Goal: Book appointment/travel/reservation

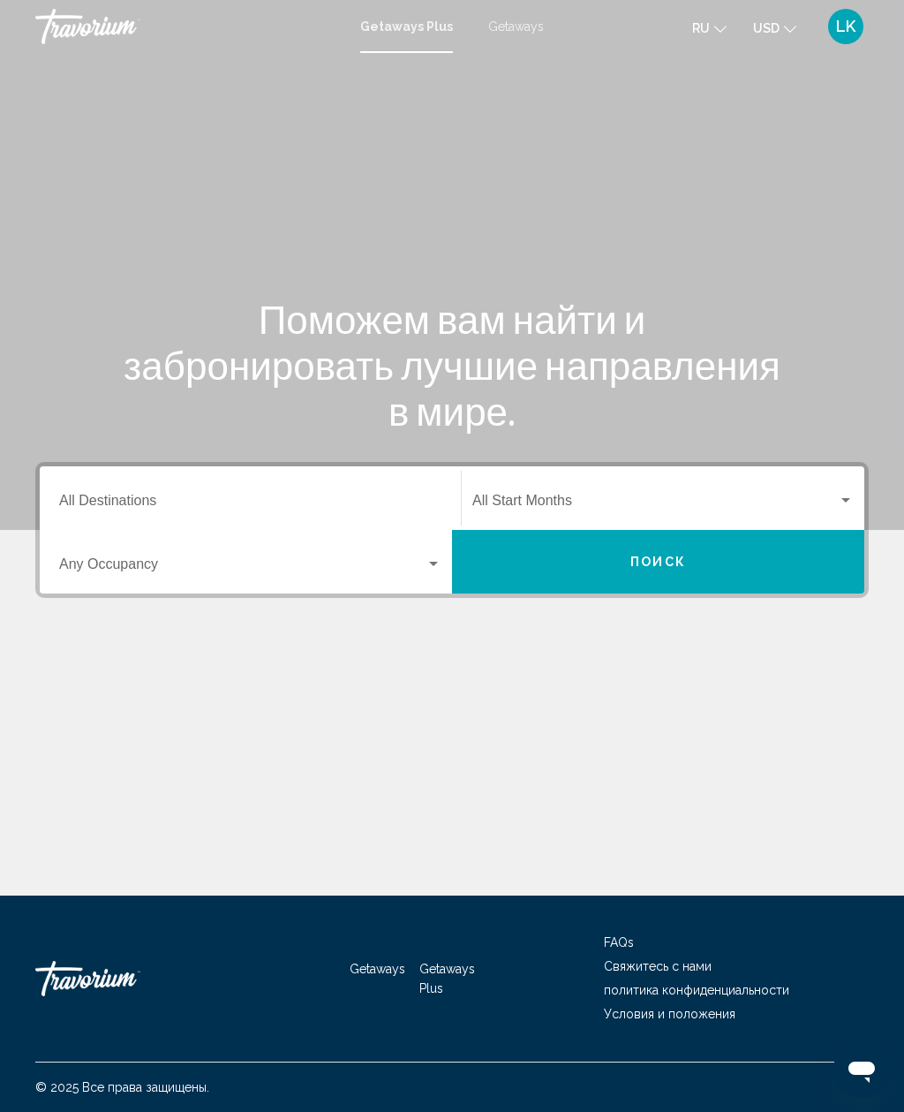
click at [105, 534] on div "Occupancy Any Occupancy" at bounding box center [250, 562] width 382 height 56
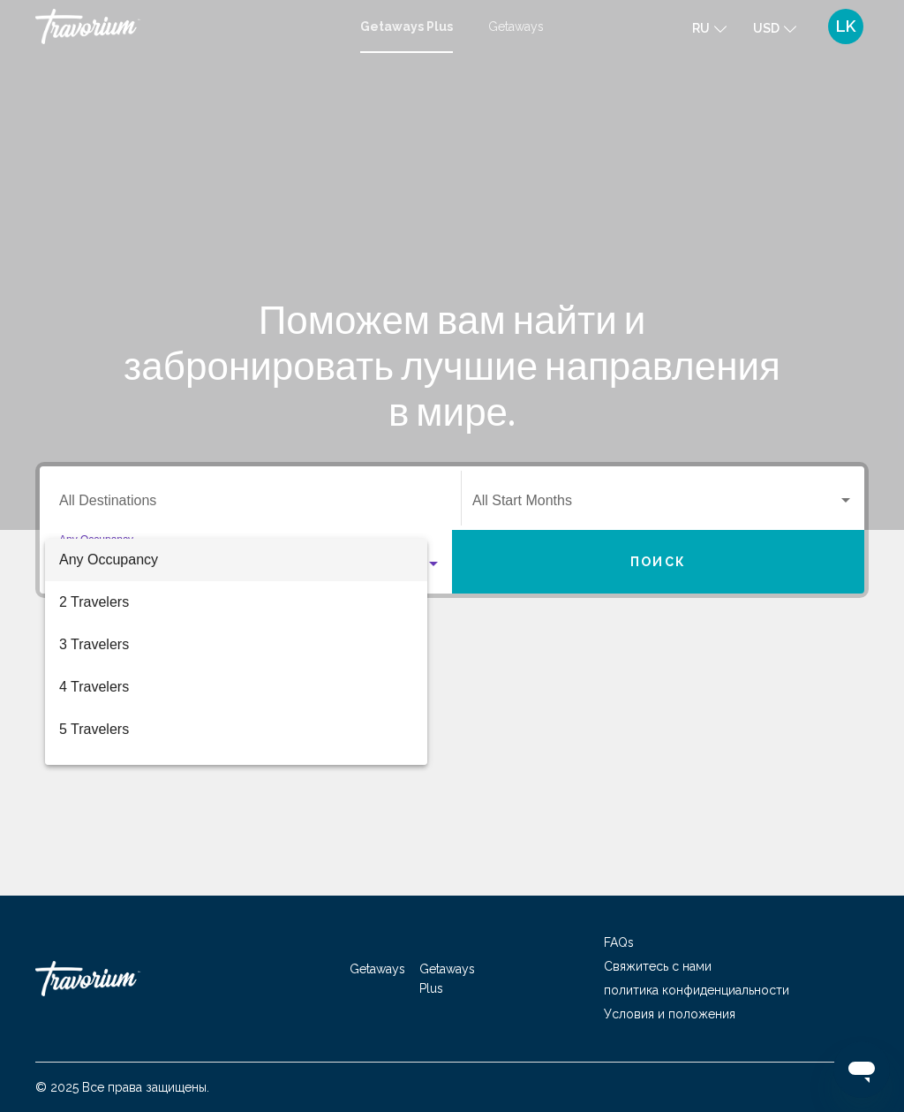
click at [82, 509] on div at bounding box center [452, 556] width 904 height 1112
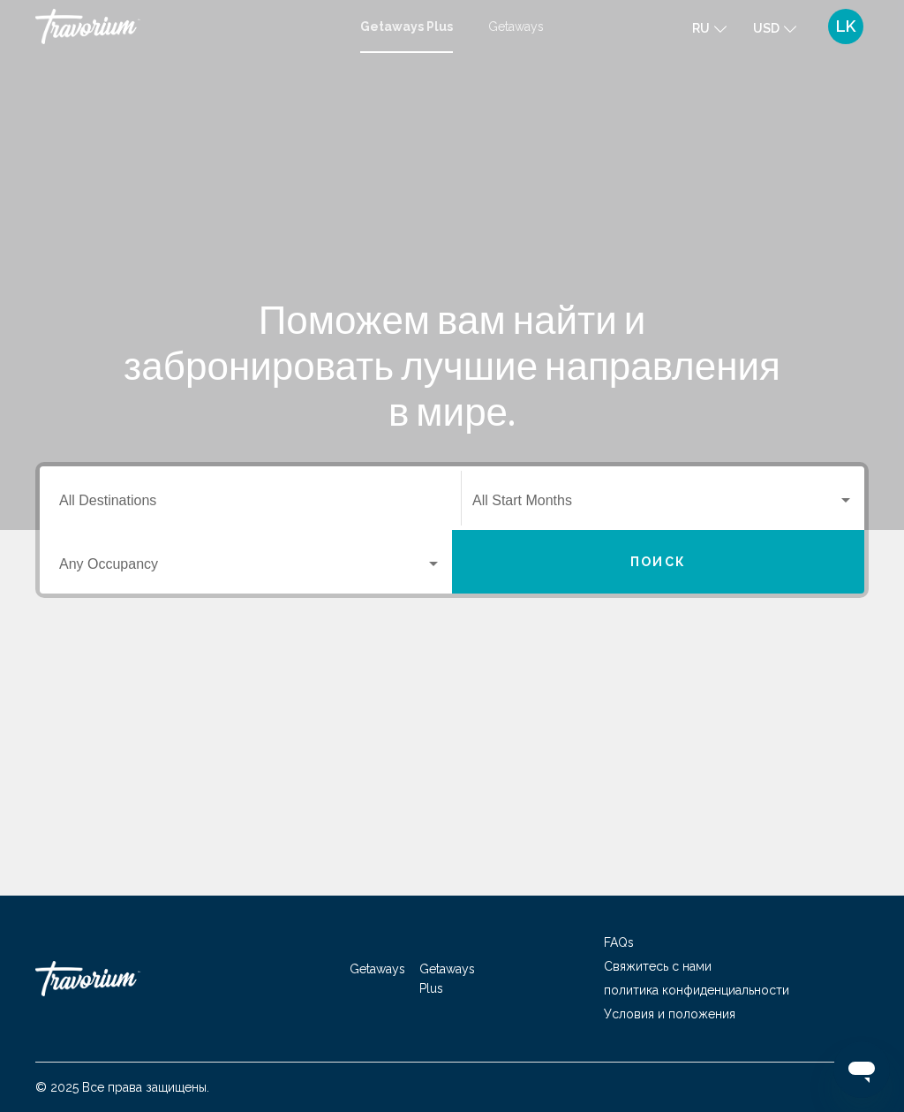
click at [77, 496] on input "Destination All Destinations" at bounding box center [250, 504] width 382 height 16
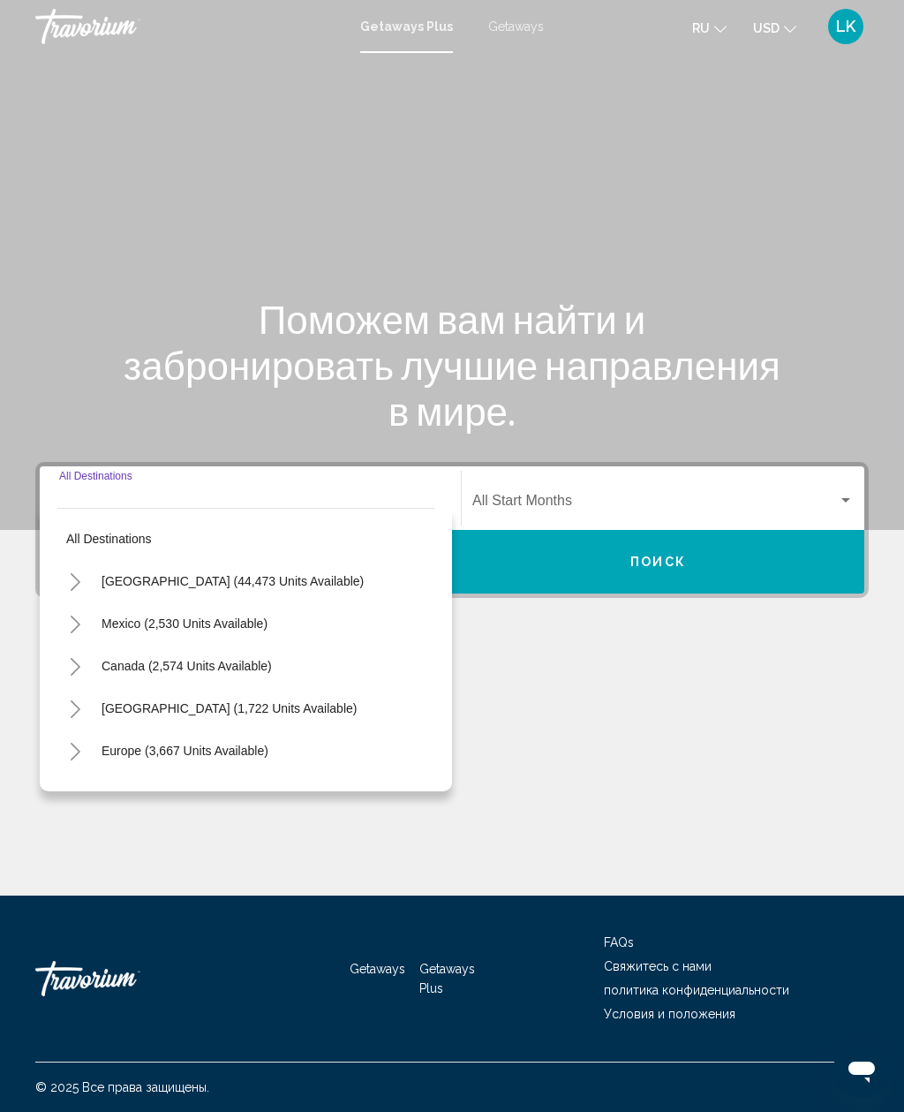
scroll to position [57, 0]
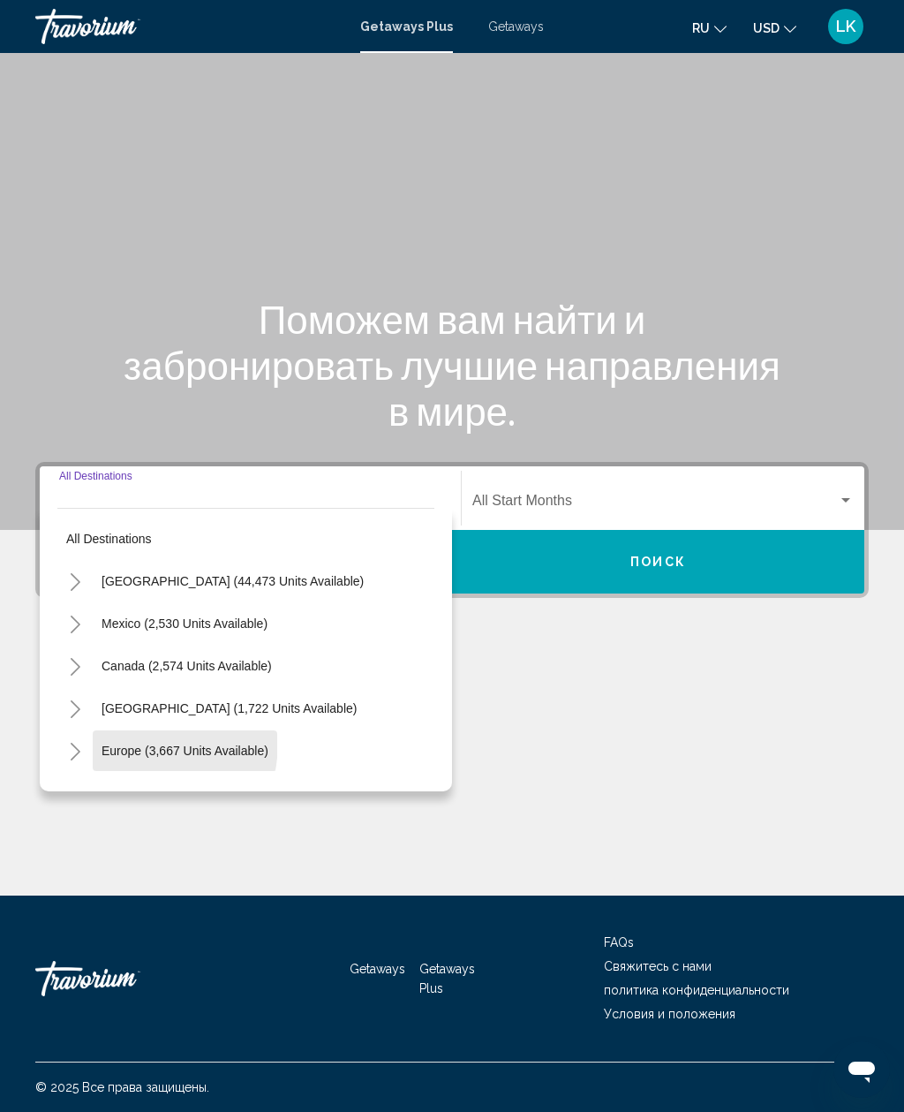
click at [103, 730] on button "Europe (3,667 units available)" at bounding box center [185, 750] width 185 height 41
type input "**********"
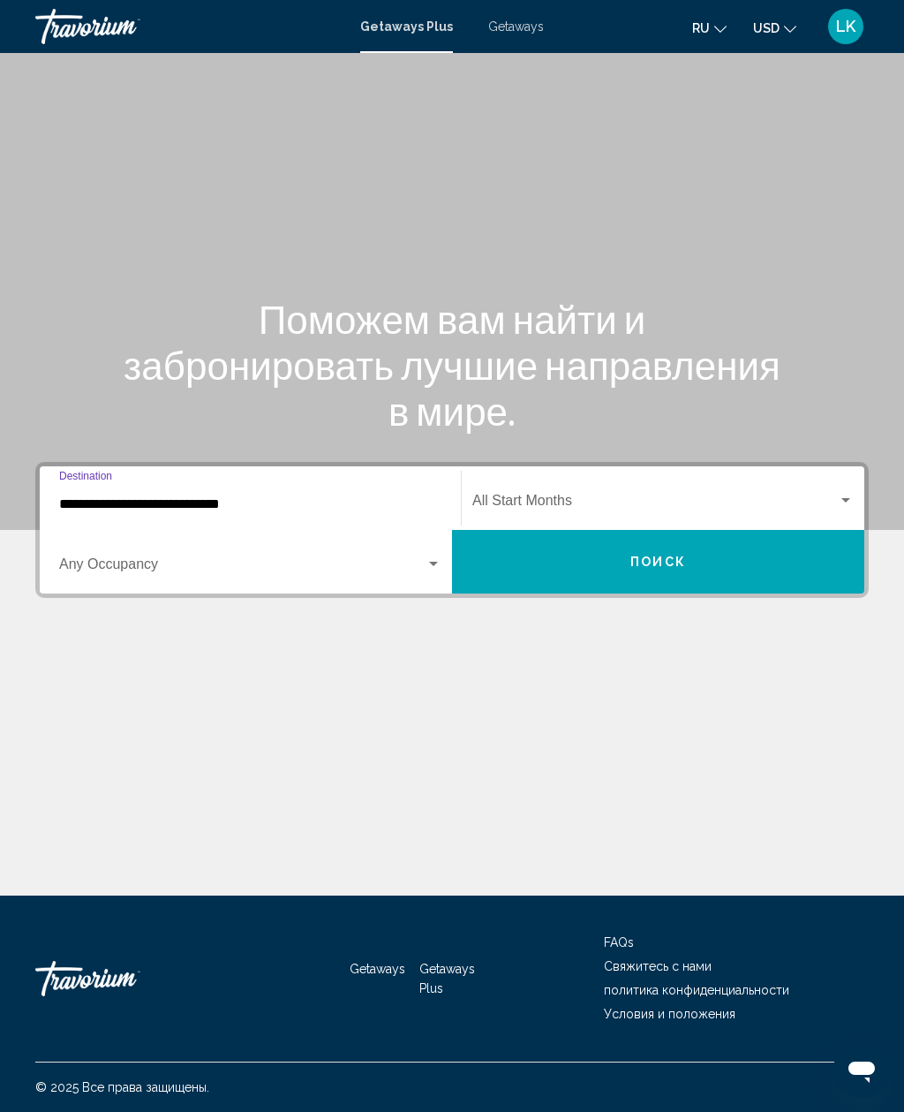
click at [75, 560] on span "Search widget" at bounding box center [242, 568] width 367 height 16
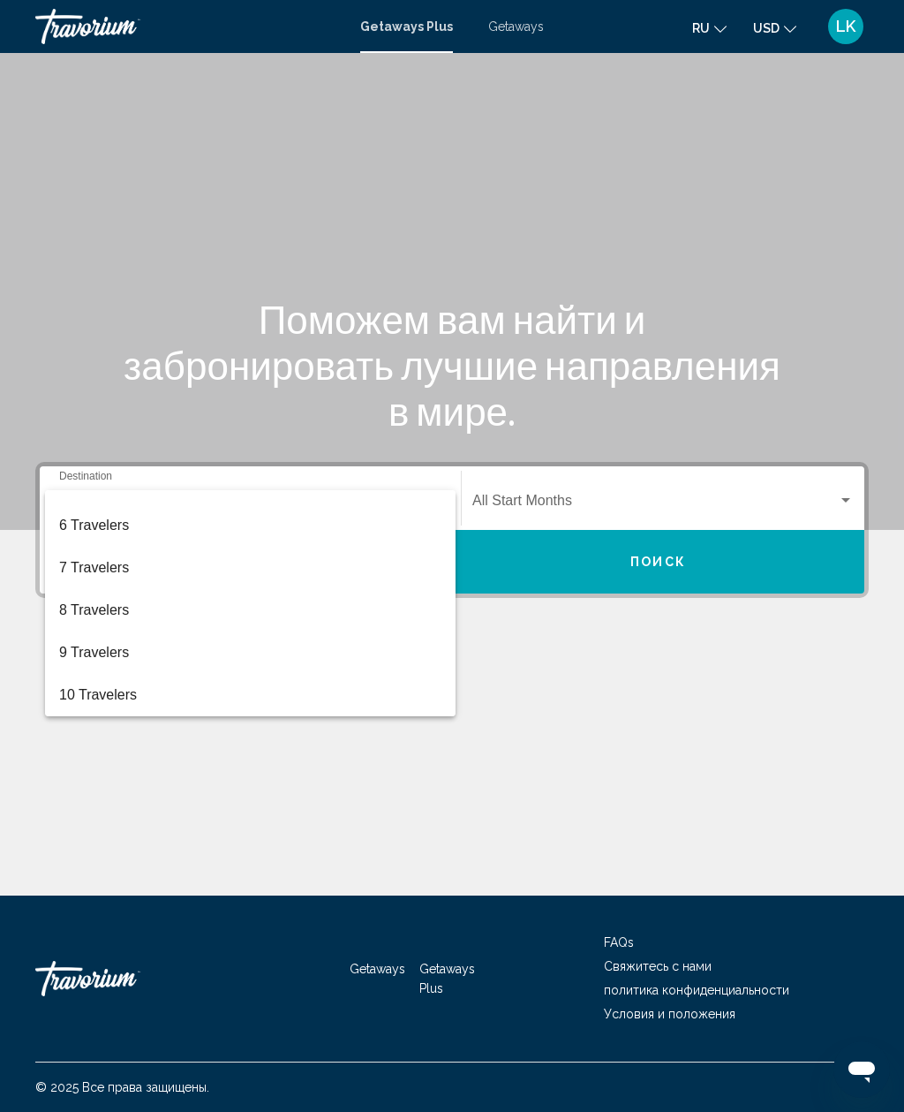
scroll to position [198, 0]
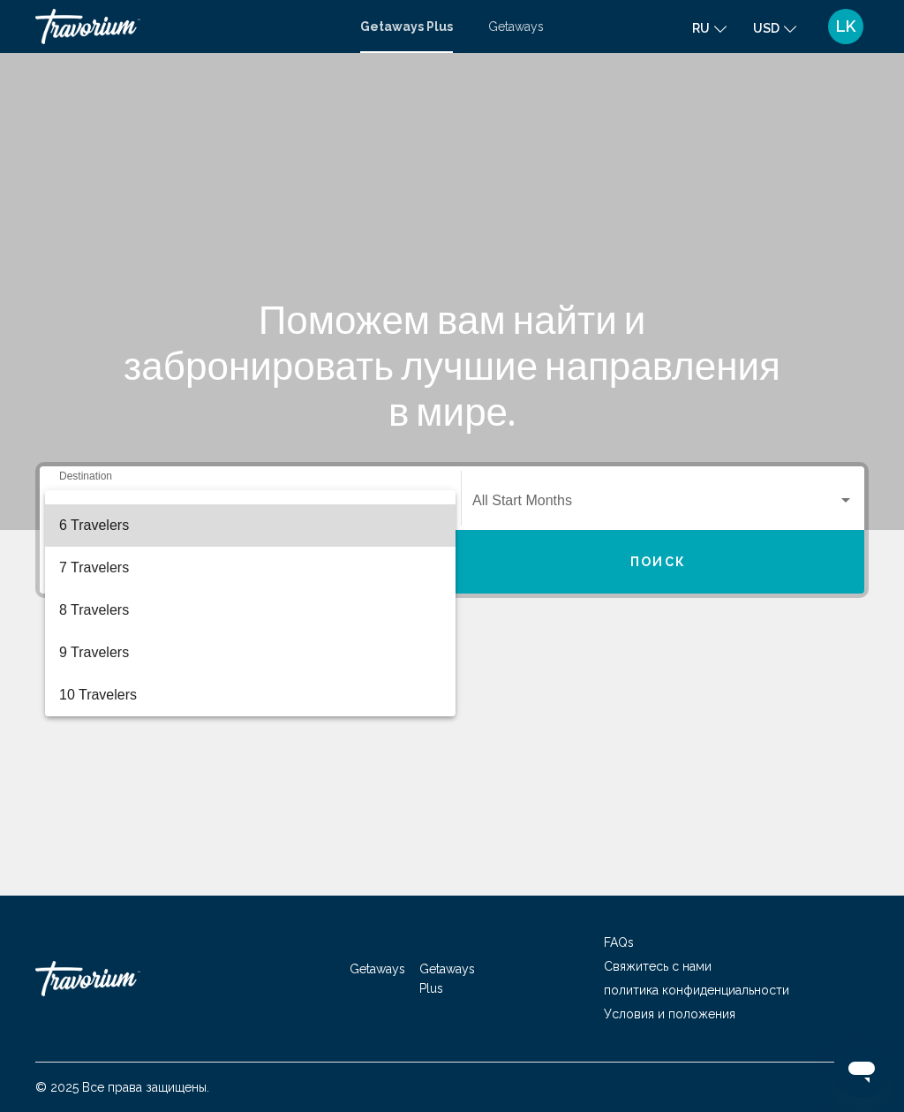
click at [74, 522] on span "6 Travelers" at bounding box center [250, 525] width 382 height 42
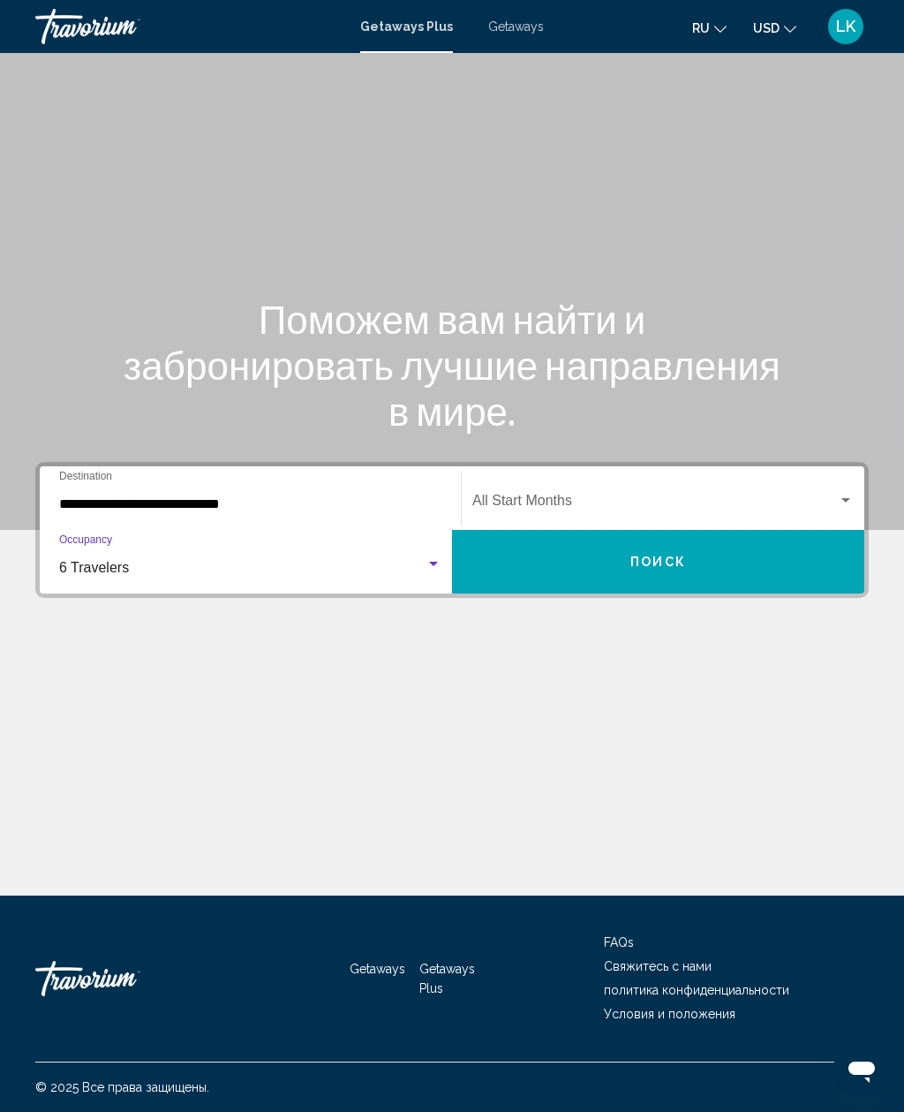
click at [757, 496] on span "Search widget" at bounding box center [655, 504] width 366 height 16
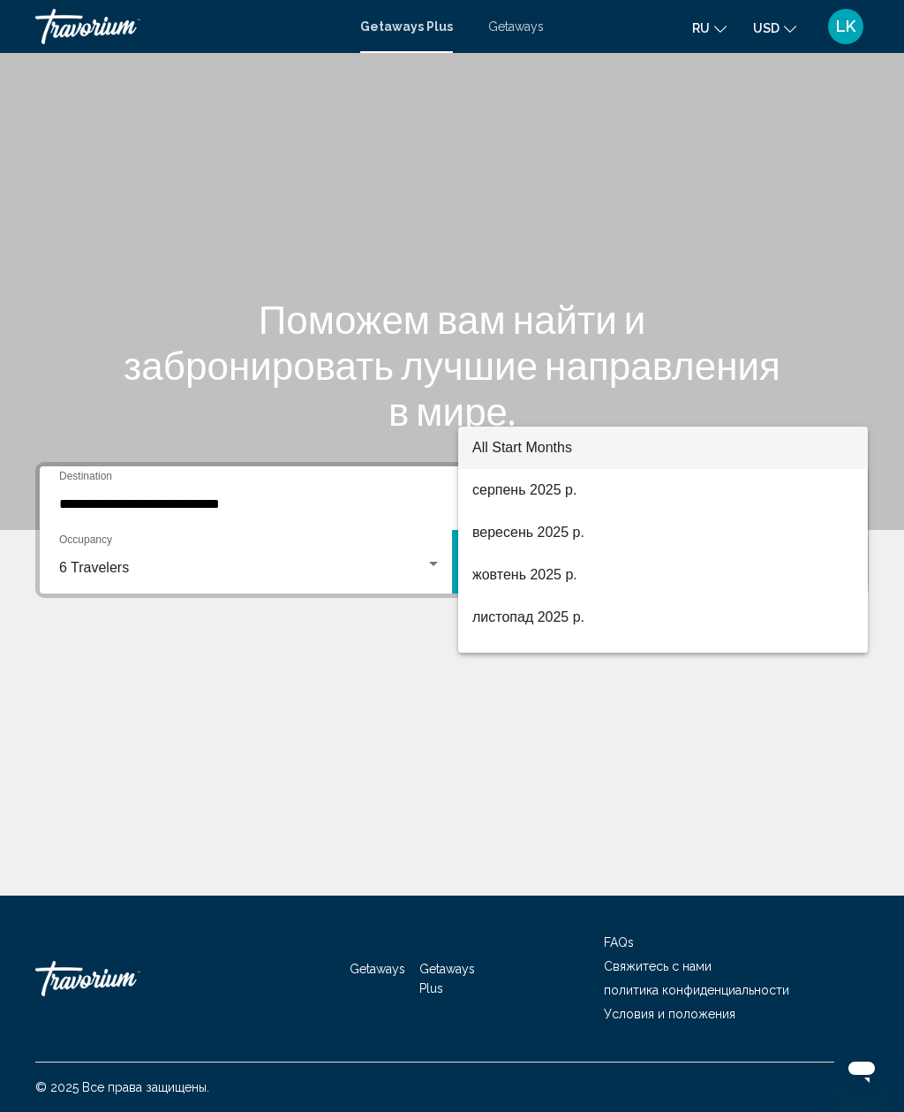
click at [78, 623] on div at bounding box center [452, 556] width 904 height 1112
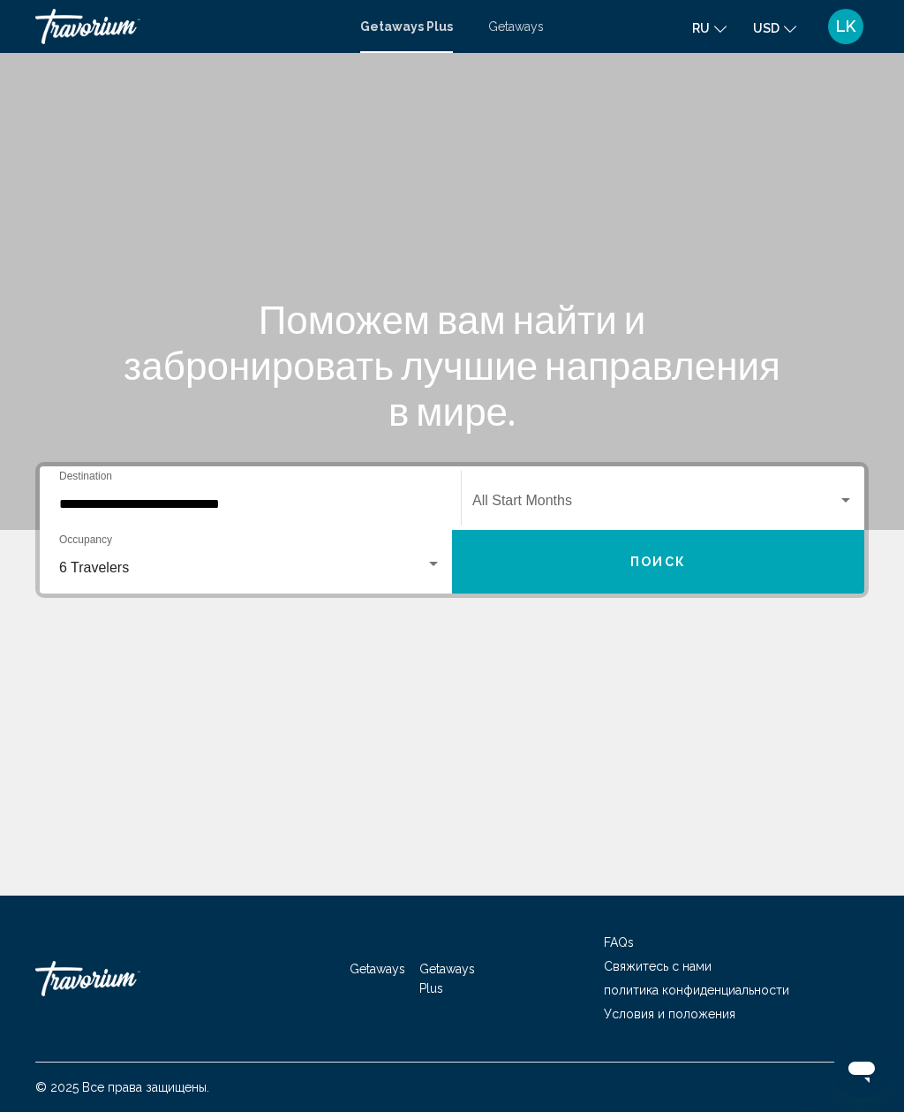
click at [705, 496] on span "Search widget" at bounding box center [655, 504] width 366 height 16
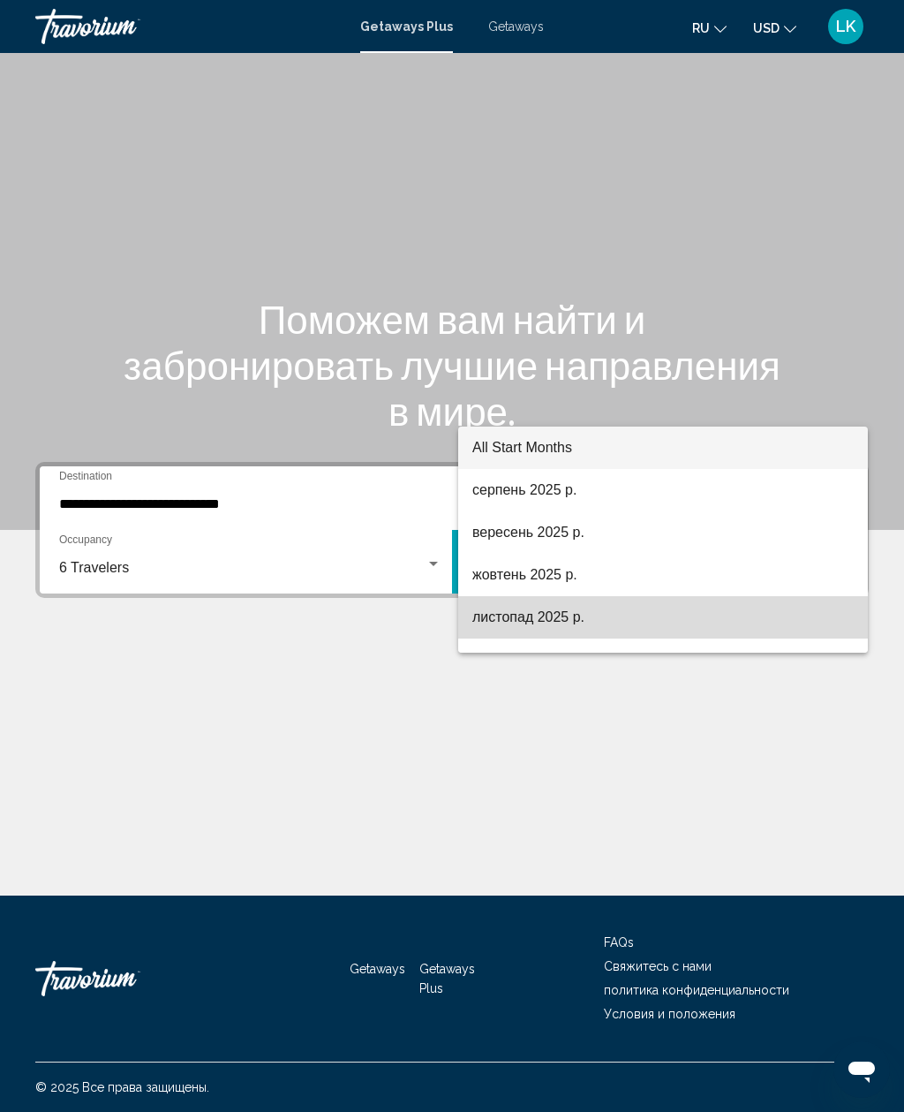
click at [616, 617] on span "листопад 2025 р." at bounding box center [663, 617] width 382 height 42
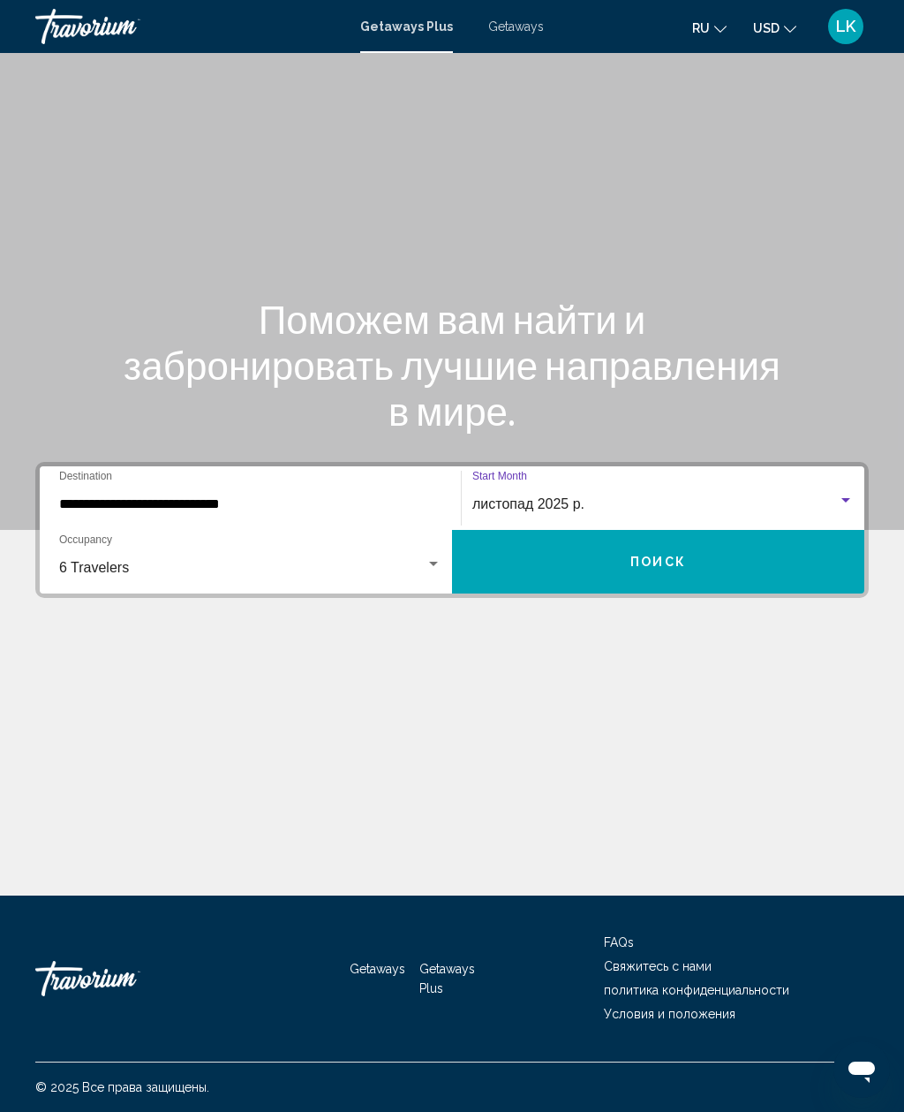
click at [700, 530] on button "Поиск" at bounding box center [658, 562] width 412 height 64
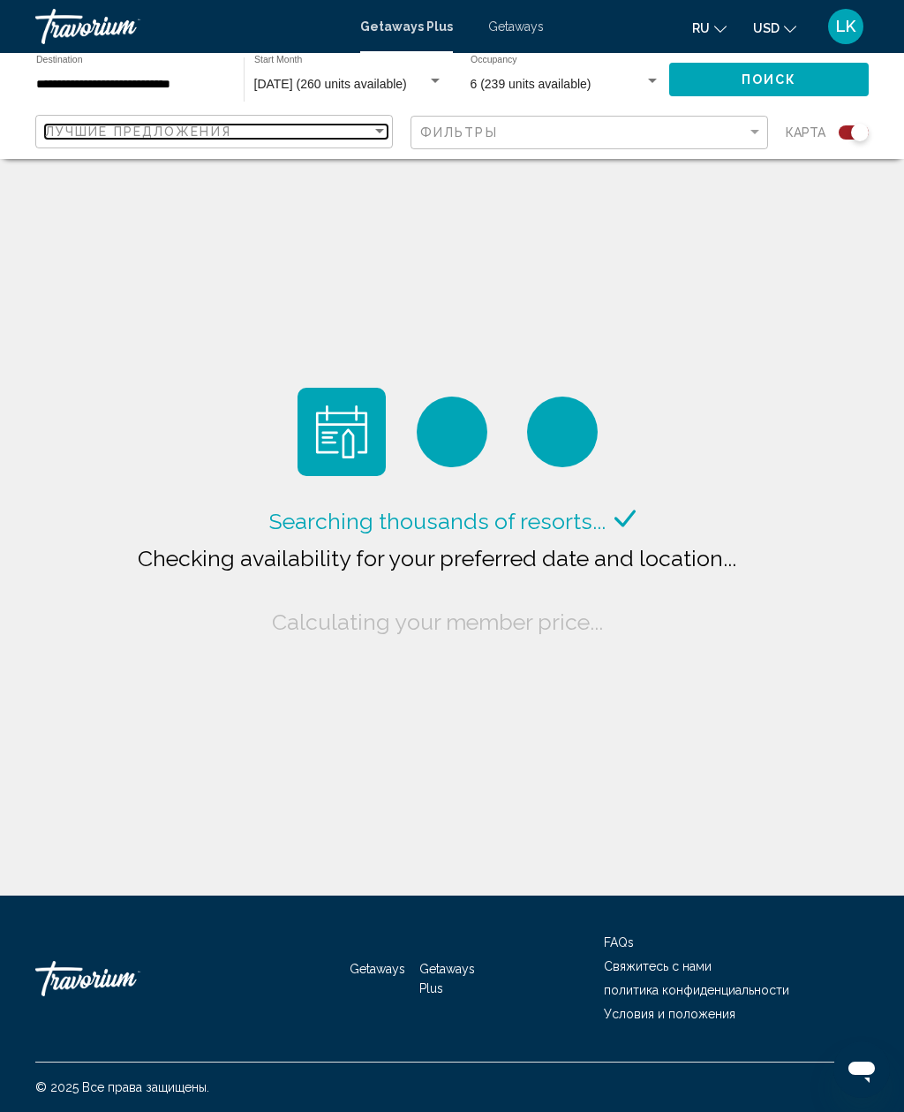
click at [49, 131] on span "Лучшие предложения" at bounding box center [138, 132] width 186 height 14
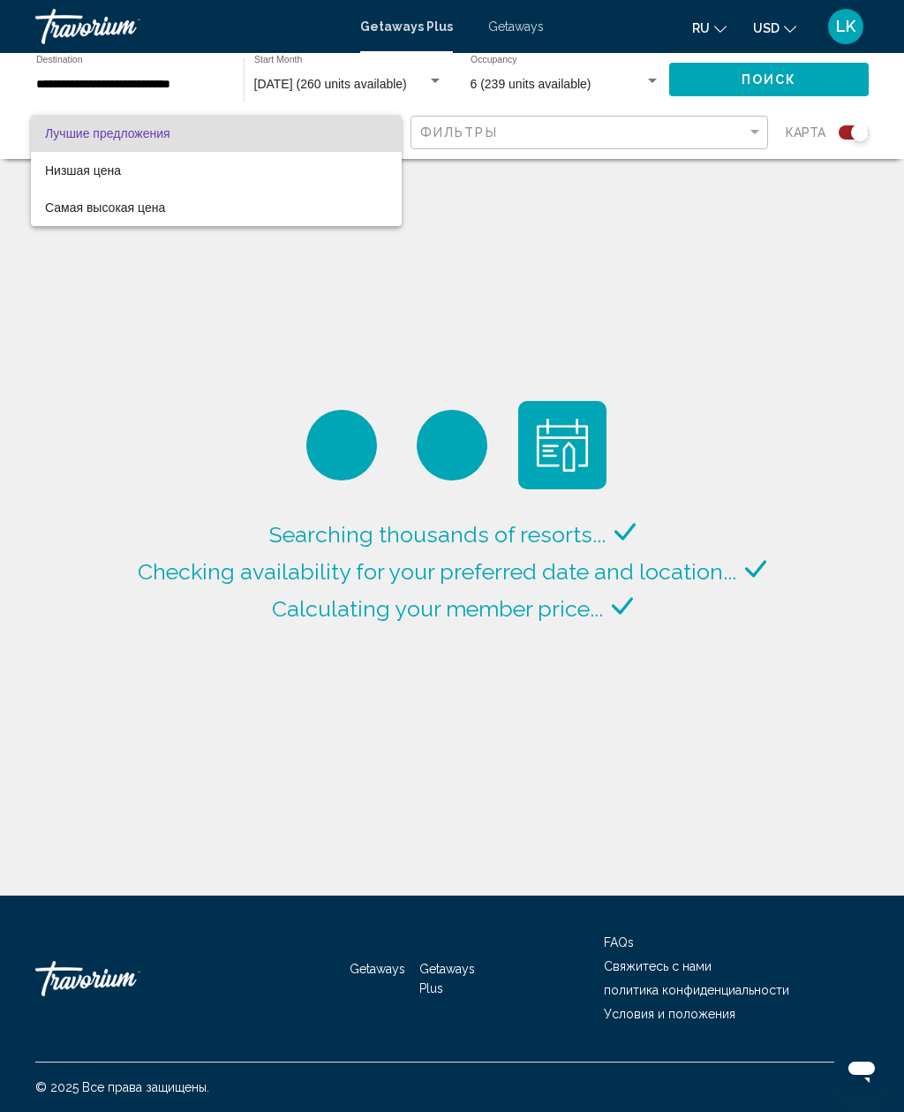
click at [52, 149] on span "Лучшие предложения" at bounding box center [216, 133] width 343 height 37
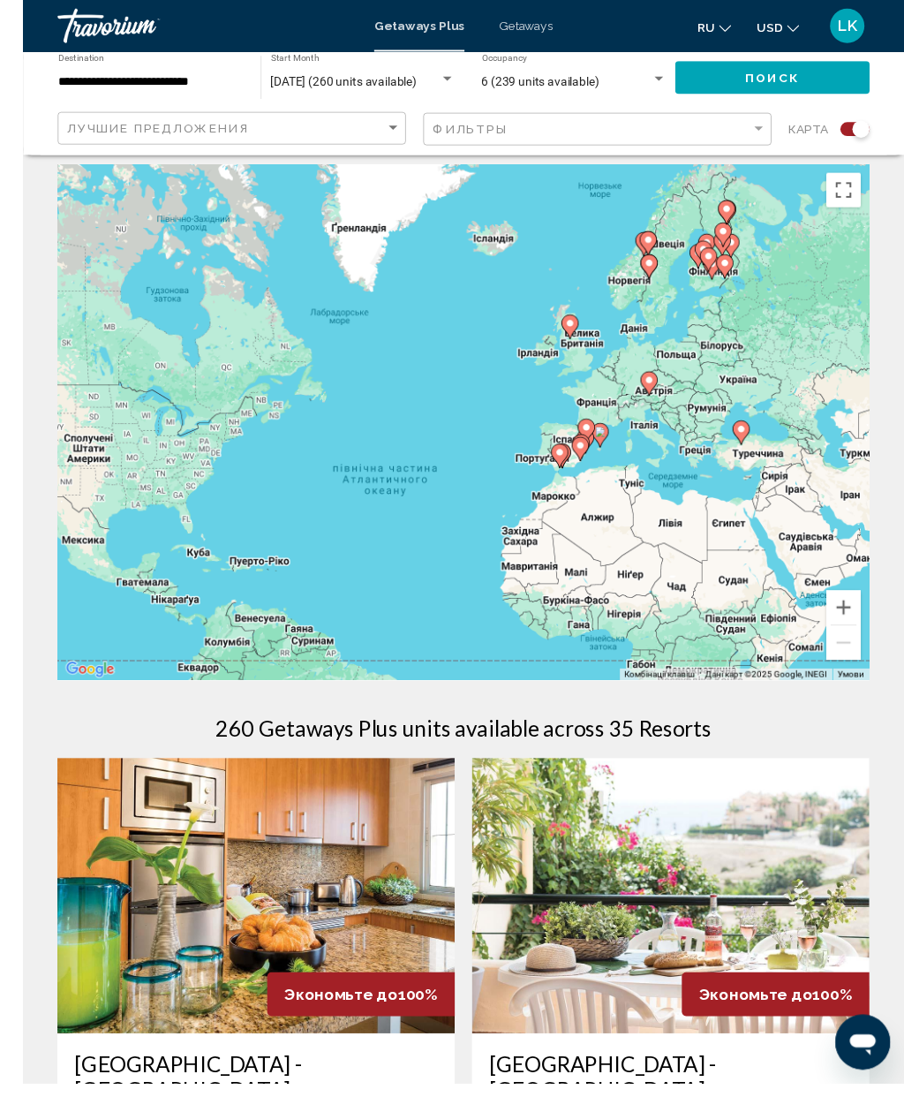
scroll to position [35, 0]
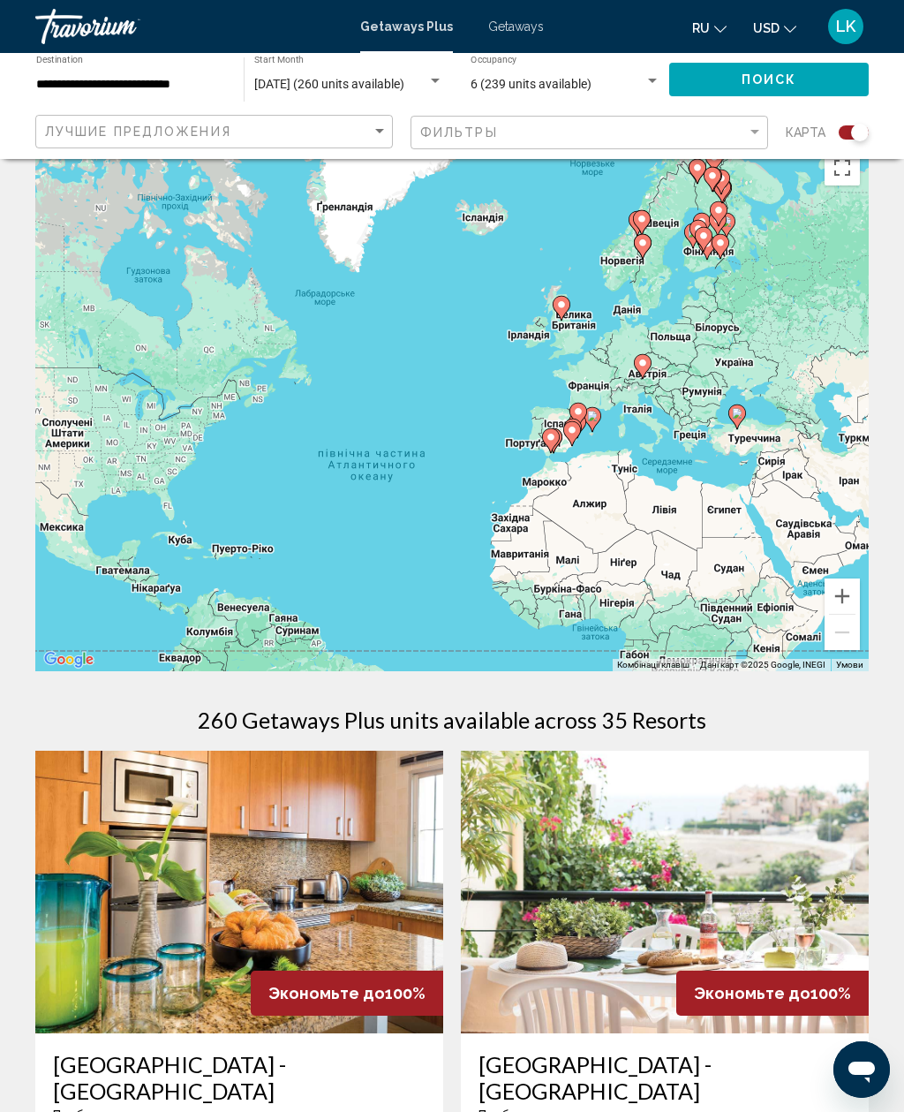
click at [851, 596] on button "Збільшити" at bounding box center [842, 595] width 35 height 35
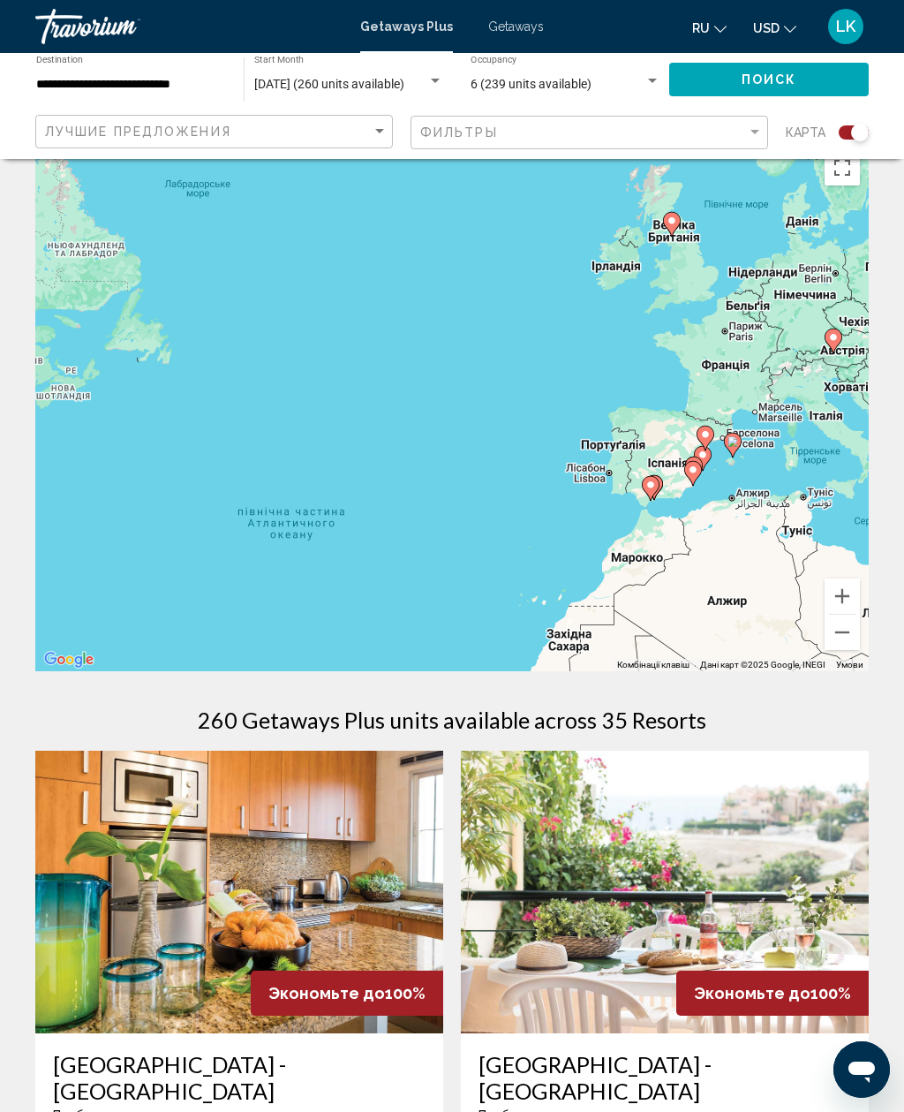
click at [850, 596] on button "Збільшити" at bounding box center [842, 595] width 35 height 35
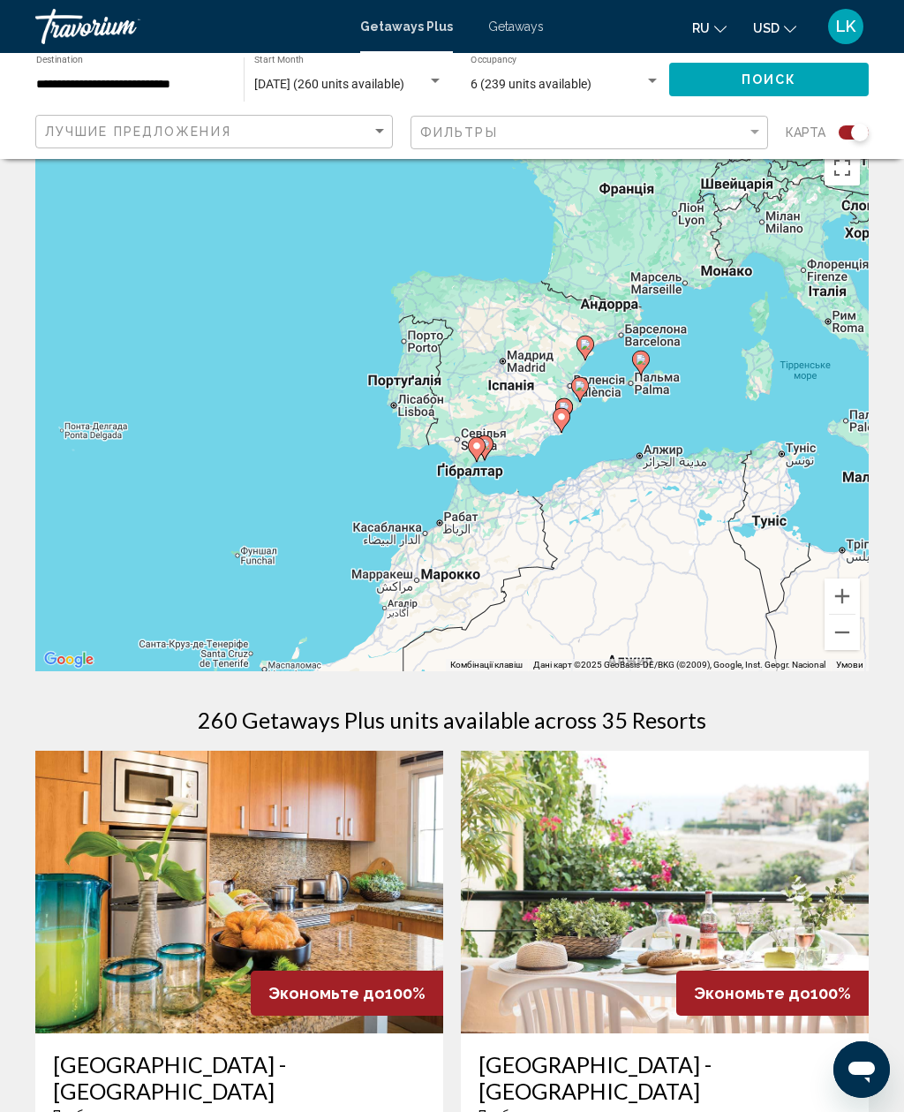
click at [836, 601] on button "Збільшити" at bounding box center [842, 595] width 35 height 35
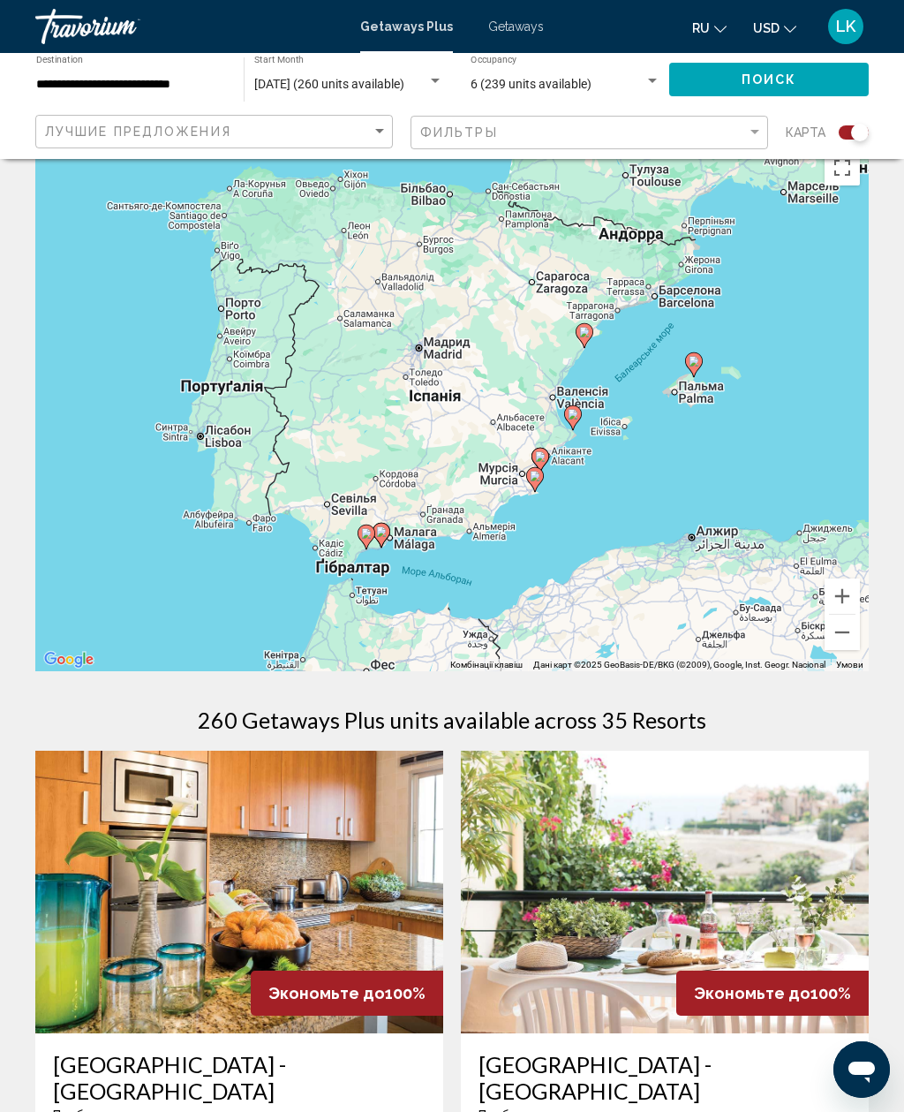
click at [838, 596] on button "Збільшити" at bounding box center [842, 595] width 35 height 35
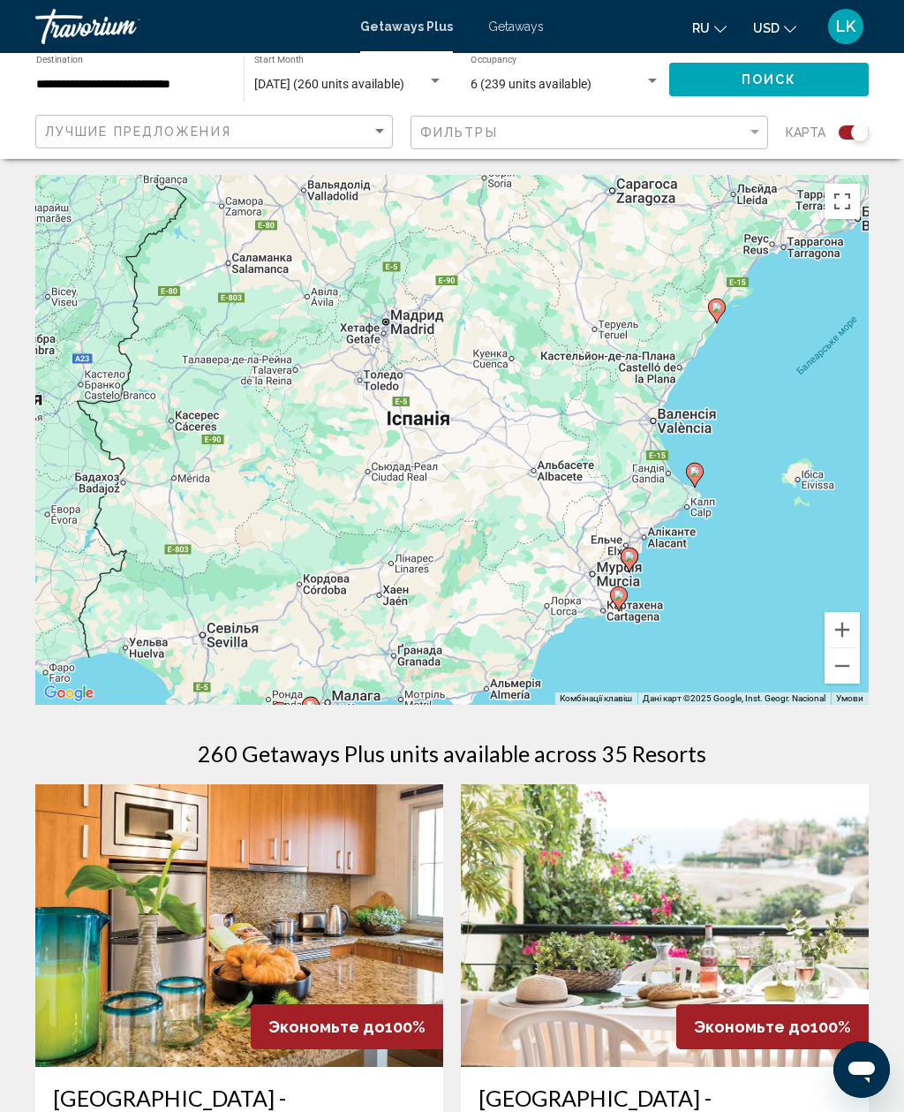
scroll to position [0, 0]
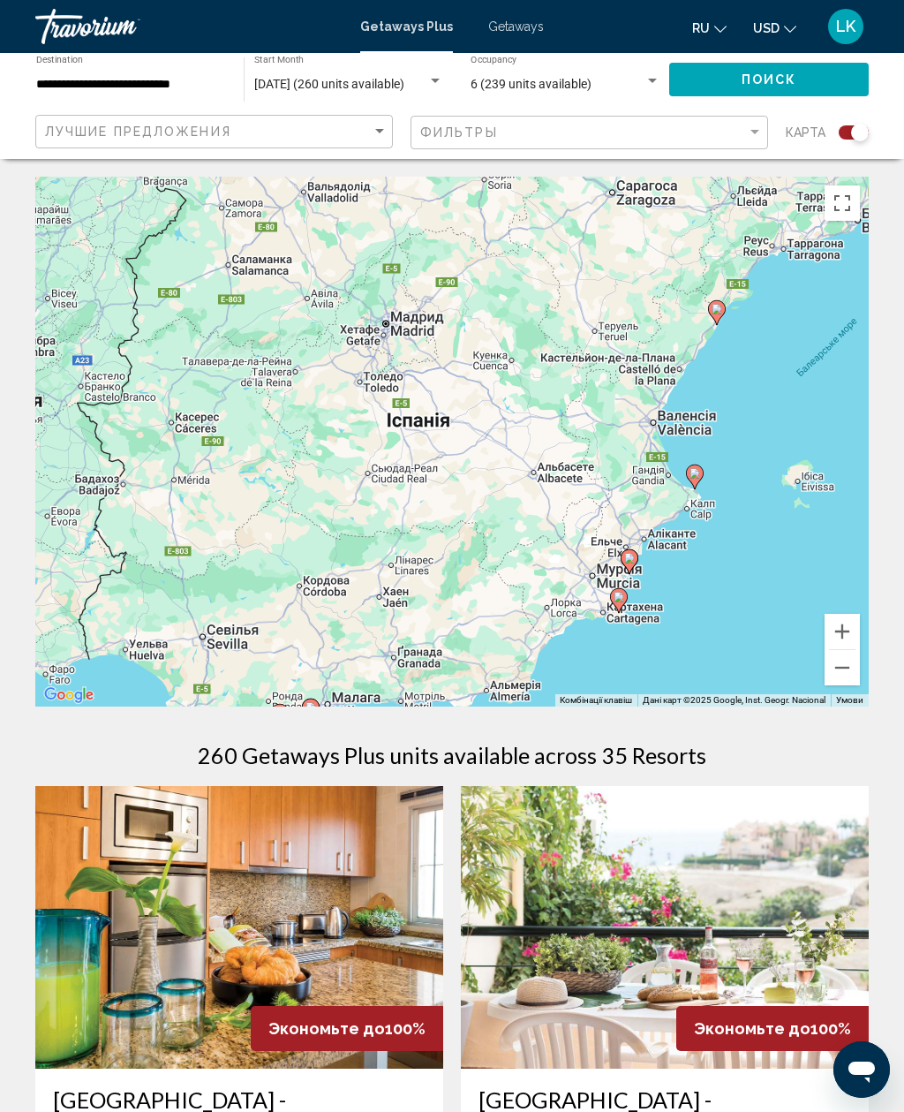
click at [692, 479] on icon "Main content" at bounding box center [695, 476] width 16 height 23
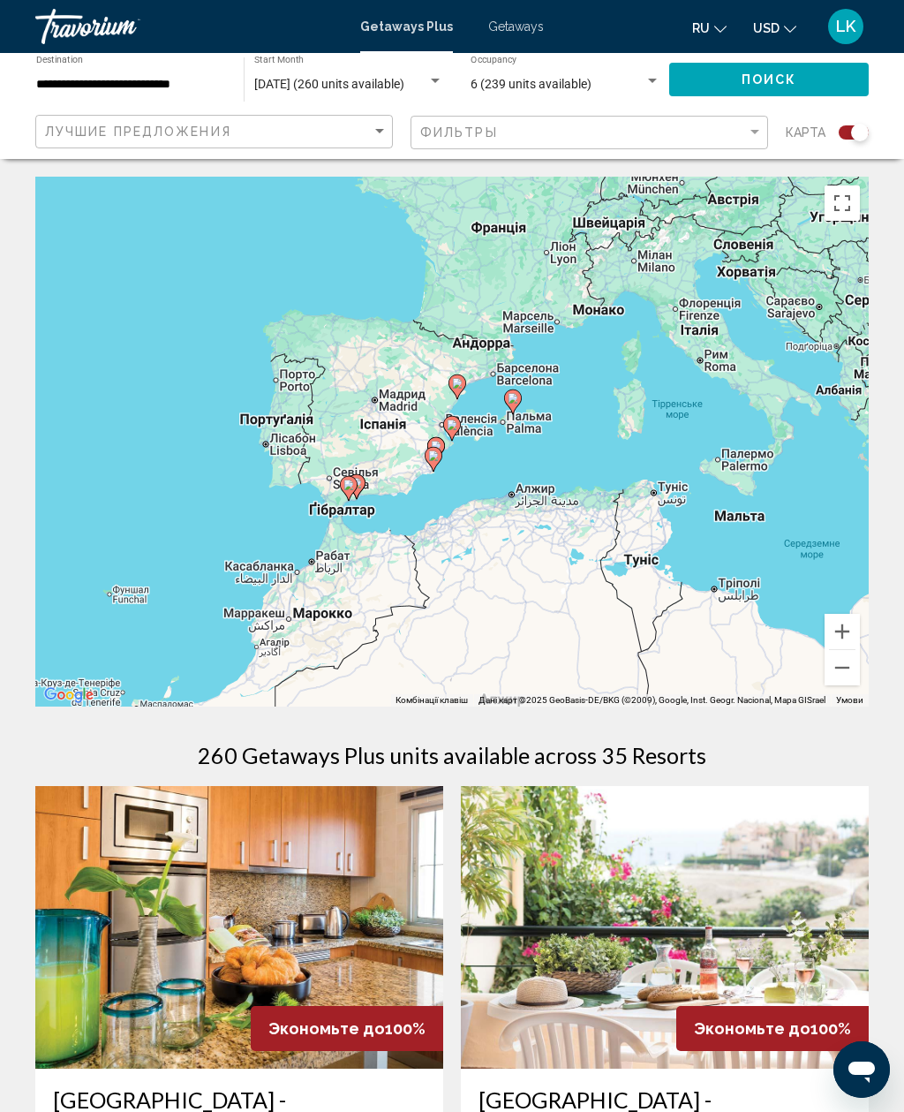
type input "**********"
click at [457, 434] on gmp-advanced-marker "Main content" at bounding box center [452, 428] width 18 height 26
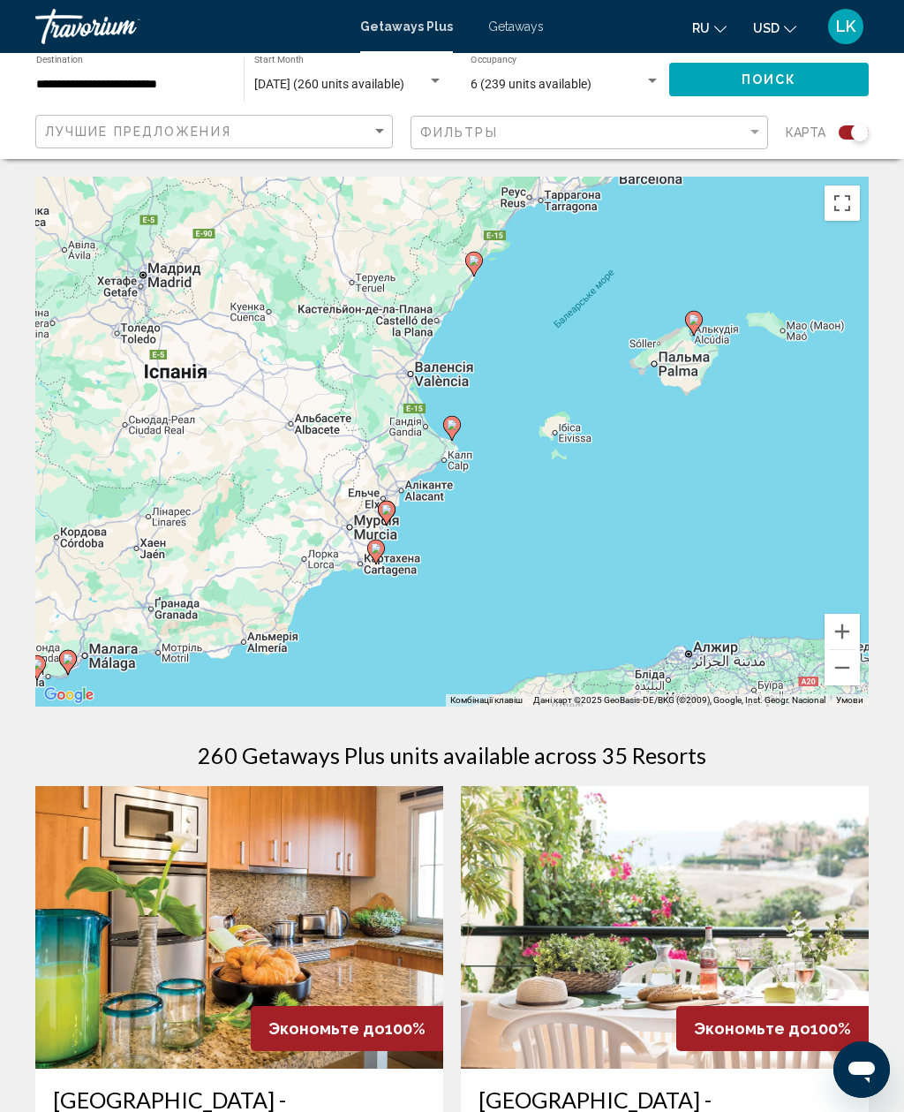
click at [457, 426] on image "Main content" at bounding box center [452, 425] width 11 height 11
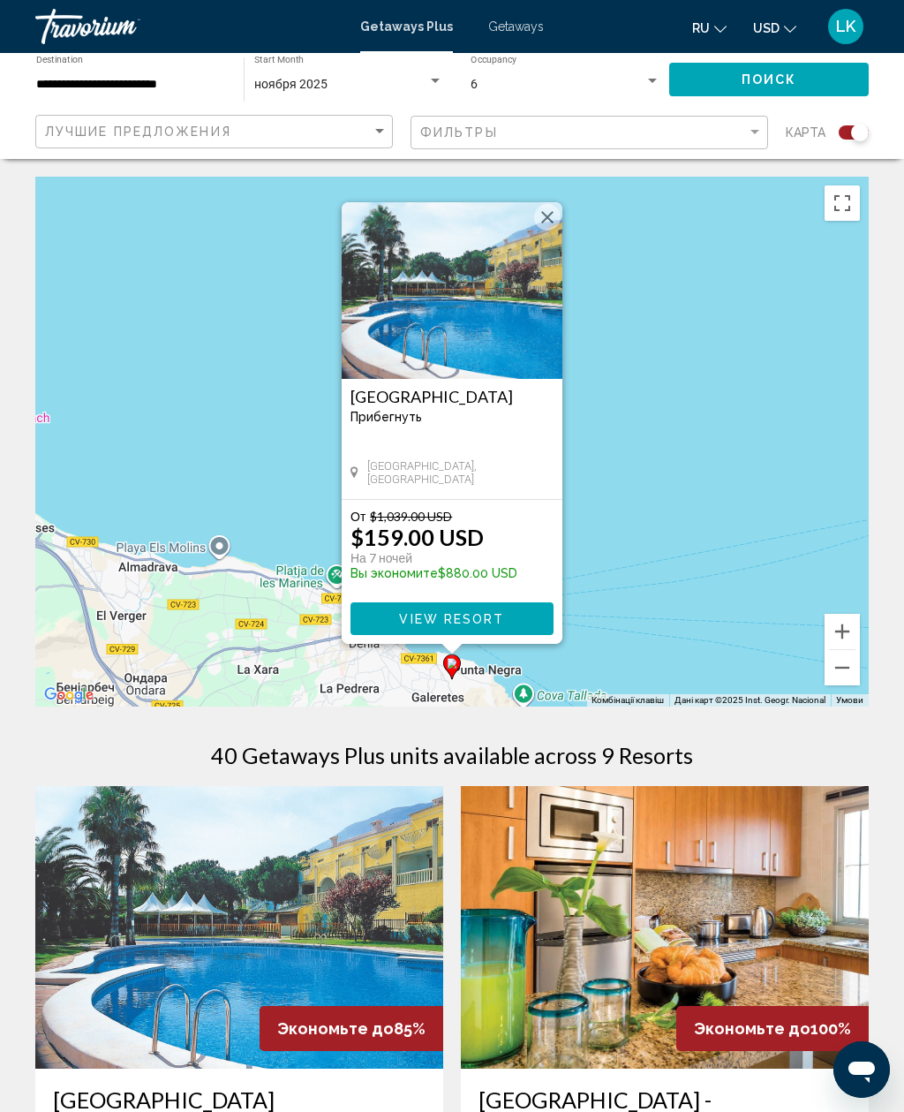
click at [514, 445] on div "[GEOGRAPHIC_DATA] Прибегнуть - Это курорт только для взрослых [GEOGRAPHIC_DATA]…" at bounding box center [452, 439] width 221 height 120
click at [504, 618] on button "View Resort" at bounding box center [452, 618] width 203 height 33
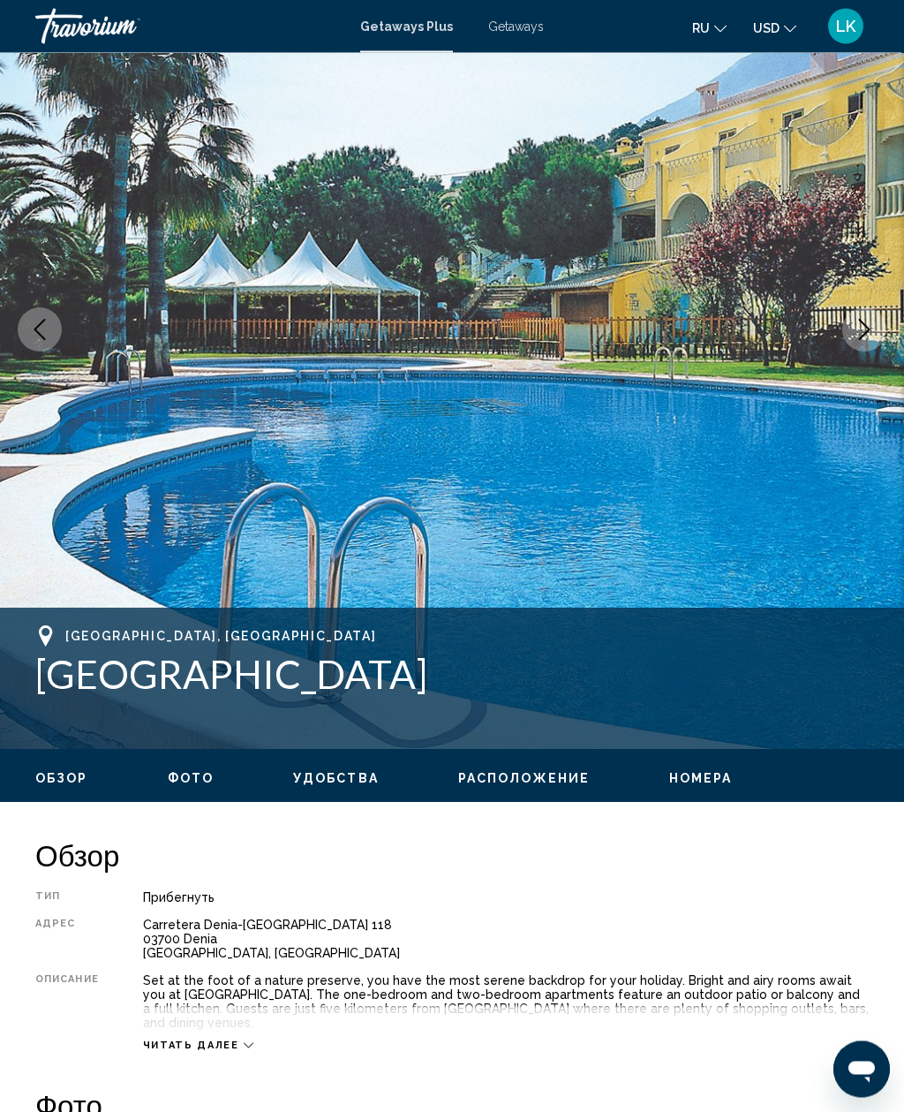
click at [858, 339] on icon "Next image" at bounding box center [864, 330] width 21 height 21
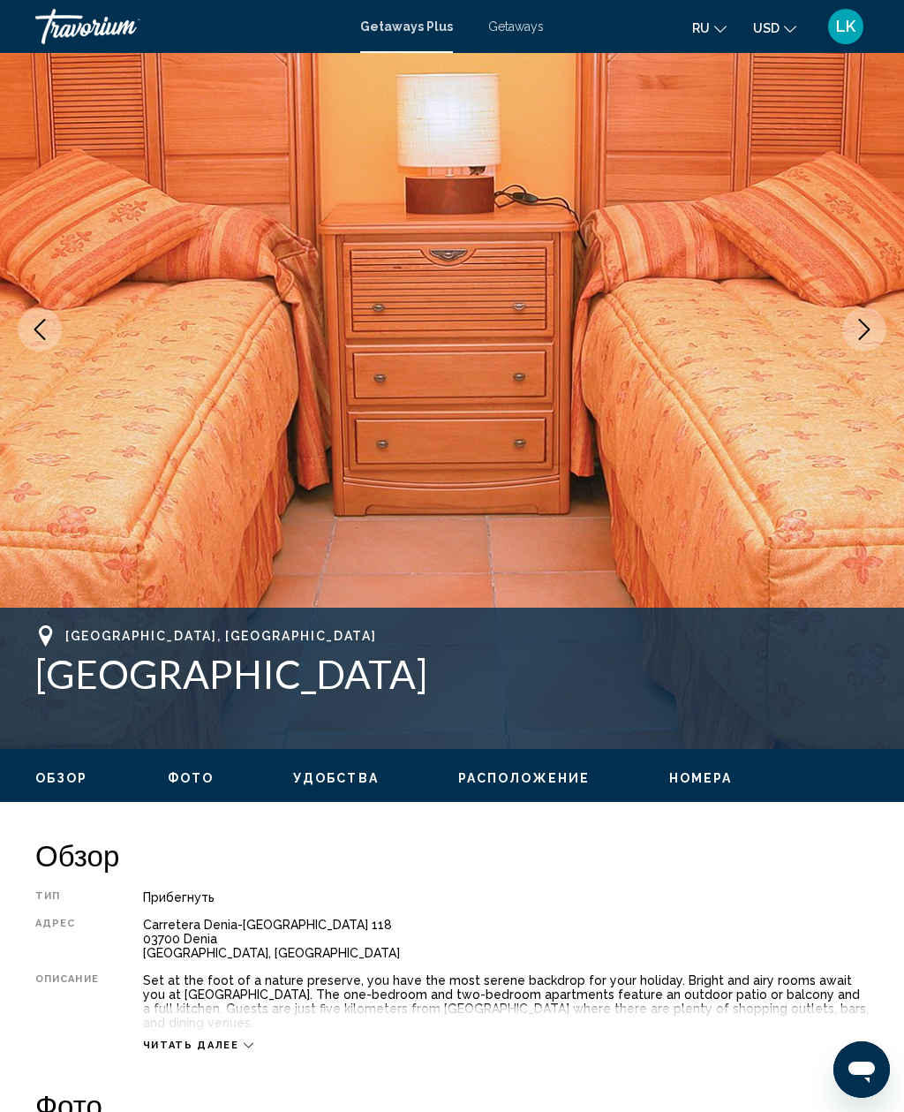
click at [857, 329] on icon "Next image" at bounding box center [864, 329] width 21 height 21
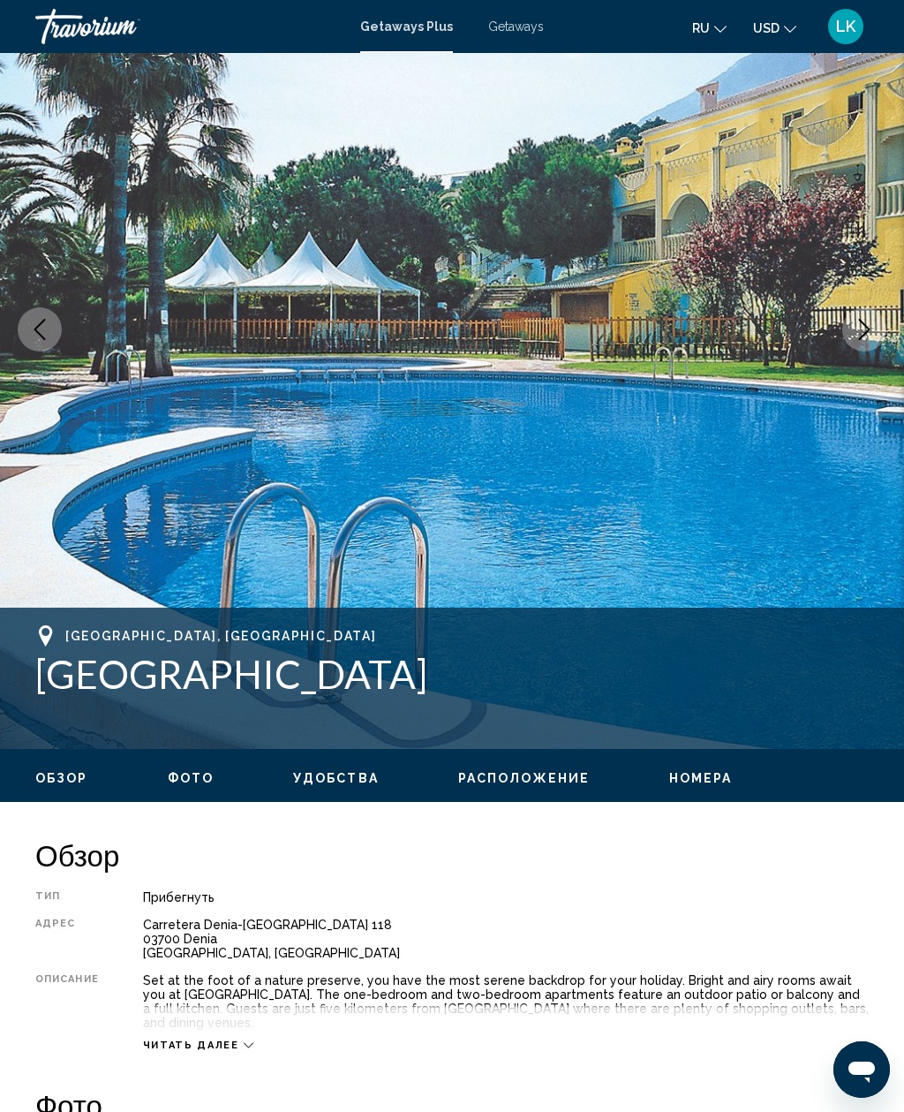
click at [863, 333] on icon "Next image" at bounding box center [864, 329] width 21 height 21
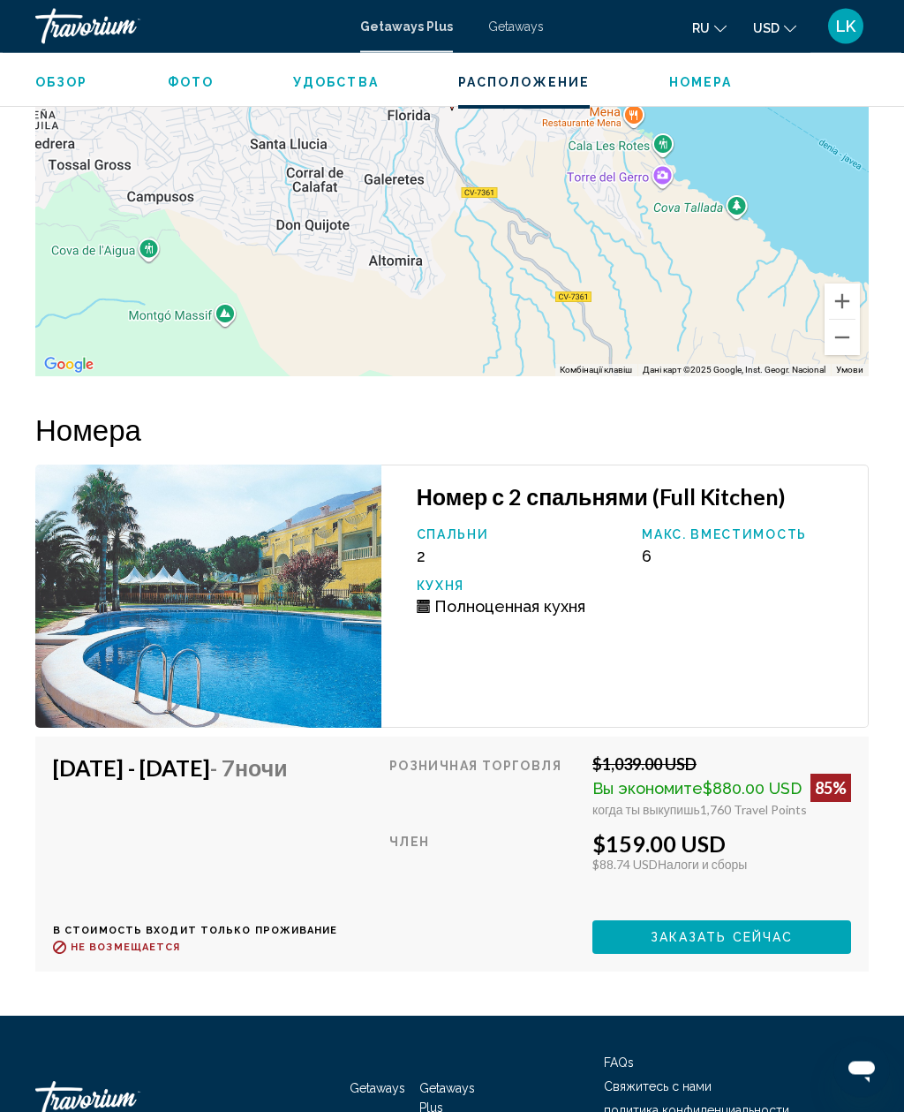
scroll to position [2802, 0]
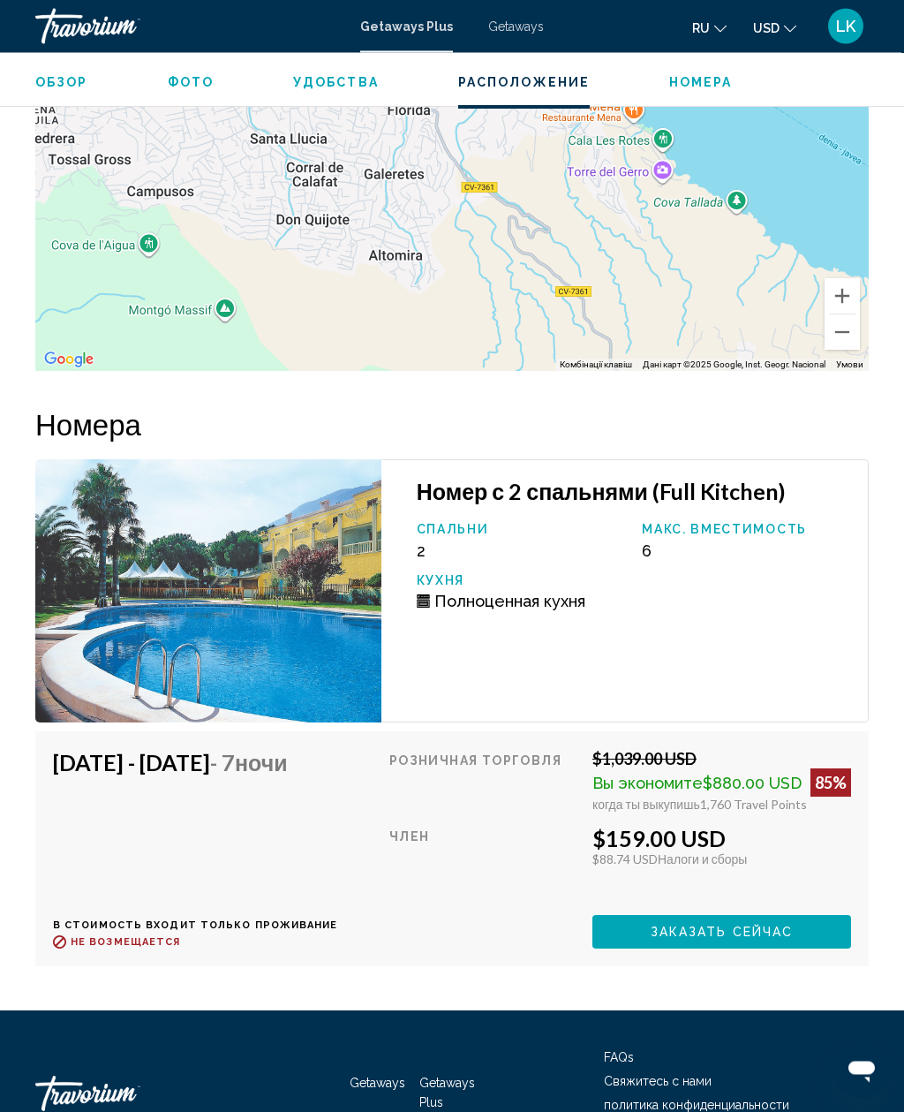
click at [828, 916] on button "Заказать сейчас" at bounding box center [722, 932] width 259 height 33
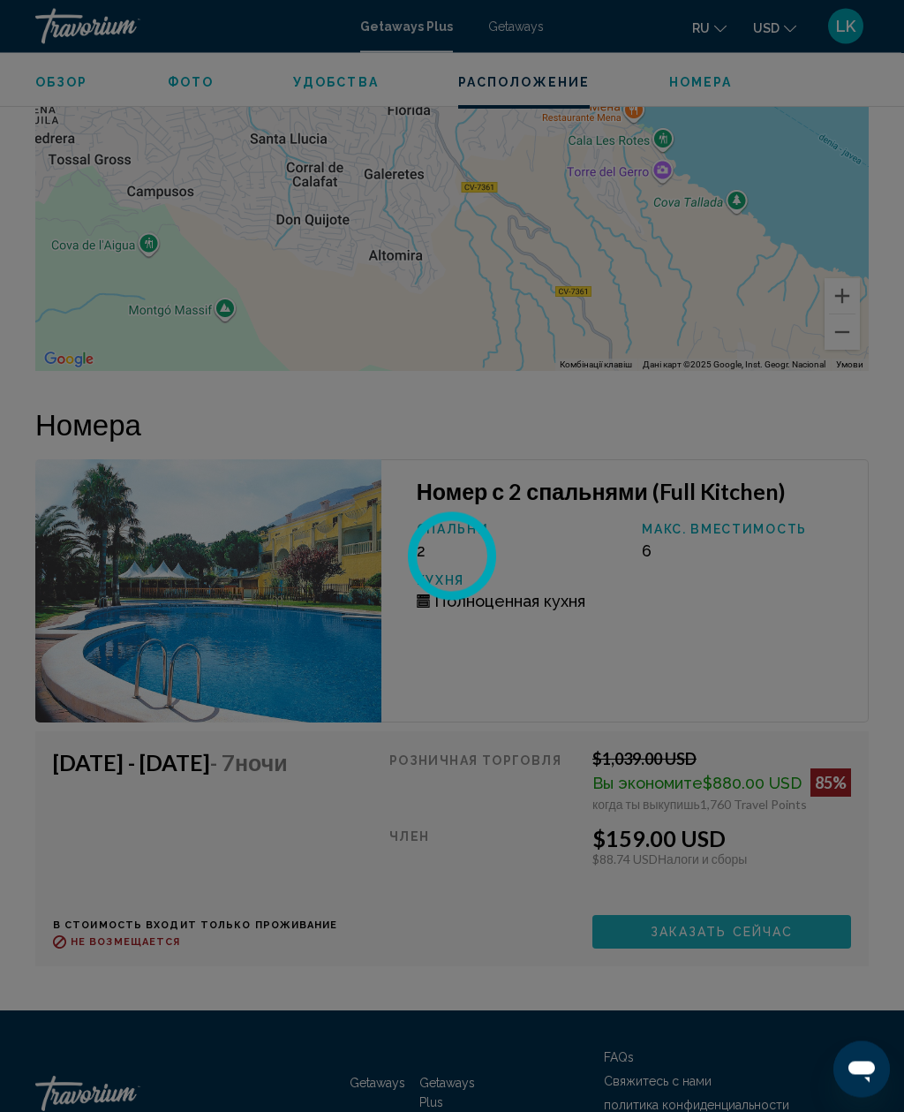
scroll to position [2803, 0]
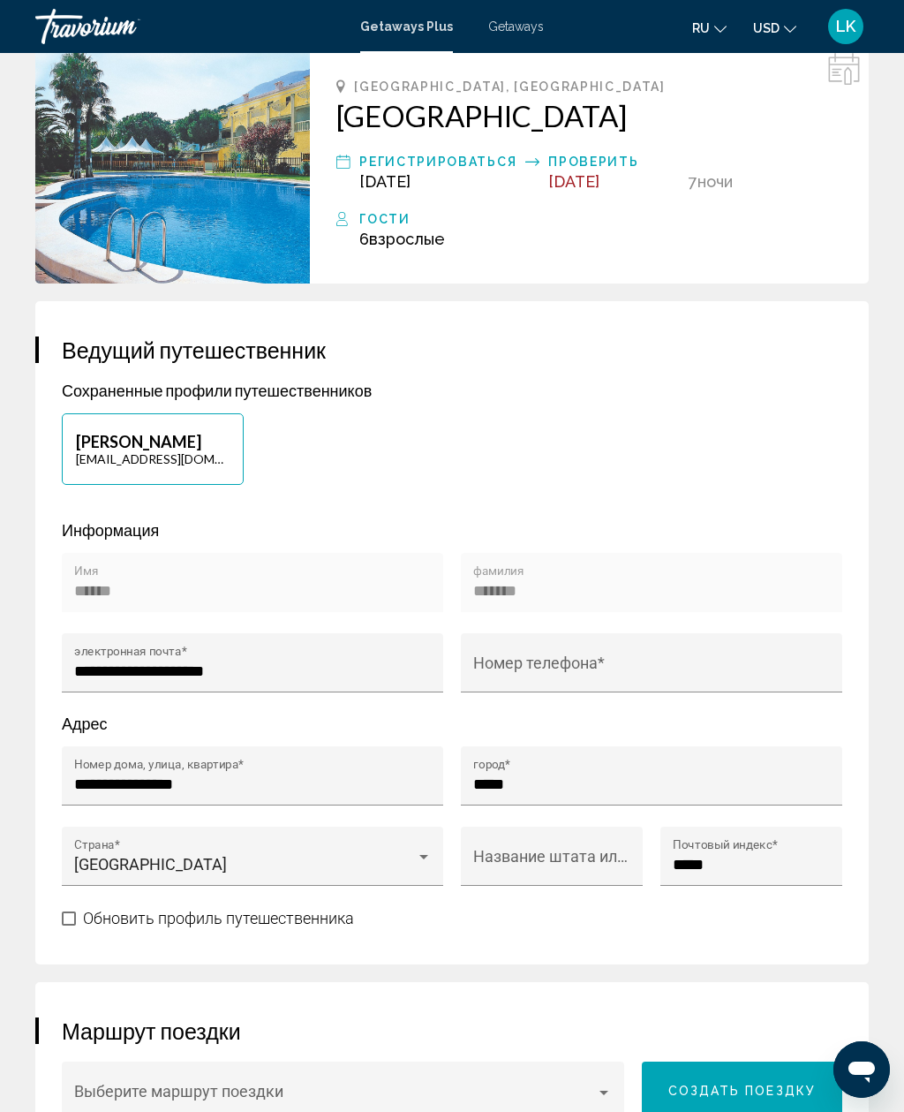
scroll to position [500, 0]
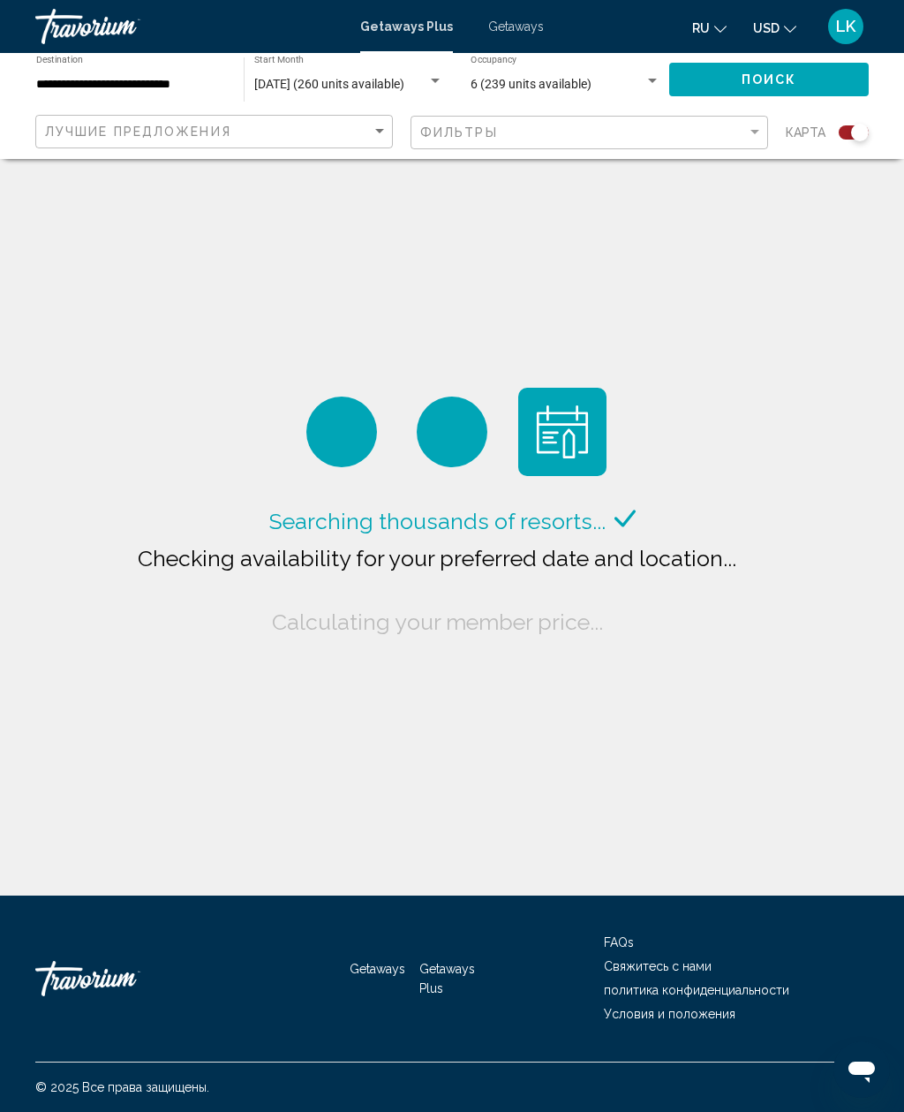
click at [510, 29] on span "Getaways" at bounding box center [516, 26] width 56 height 14
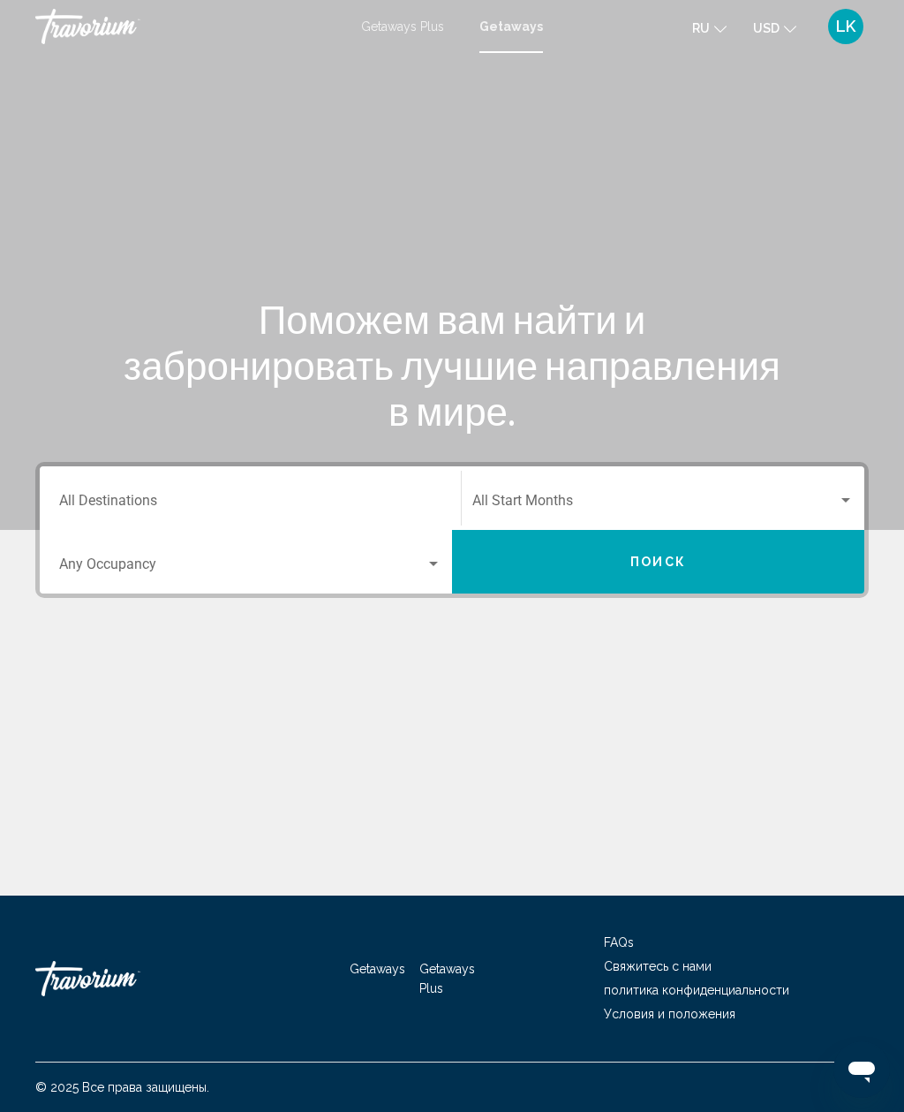
click at [110, 496] on input "Destination All Destinations" at bounding box center [250, 504] width 382 height 16
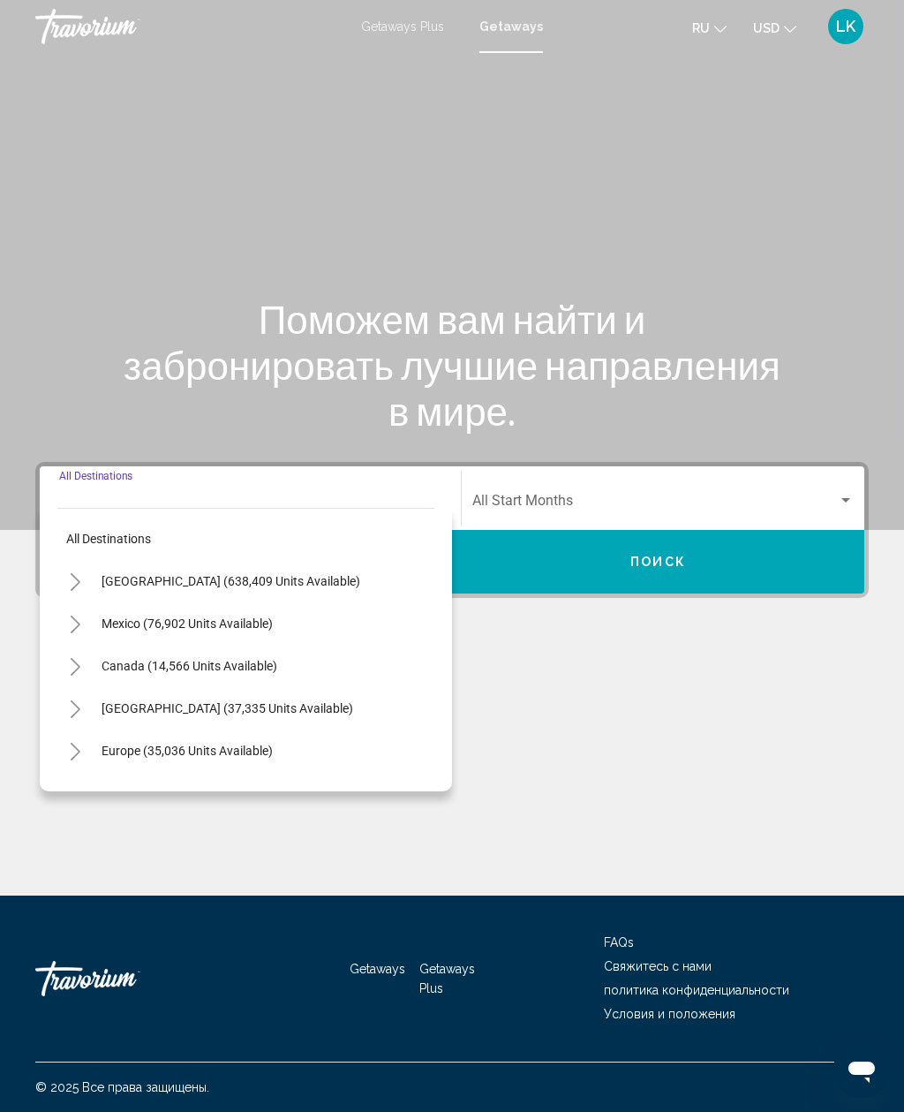
scroll to position [57, 0]
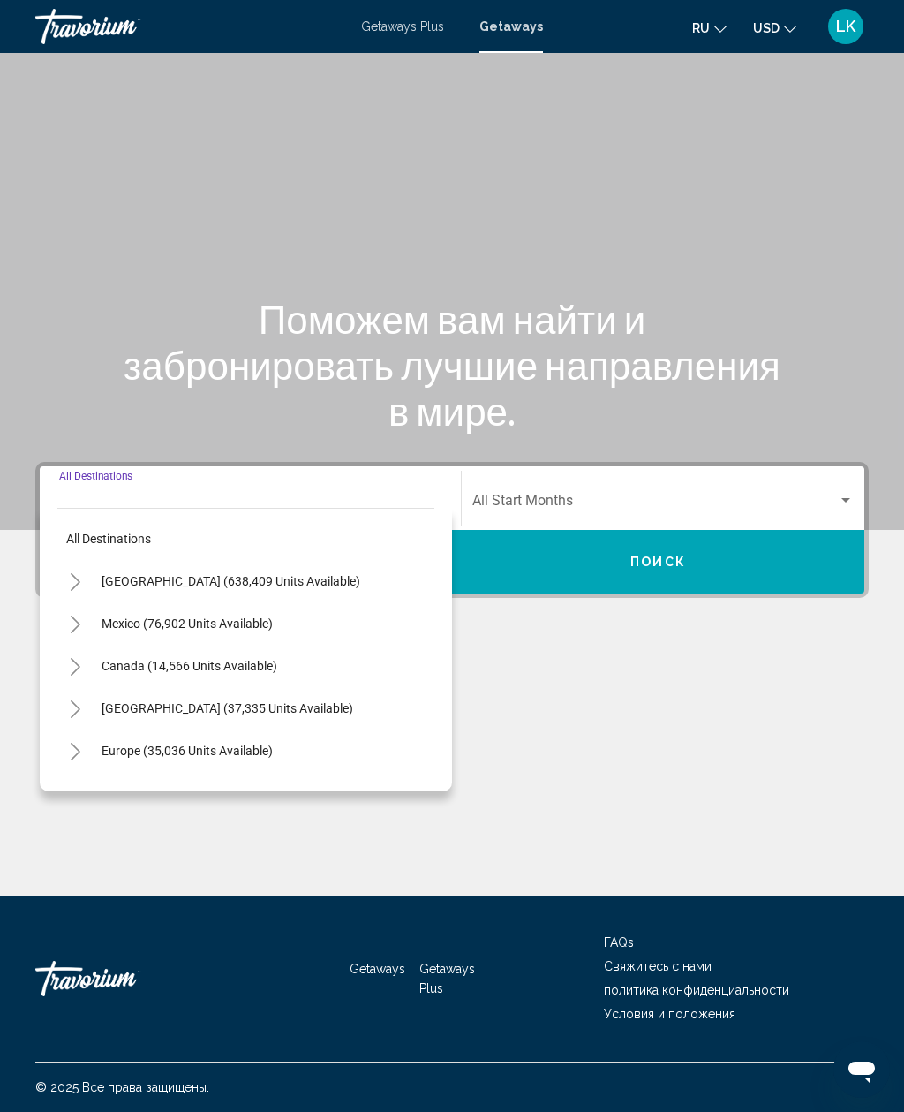
click at [105, 730] on button "Europe (35,036 units available)" at bounding box center [187, 750] width 189 height 41
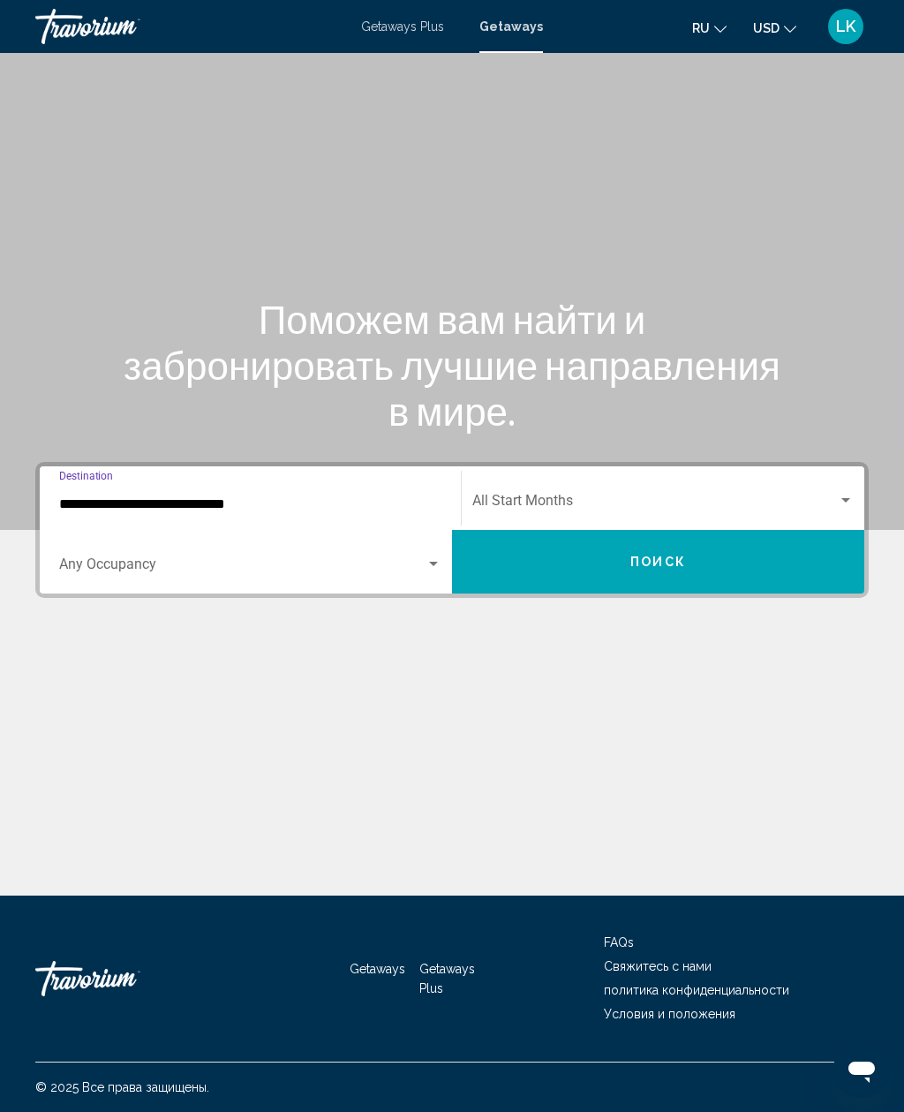
click at [56, 471] on div "**********" at bounding box center [251, 499] width 404 height 56
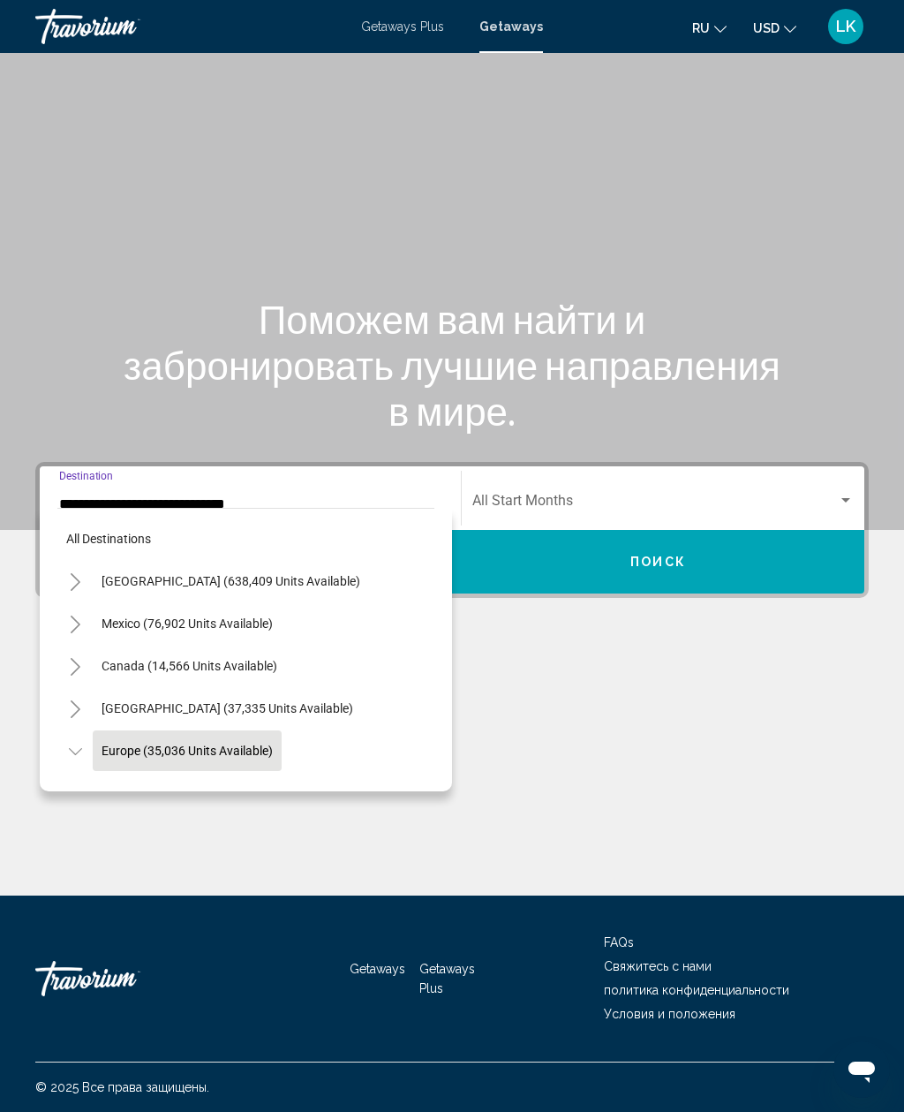
scroll to position [105, 0]
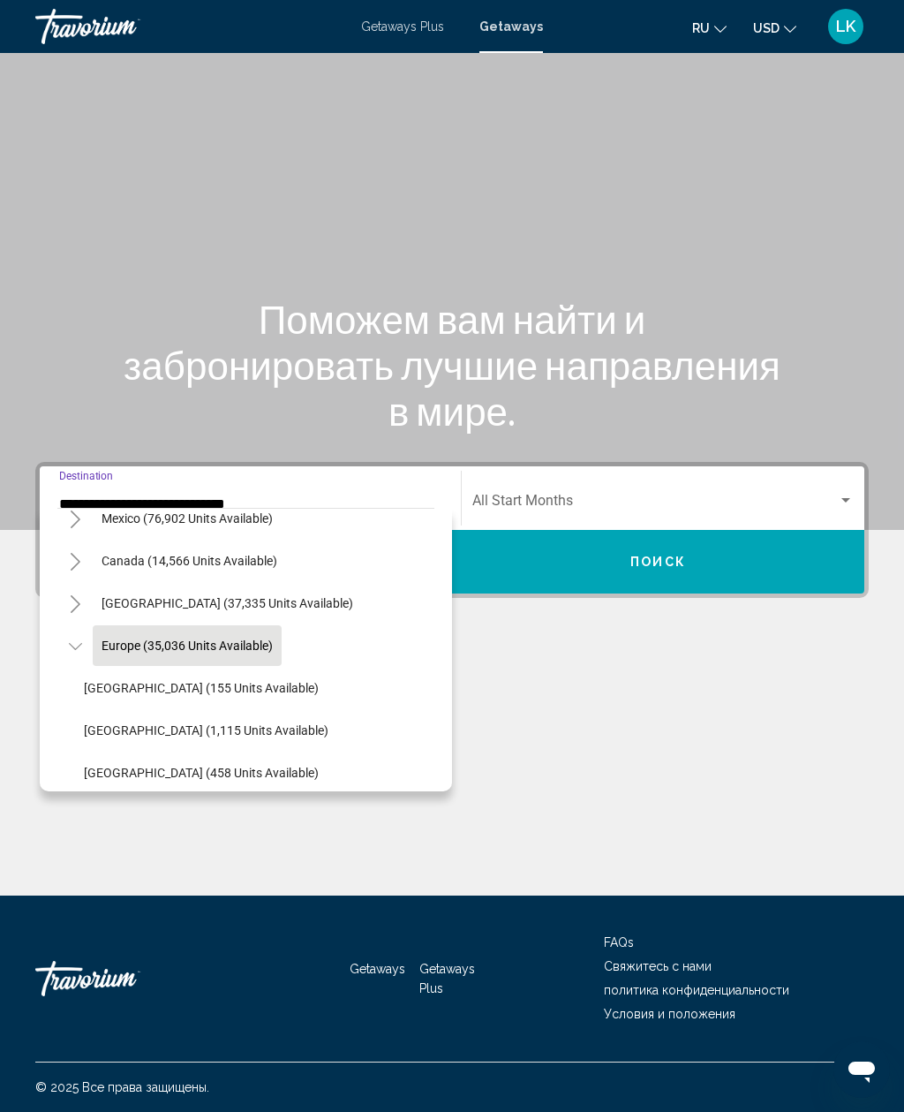
click at [70, 496] on input "**********" at bounding box center [250, 504] width 382 height 16
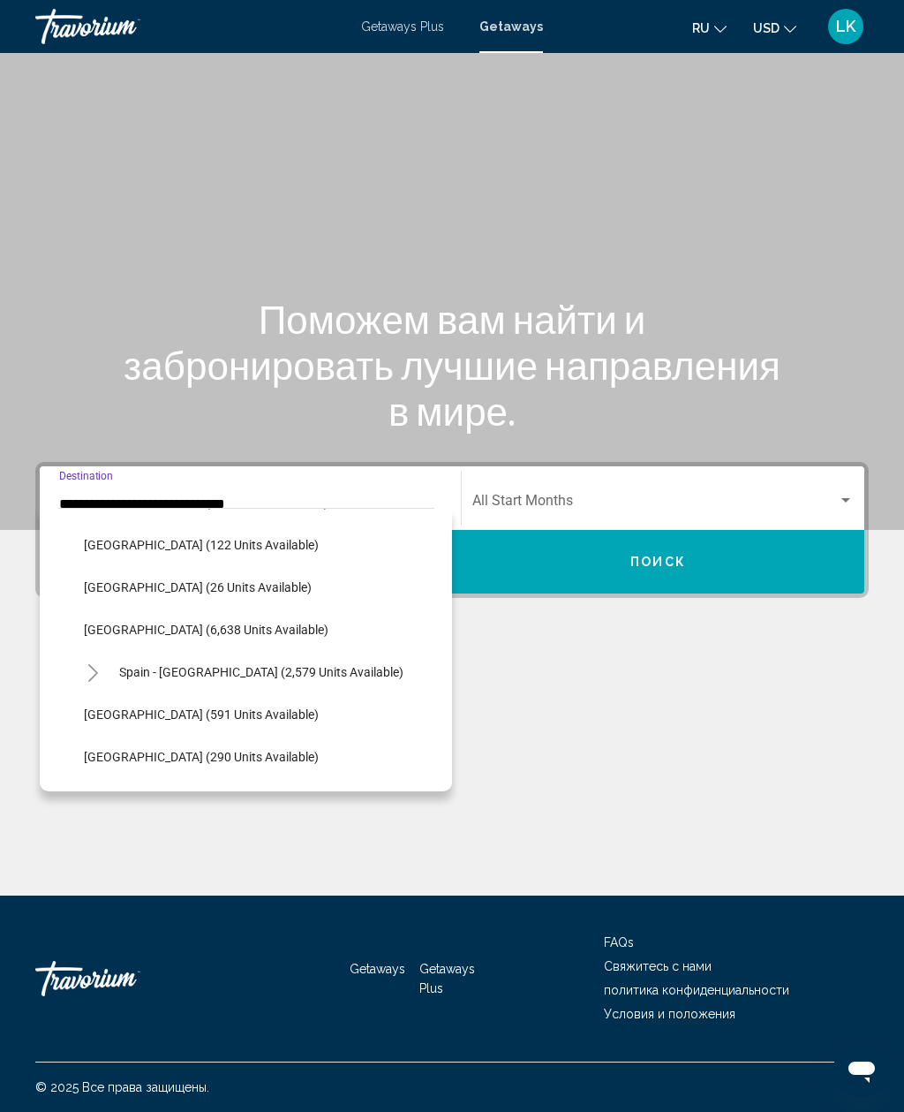
scroll to position [843, 0]
click at [150, 651] on button "Spain - [GEOGRAPHIC_DATA] (2,579 units available)" at bounding box center [261, 671] width 302 height 41
type input "**********"
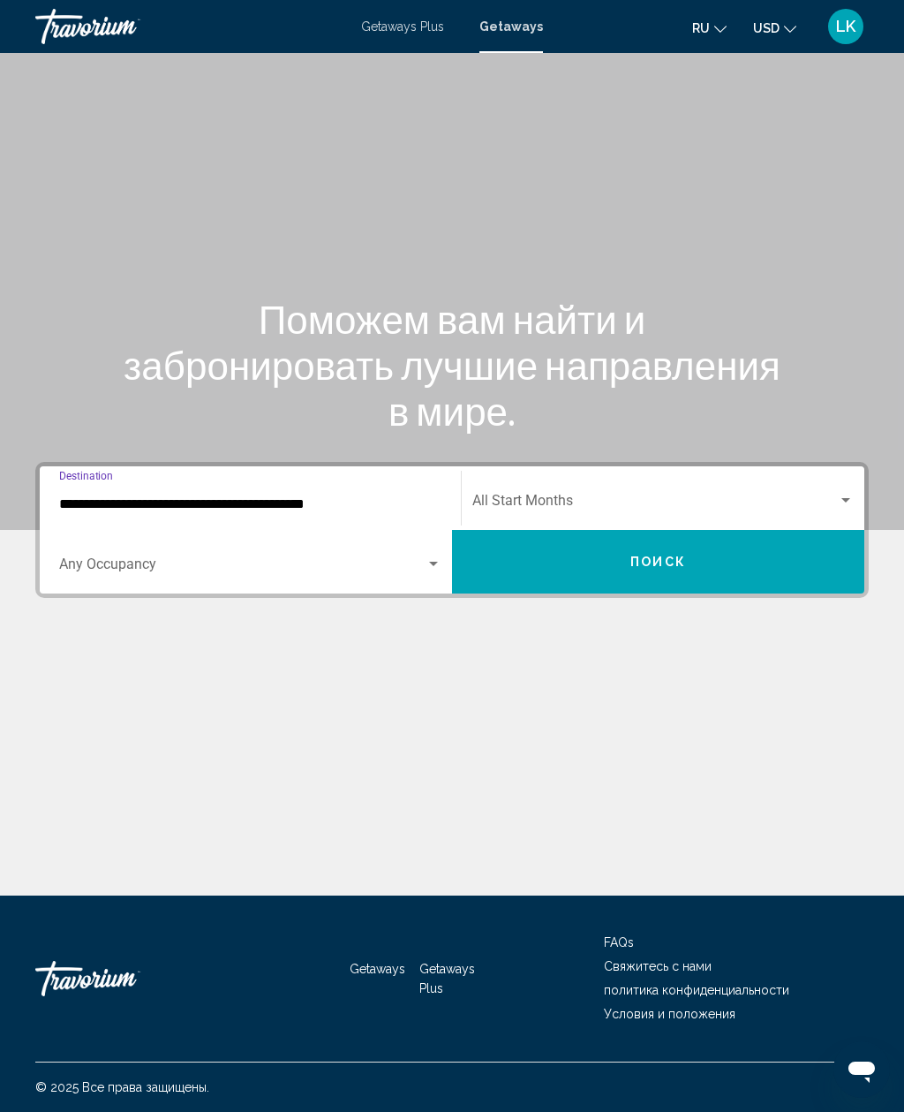
click at [85, 534] on div "Occupancy Any Occupancy" at bounding box center [250, 562] width 382 height 56
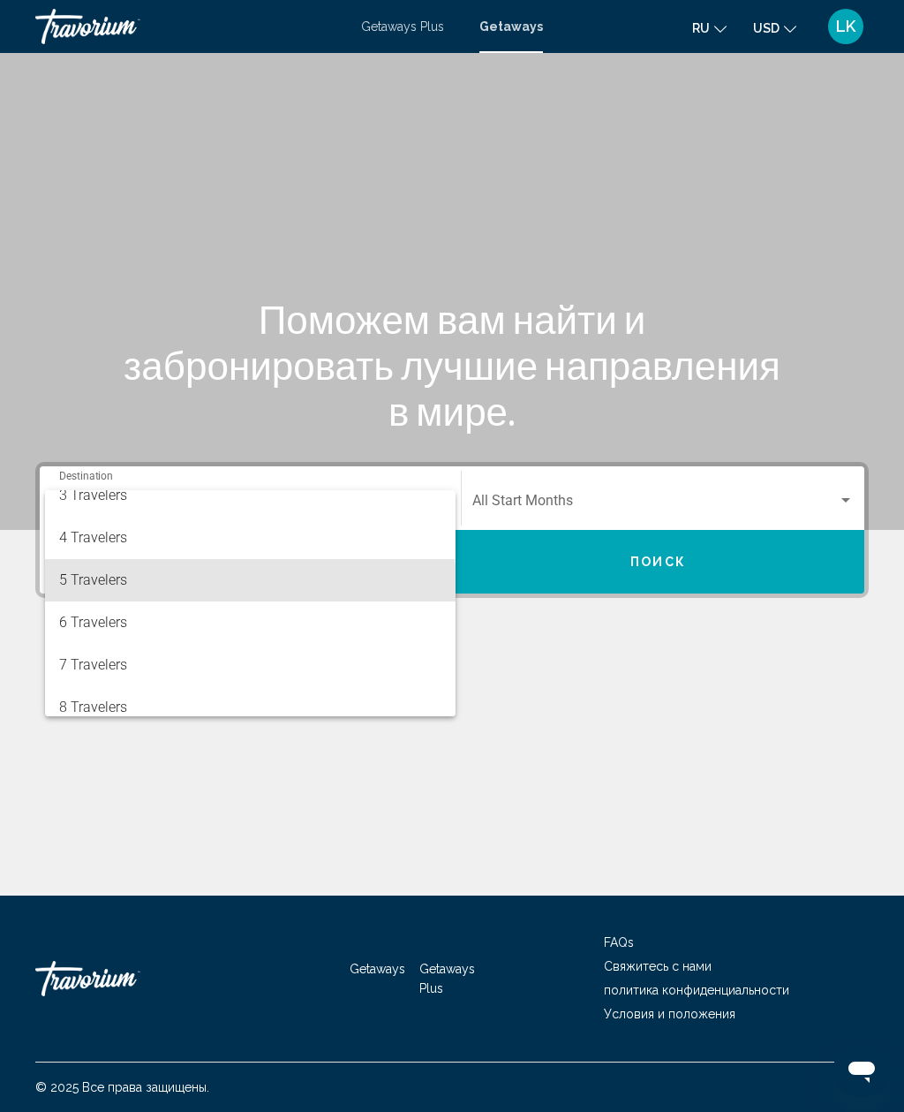
scroll to position [100, 0]
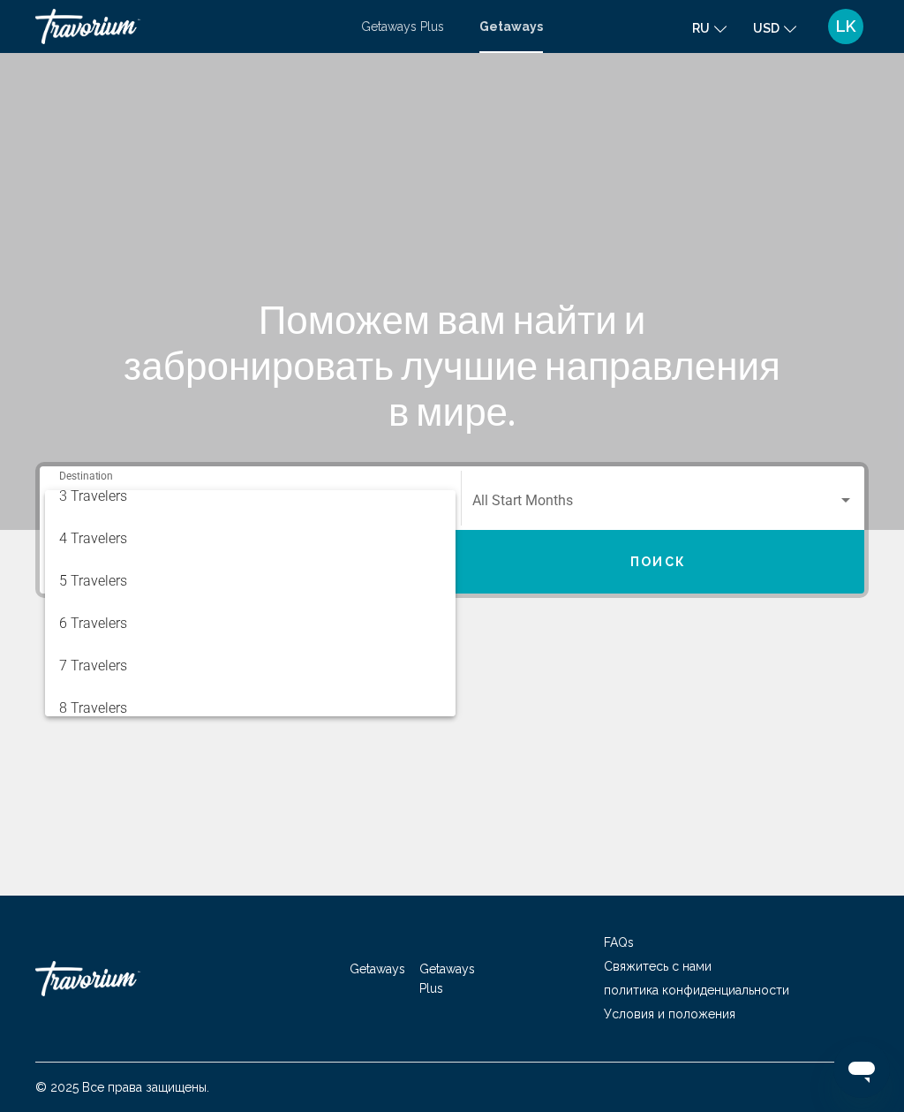
click at [768, 441] on div at bounding box center [452, 556] width 904 height 1112
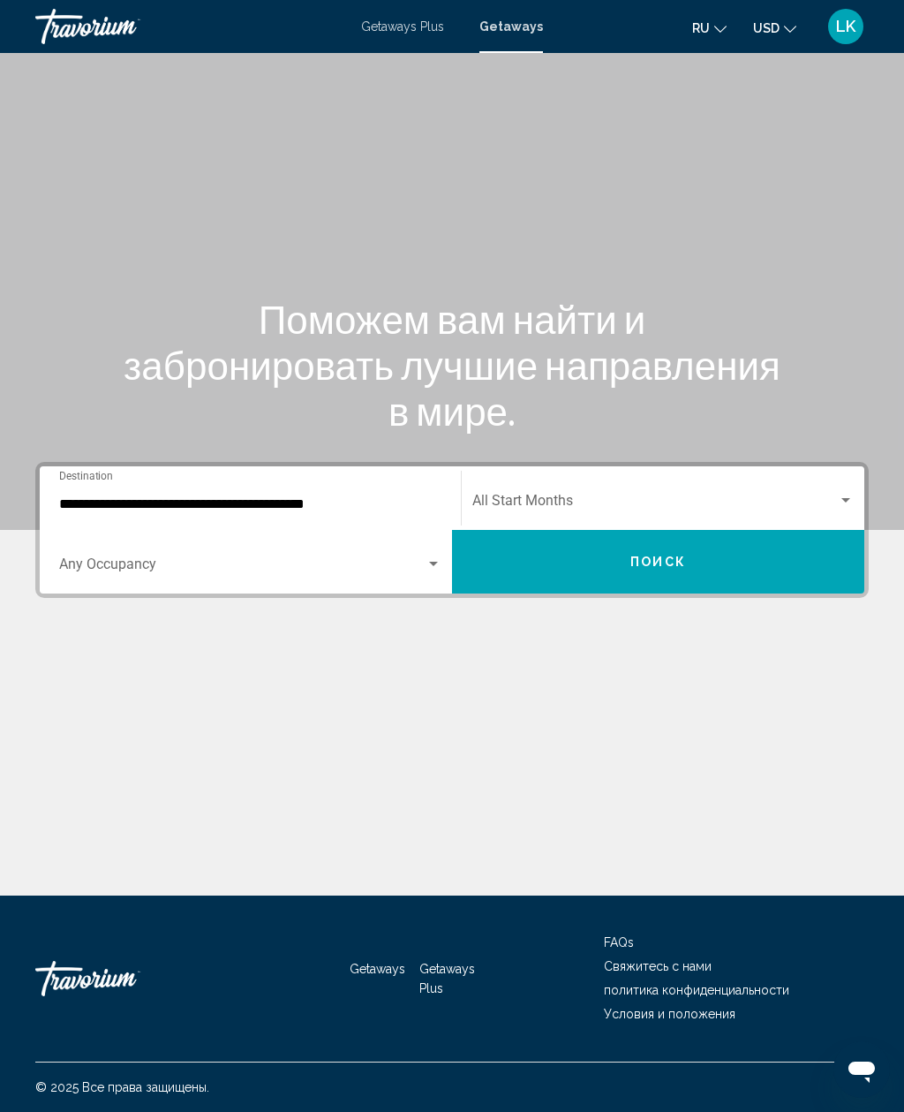
click at [822, 496] on span "Search widget" at bounding box center [655, 504] width 366 height 16
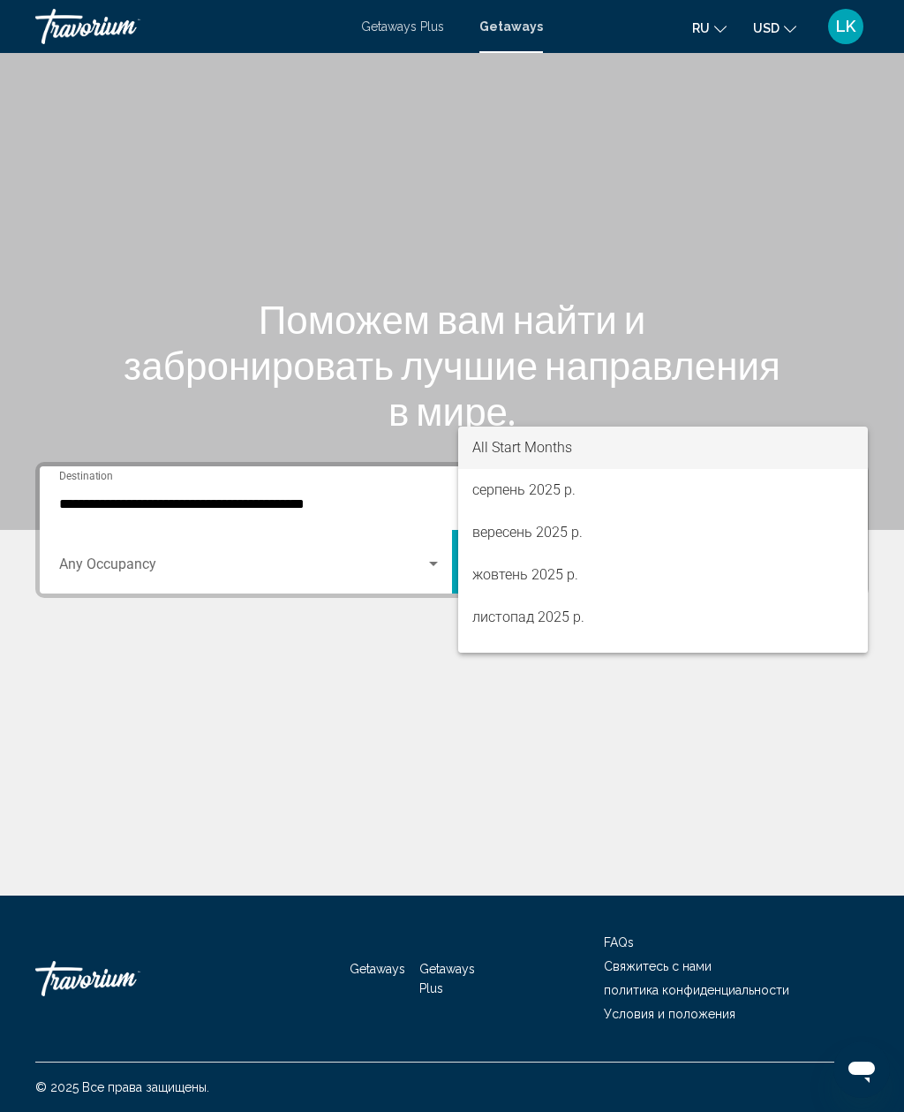
click at [106, 629] on div at bounding box center [452, 556] width 904 height 1112
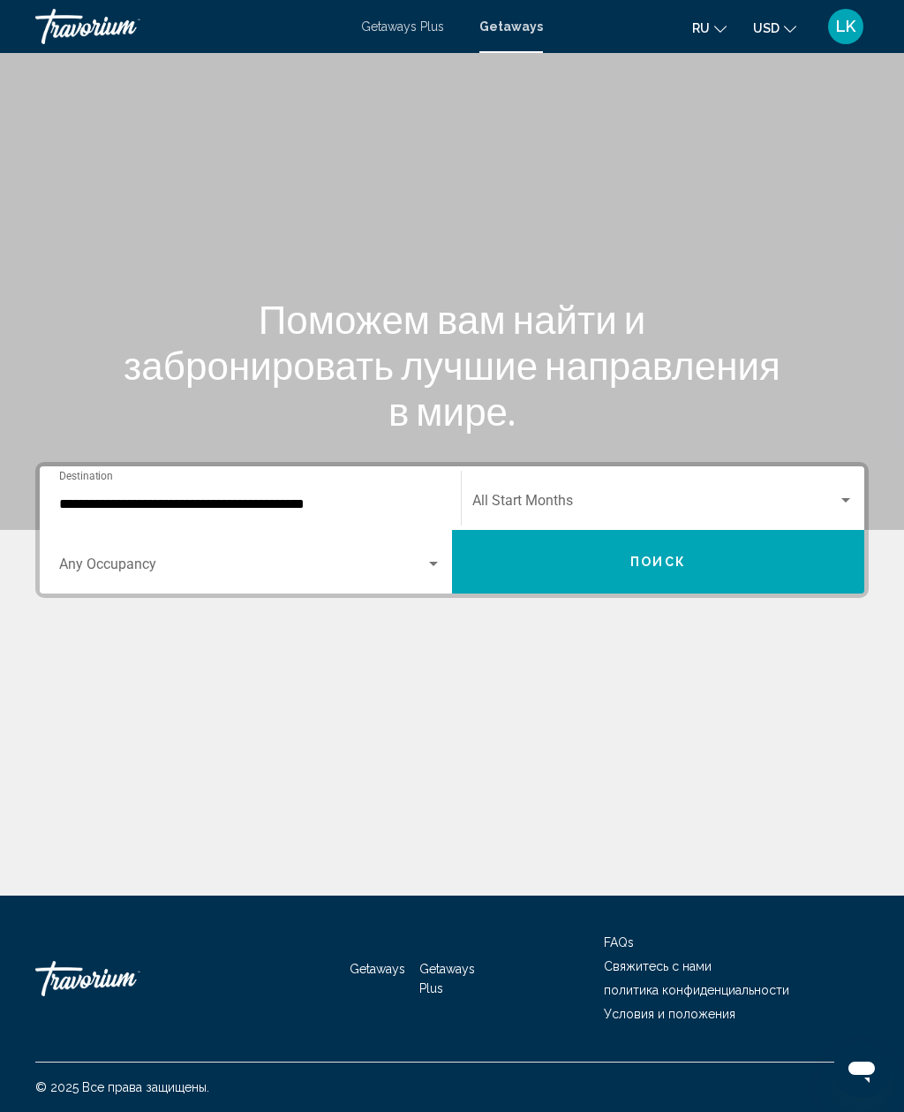
click at [810, 530] on button "Поиск" at bounding box center [658, 562] width 412 height 64
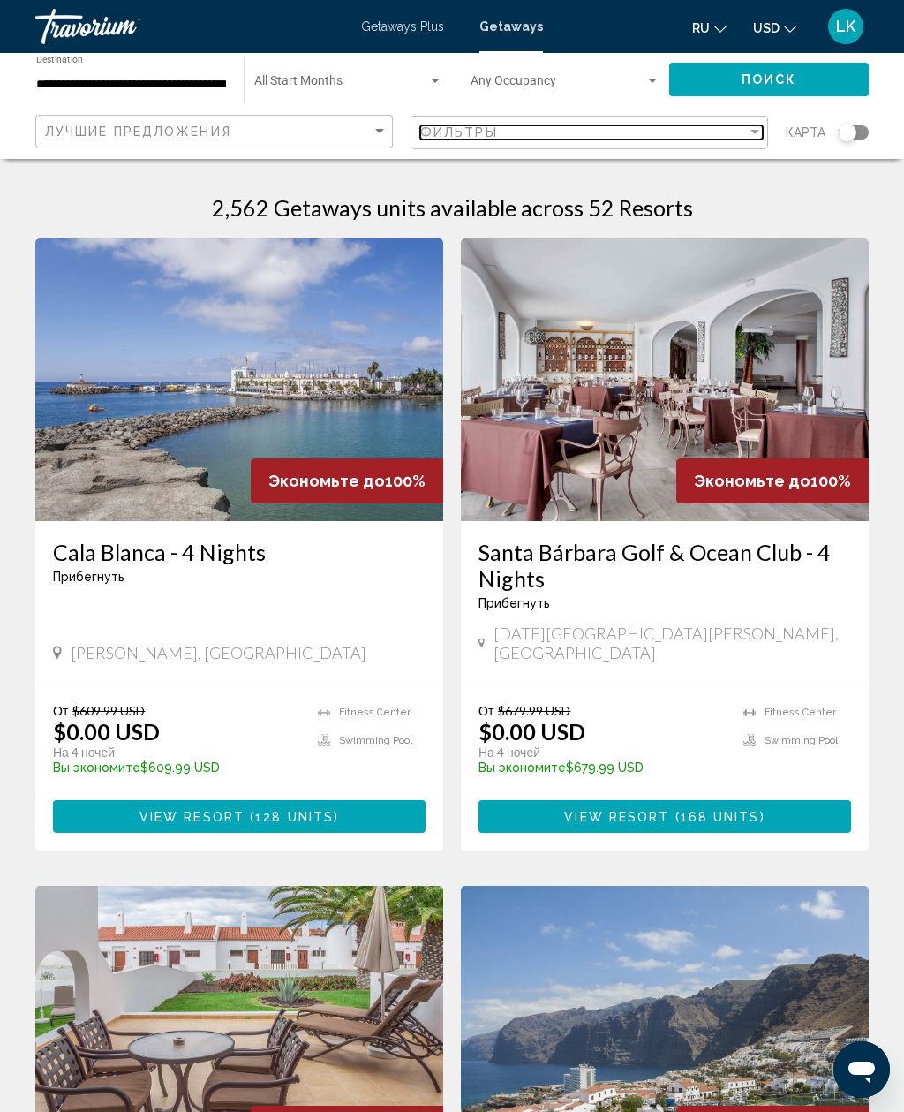
click at [647, 139] on div "Фильтры" at bounding box center [583, 132] width 327 height 14
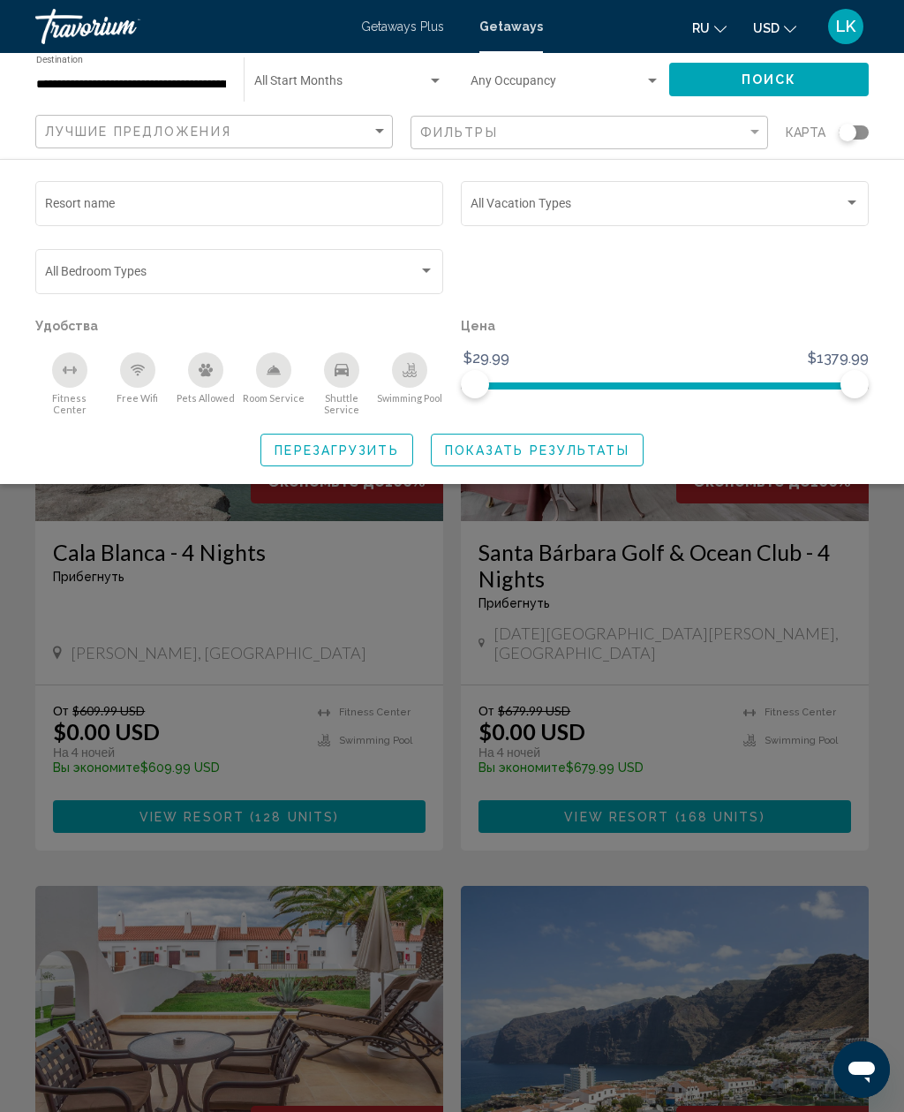
click at [420, 434] on div "Перезагрузить Показать результаты" at bounding box center [452, 450] width 834 height 33
click at [409, 439] on button "Перезагрузить" at bounding box center [337, 450] width 152 height 33
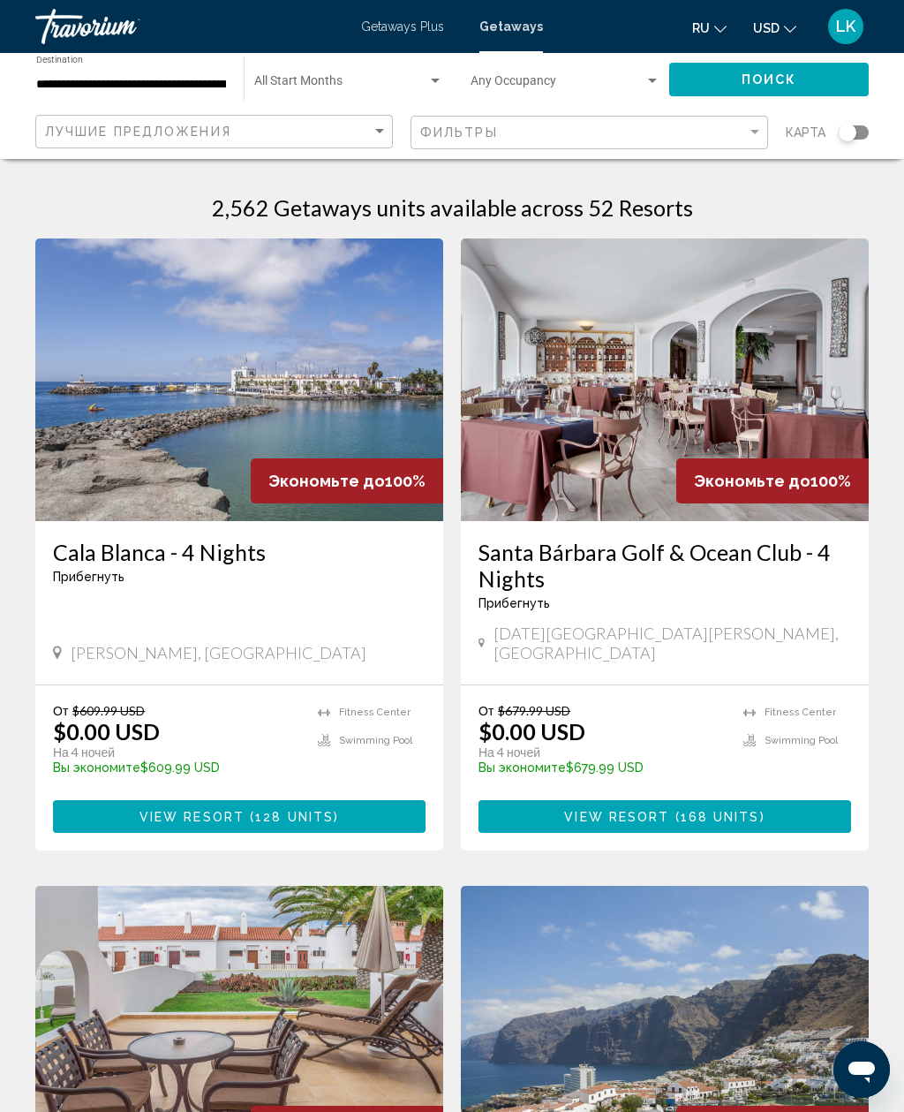
click at [775, 194] on div "2,562 Getaways units available across 52 Resorts" at bounding box center [452, 207] width 834 height 26
click at [763, 199] on div "2,562 Getaways units available across 52 Resorts" at bounding box center [452, 207] width 834 height 26
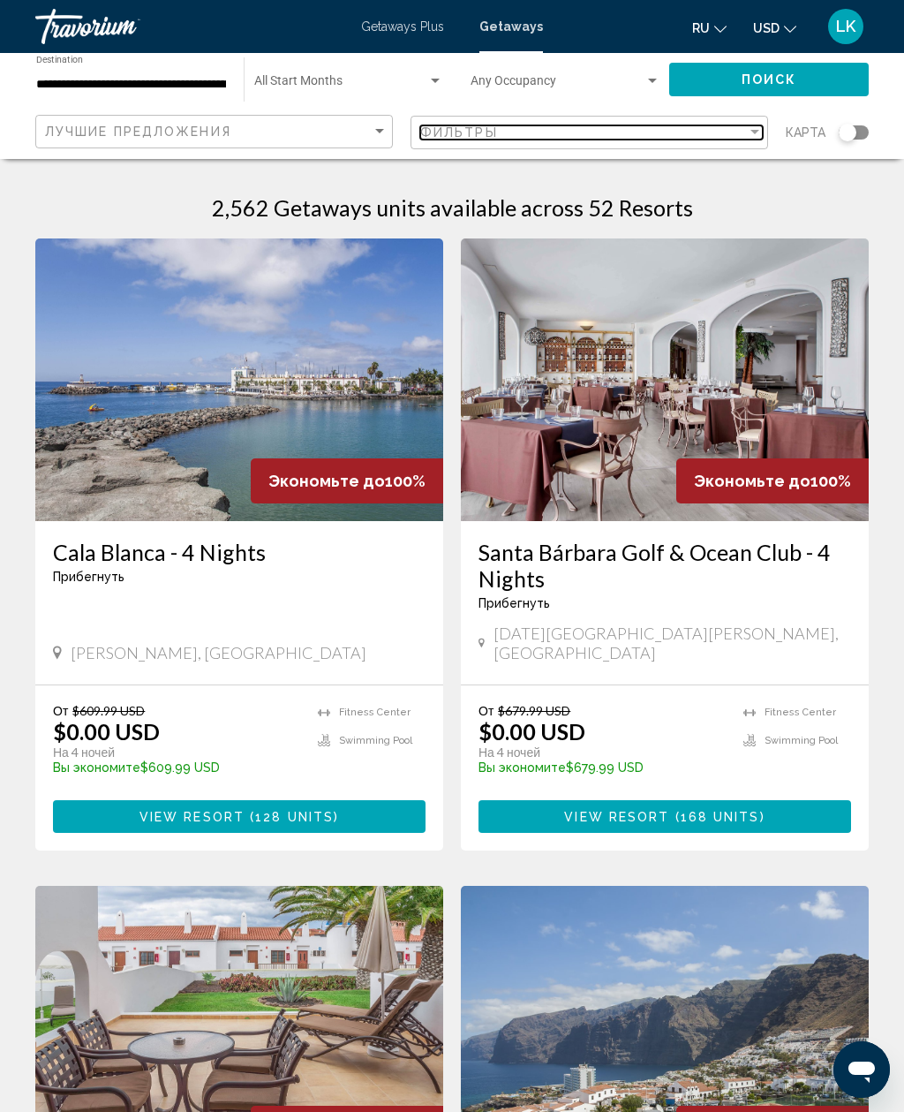
click at [762, 129] on div "Filter" at bounding box center [755, 132] width 16 height 14
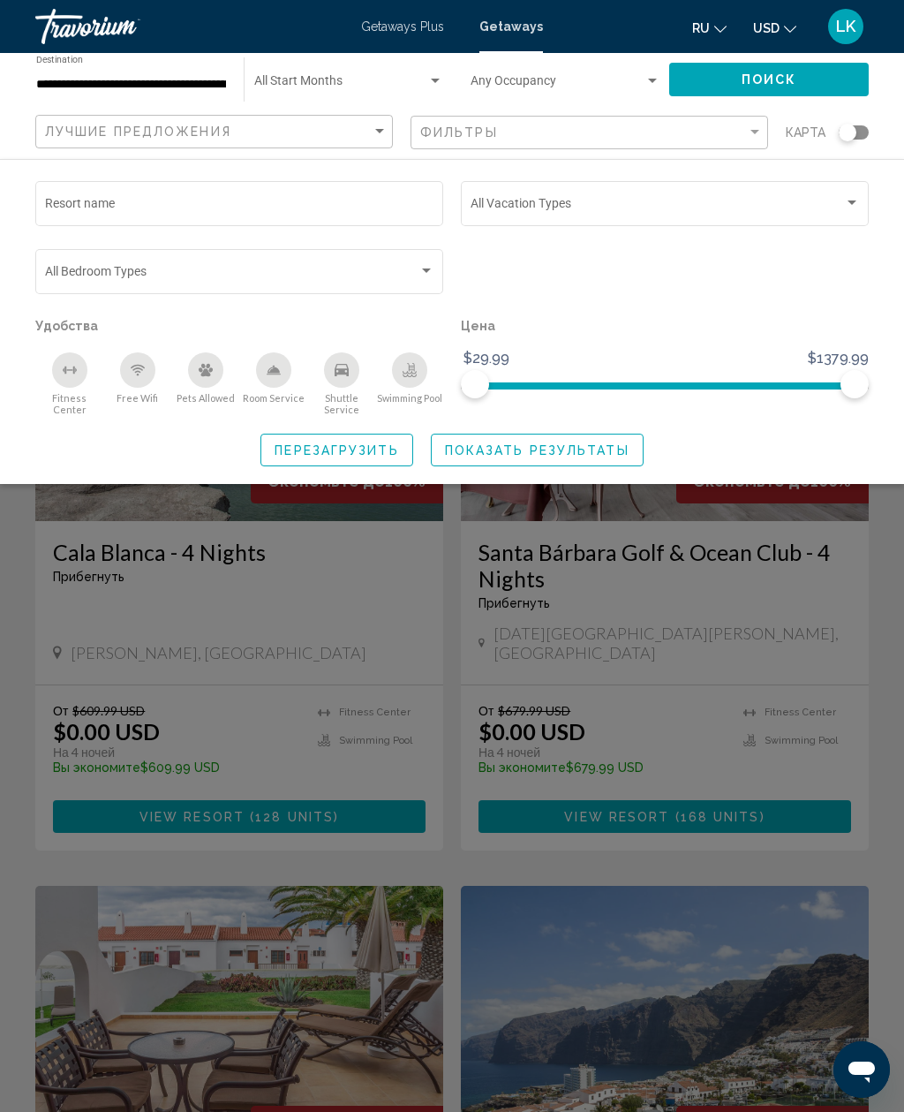
click at [154, 368] on div "Free Wifi" at bounding box center [137, 369] width 35 height 35
click at [63, 381] on div "Fitness Center" at bounding box center [69, 369] width 35 height 35
click at [357, 371] on div "Shuttle Service" at bounding box center [341, 369] width 35 height 35
click at [342, 379] on div "Shuttle Service" at bounding box center [341, 369] width 35 height 35
click at [420, 367] on div "Swimming Pool" at bounding box center [409, 369] width 35 height 35
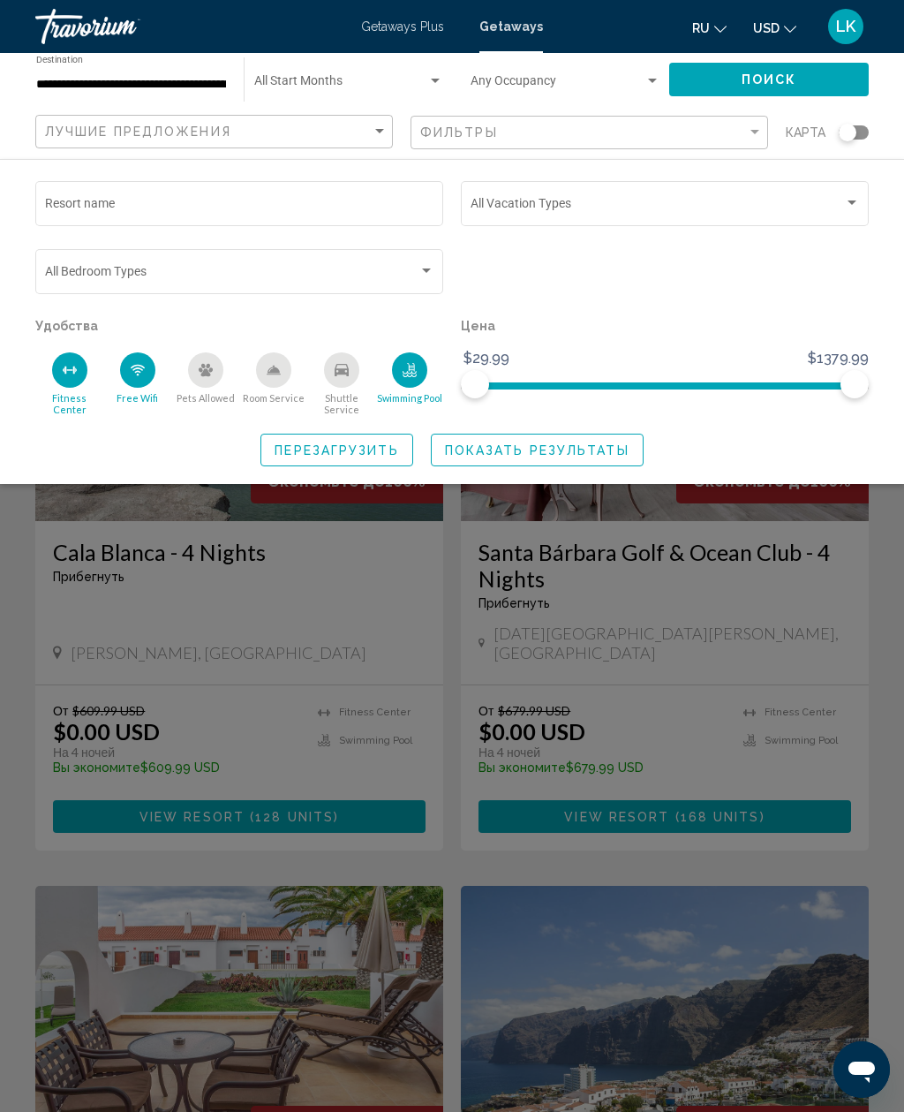
click at [569, 443] on span "Показать результаты" at bounding box center [537, 450] width 185 height 14
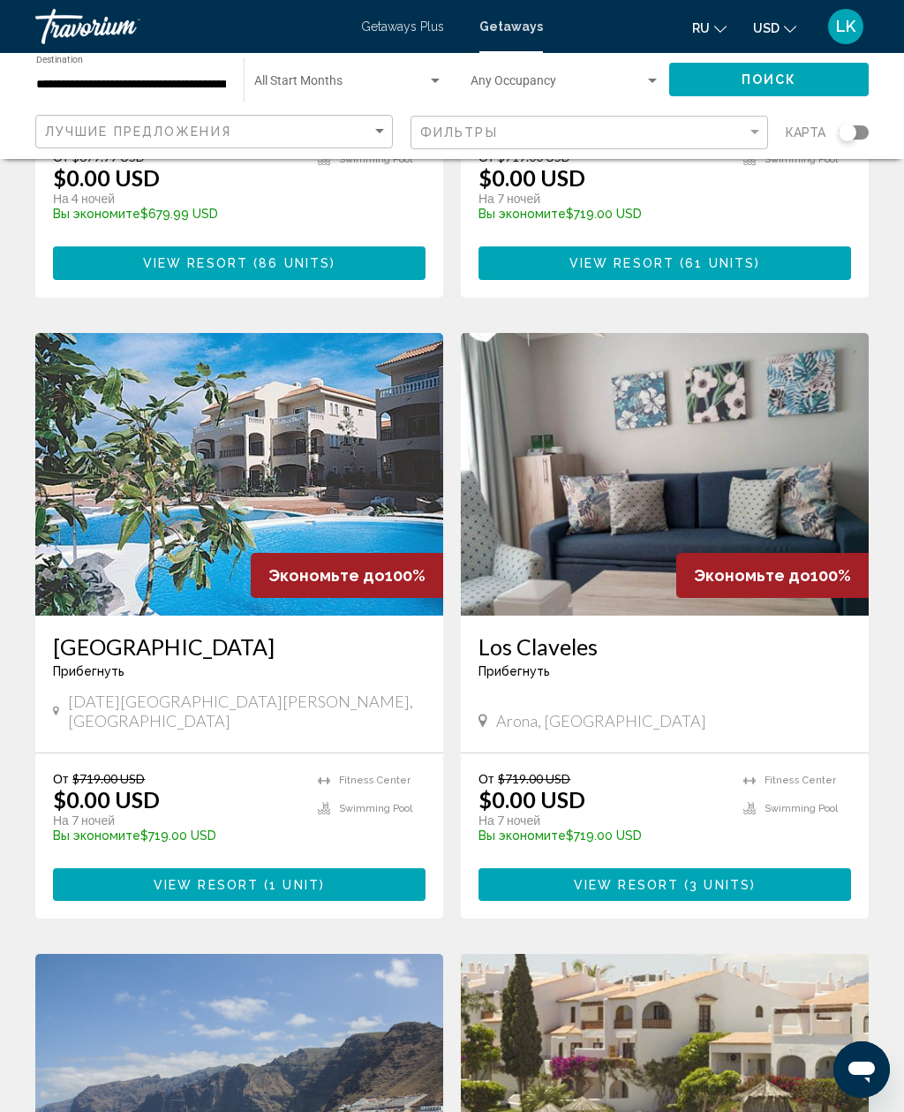
scroll to position [1174, 0]
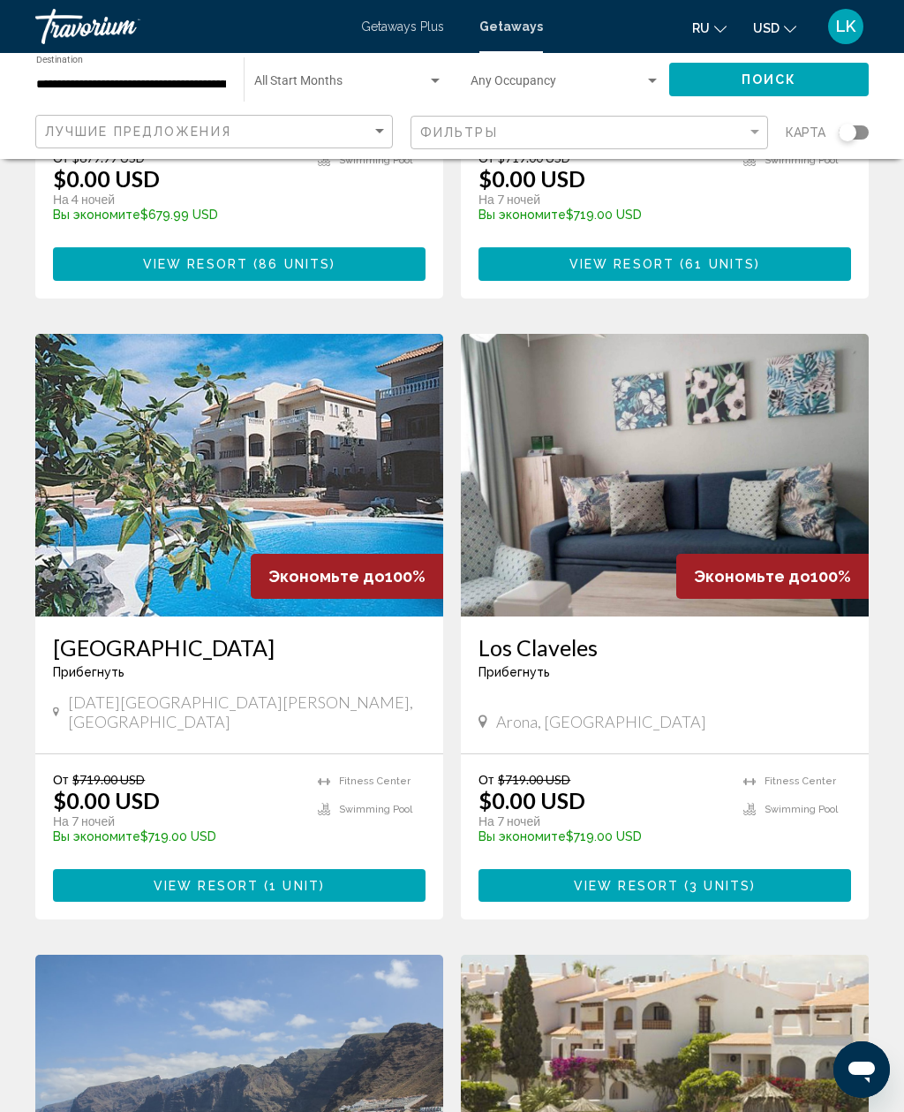
click at [134, 488] on img "Main content" at bounding box center [239, 475] width 408 height 283
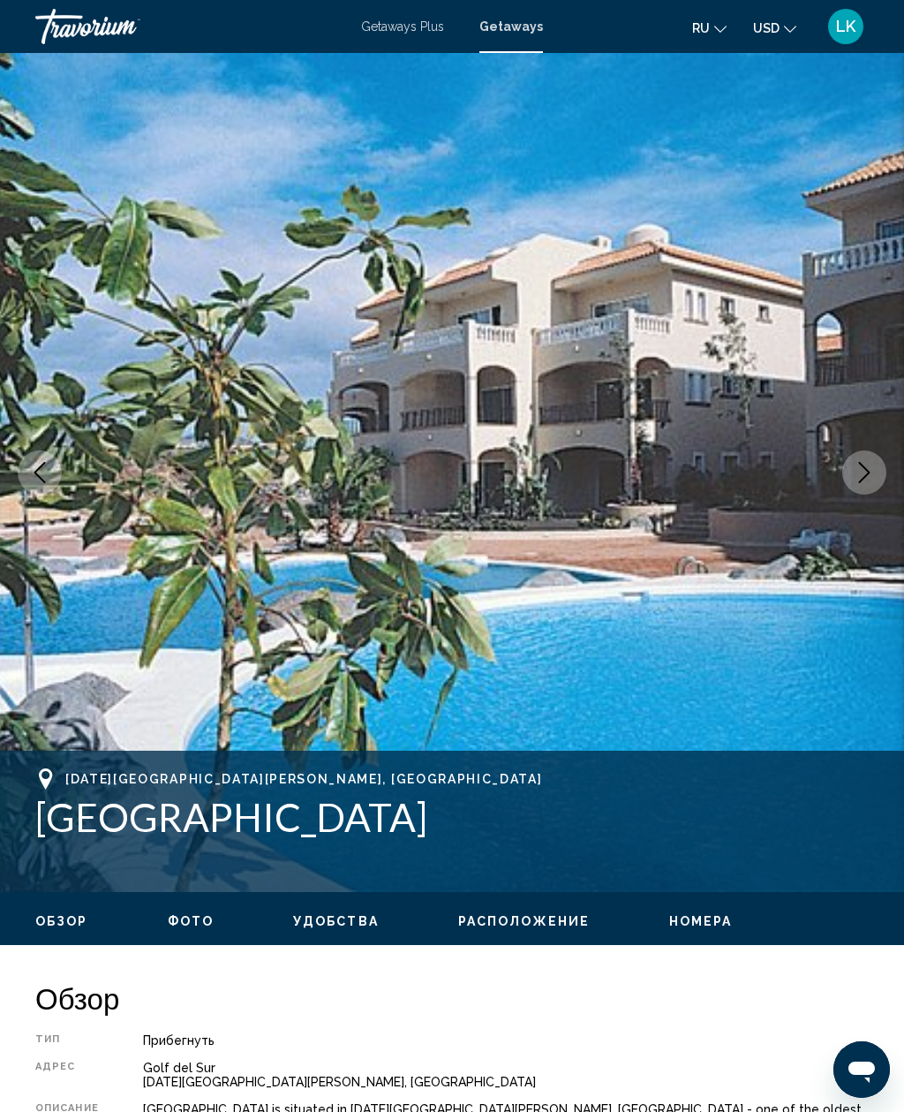
click at [851, 463] on button "Next image" at bounding box center [865, 472] width 44 height 44
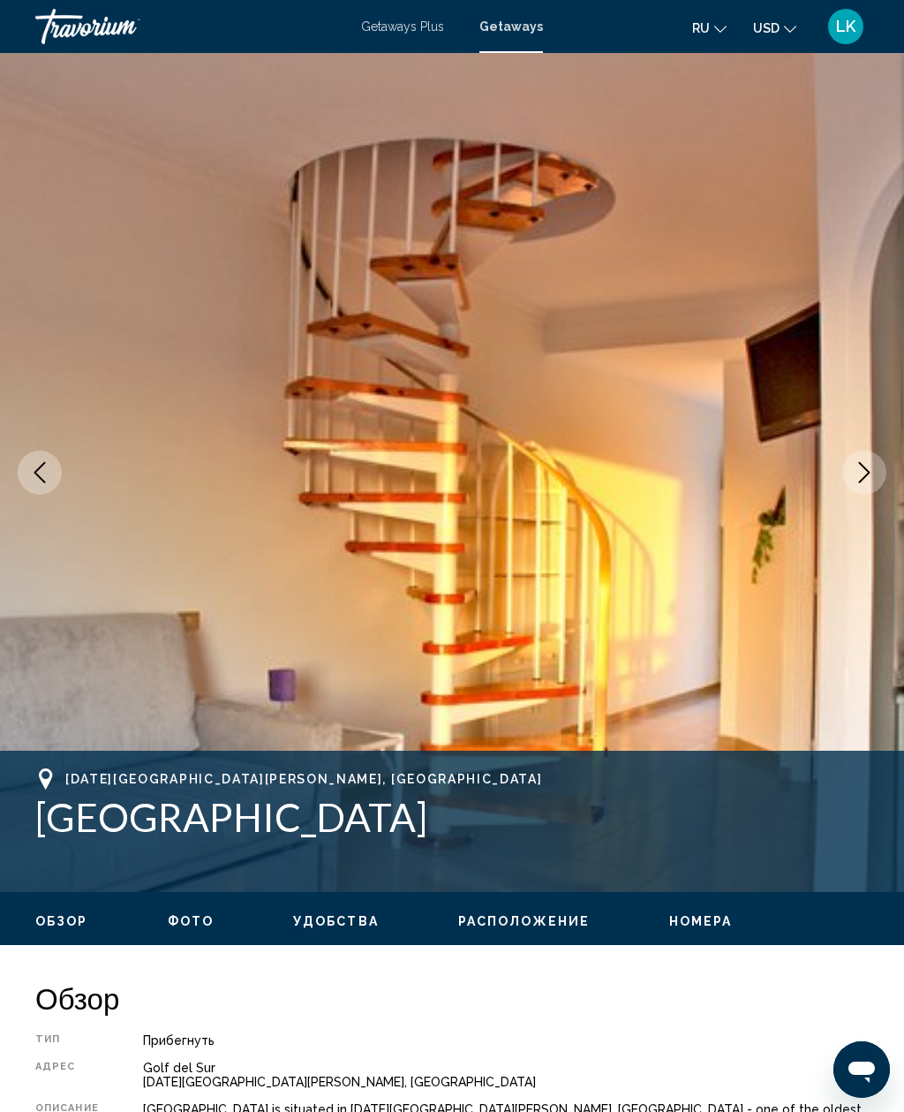
click at [863, 466] on icon "Next image" at bounding box center [864, 472] width 11 height 21
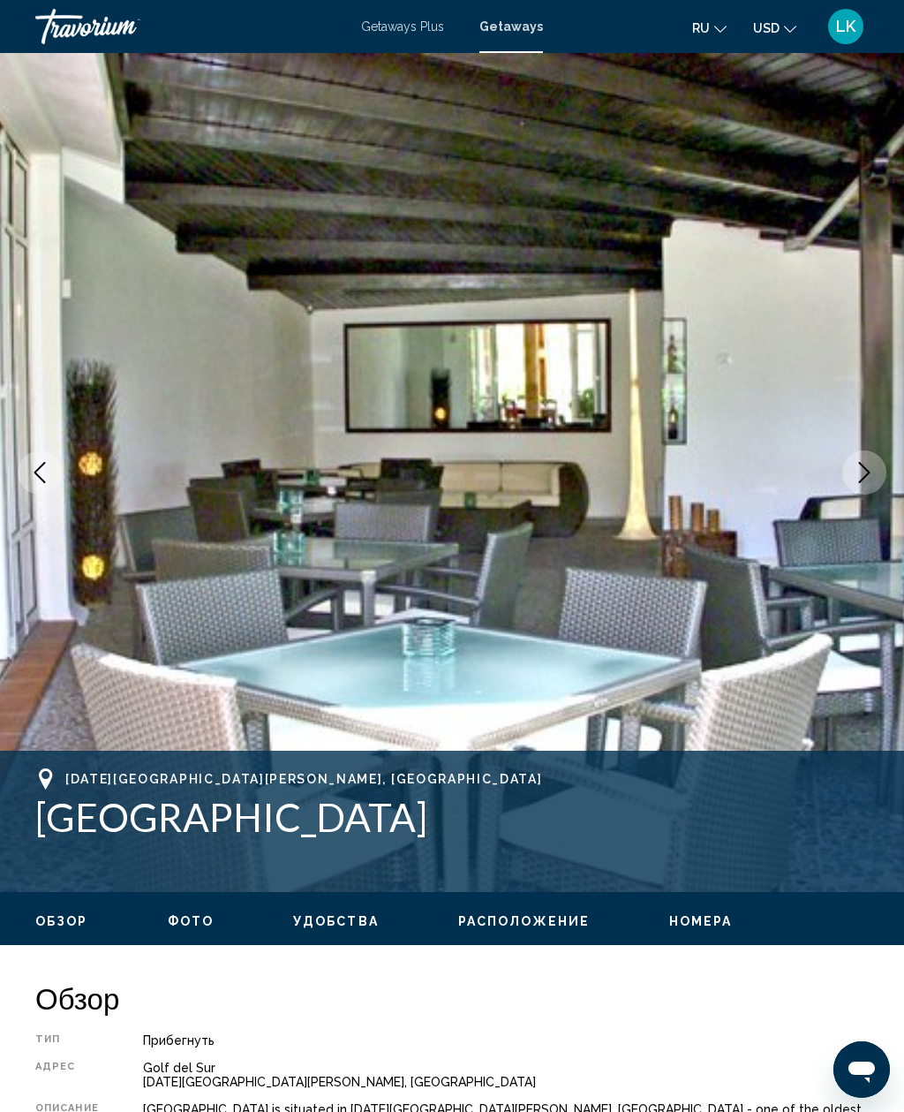
click at [866, 461] on button "Next image" at bounding box center [865, 472] width 44 height 44
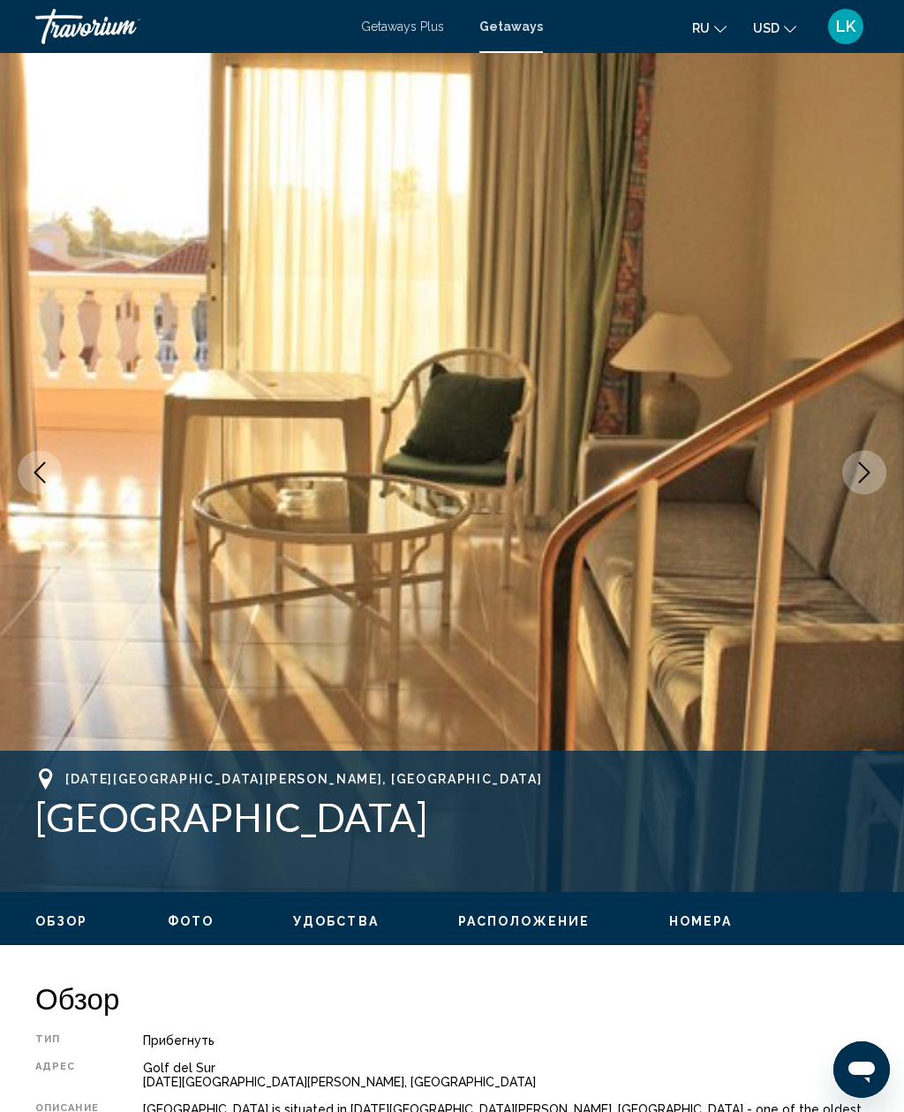
click at [861, 471] on icon "Next image" at bounding box center [864, 472] width 21 height 21
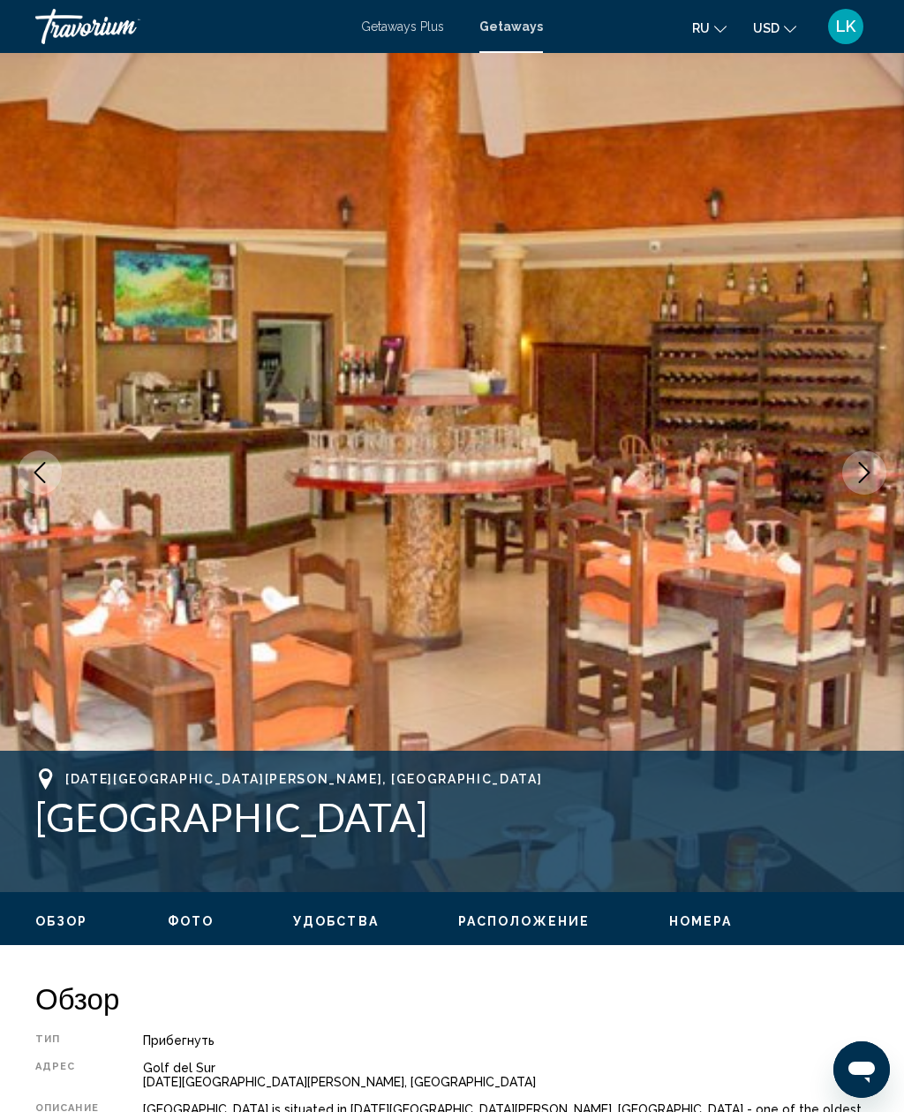
click at [868, 467] on icon "Next image" at bounding box center [864, 472] width 21 height 21
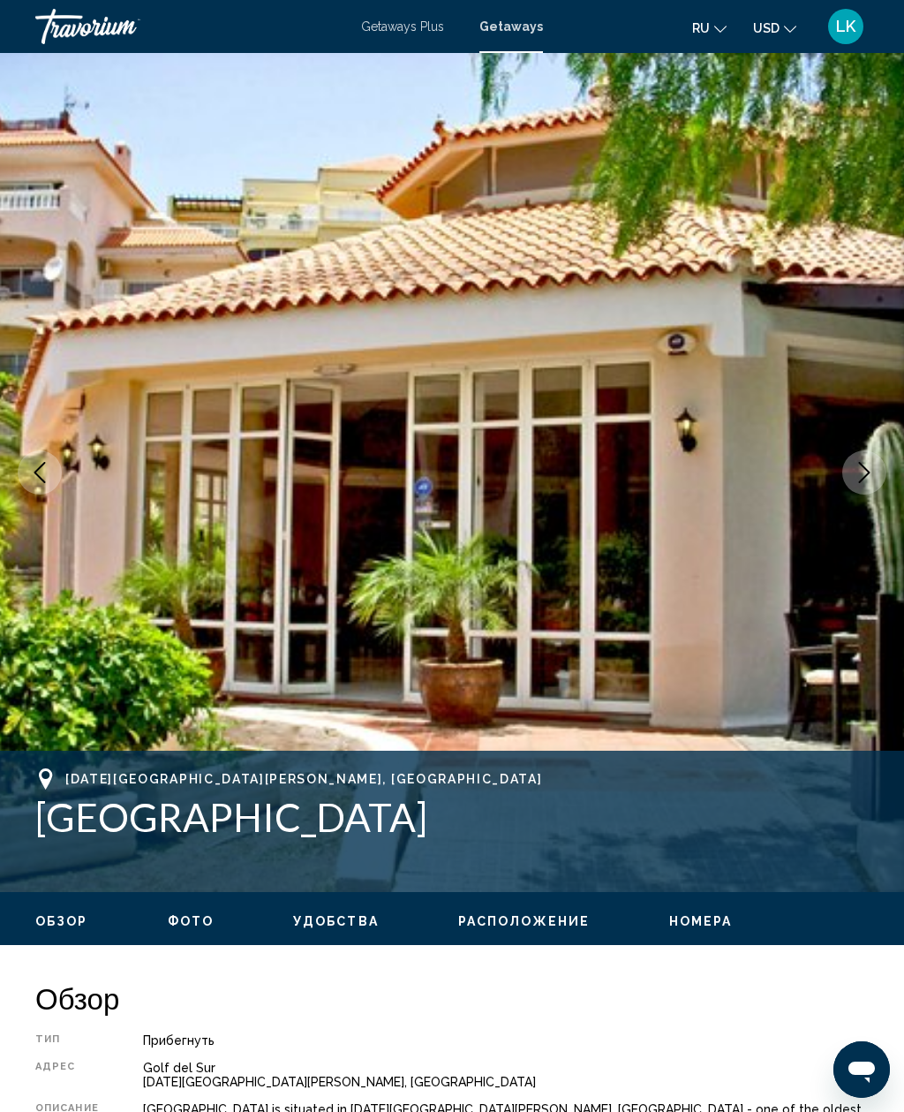
click at [871, 467] on icon "Next image" at bounding box center [864, 472] width 21 height 21
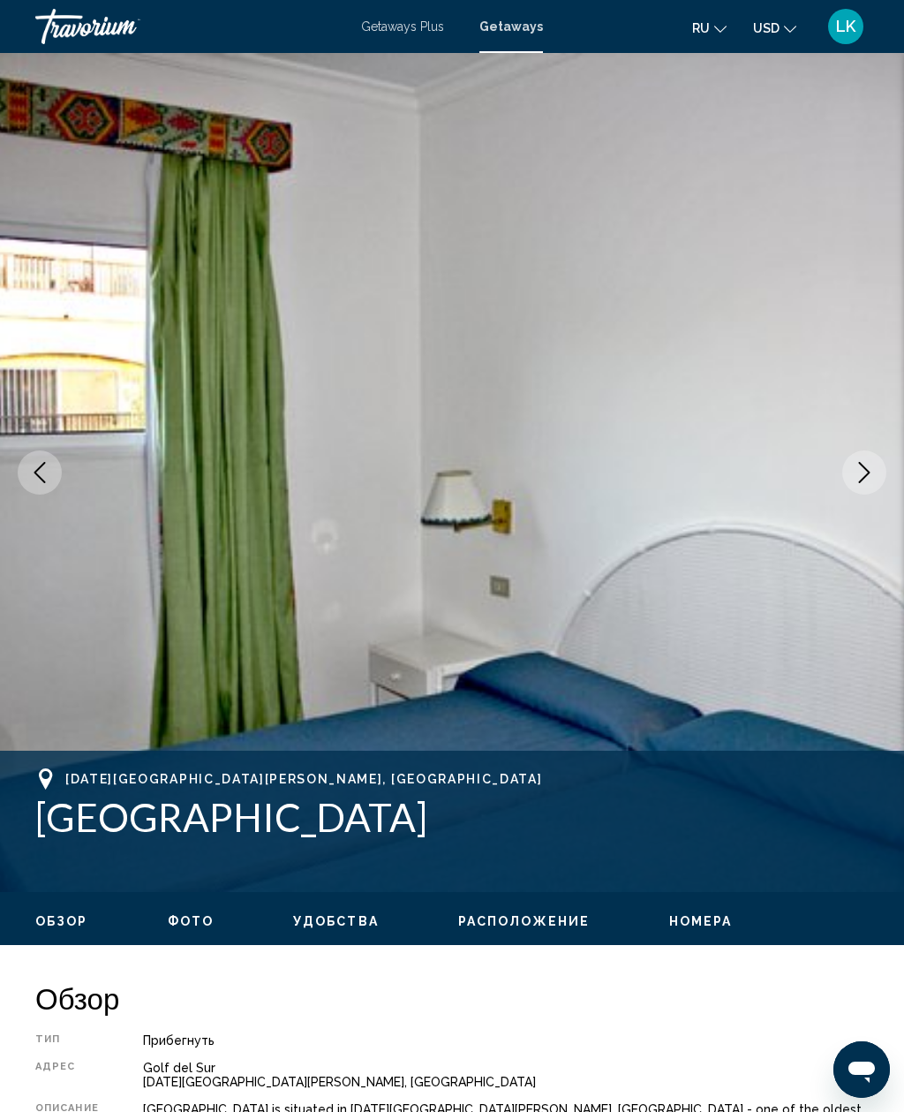
click at [868, 472] on icon "Next image" at bounding box center [864, 472] width 11 height 21
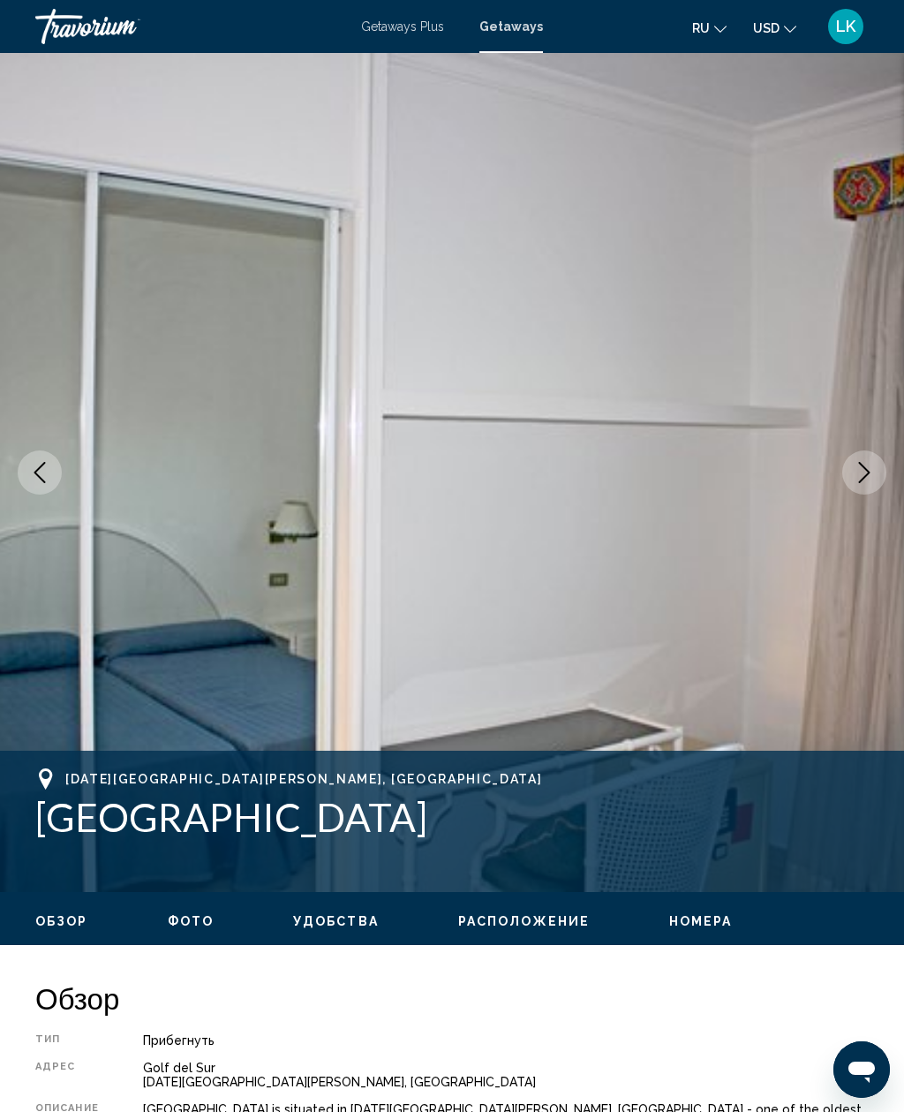
click at [868, 468] on icon "Next image" at bounding box center [864, 472] width 21 height 21
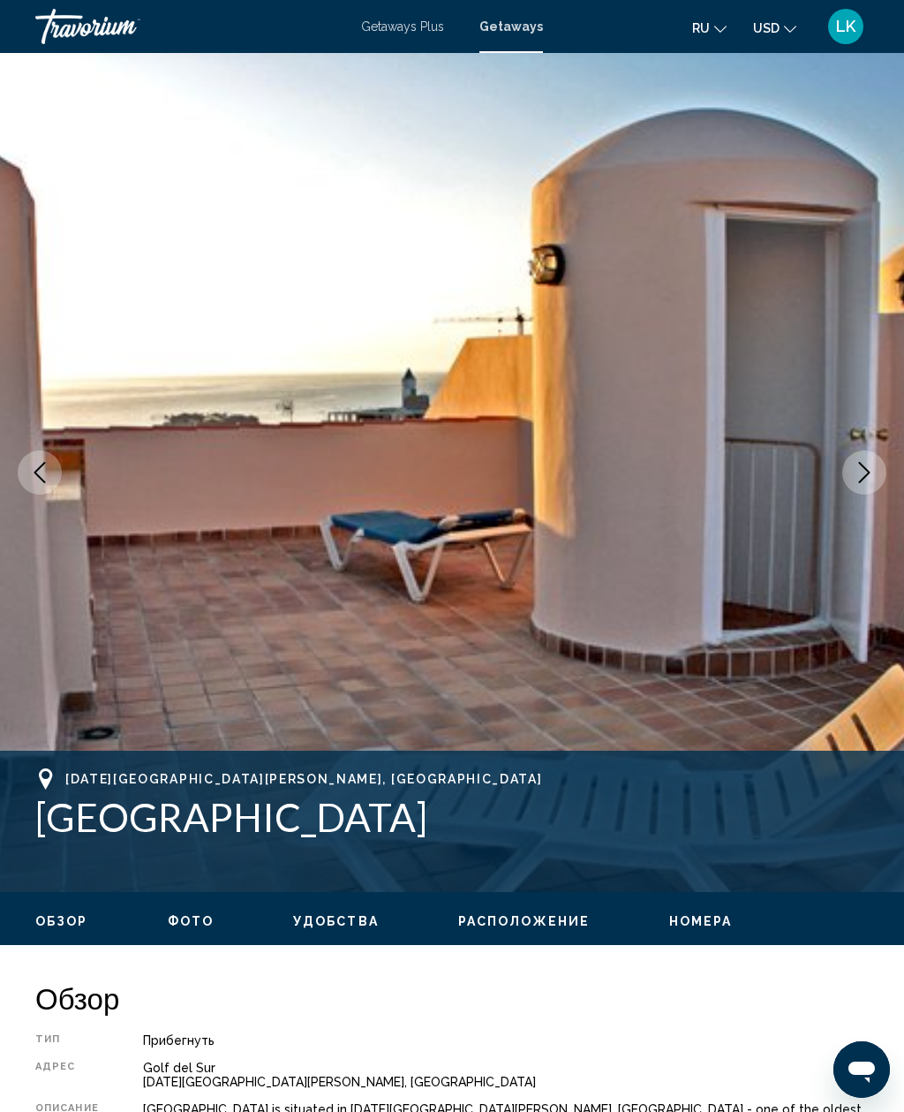
click at [865, 471] on icon "Next image" at bounding box center [864, 472] width 21 height 21
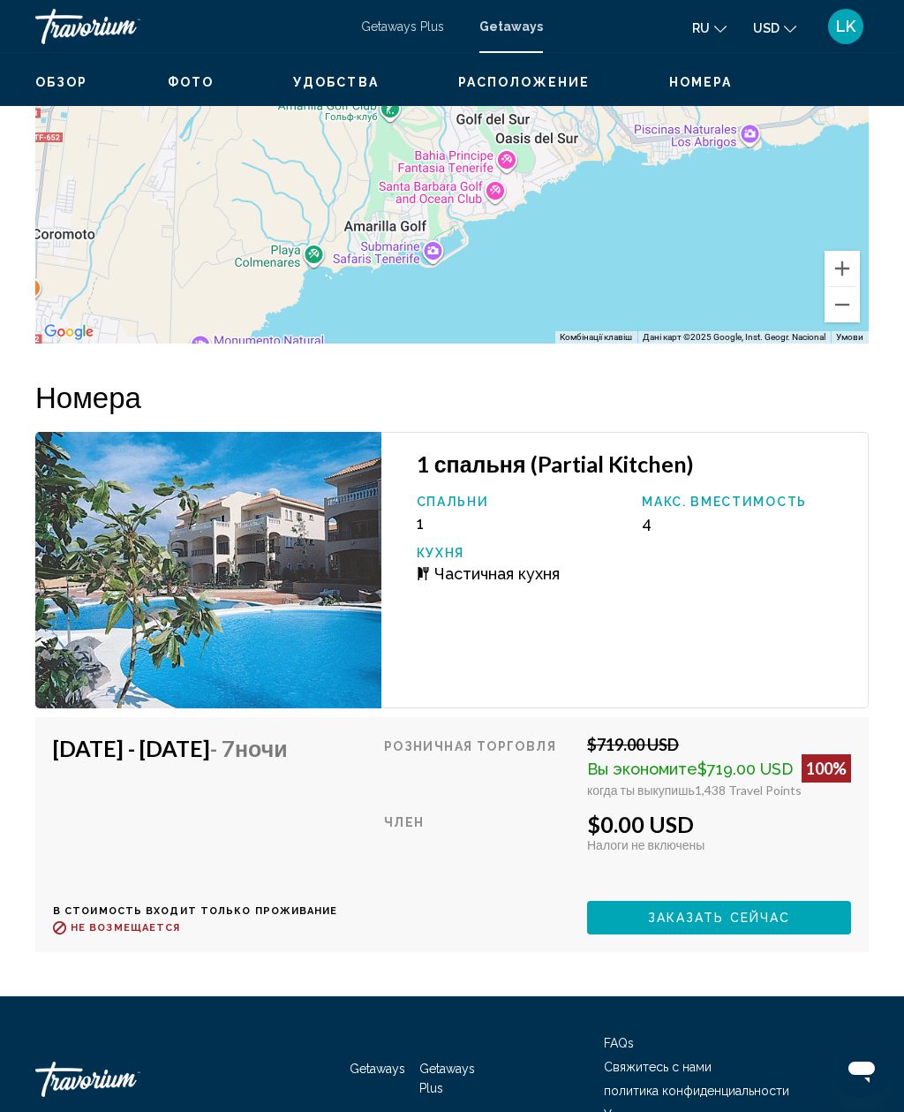
scroll to position [3256, 0]
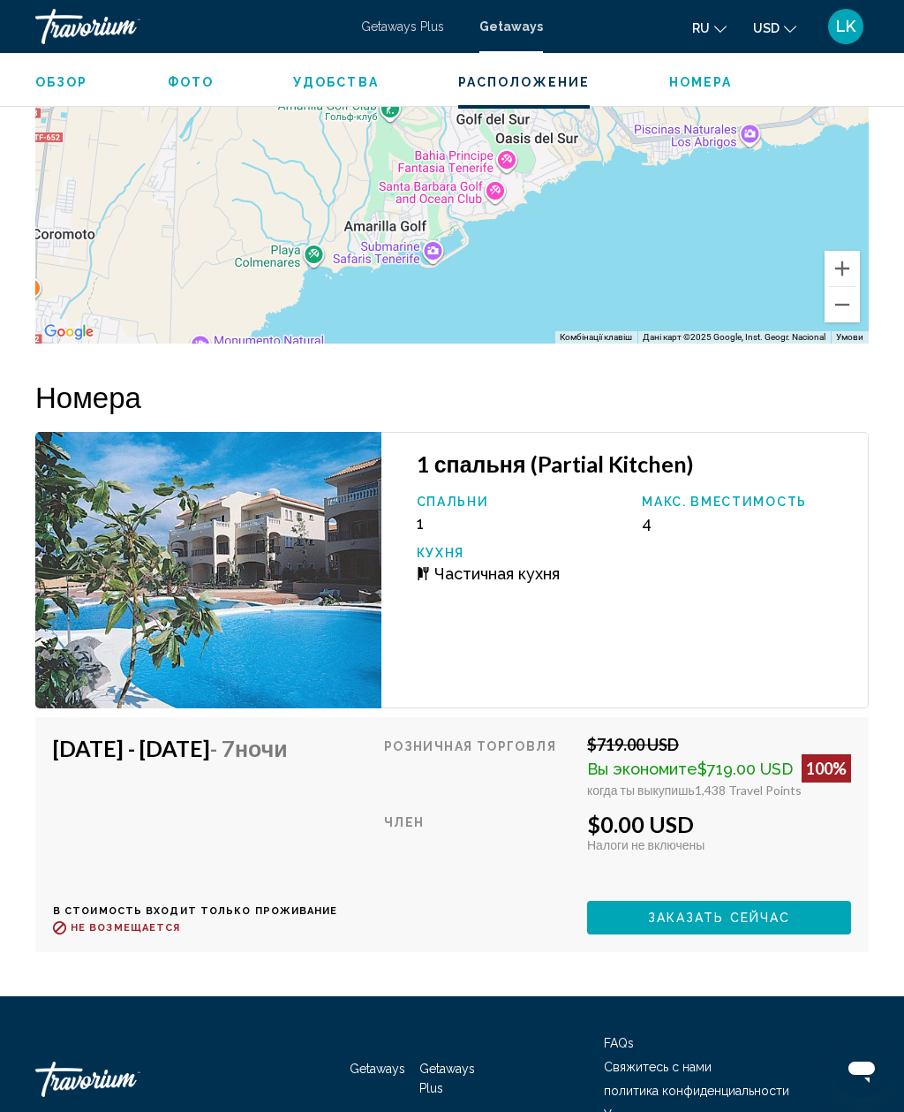
click at [820, 901] on button "Заказать сейчас" at bounding box center [719, 917] width 264 height 33
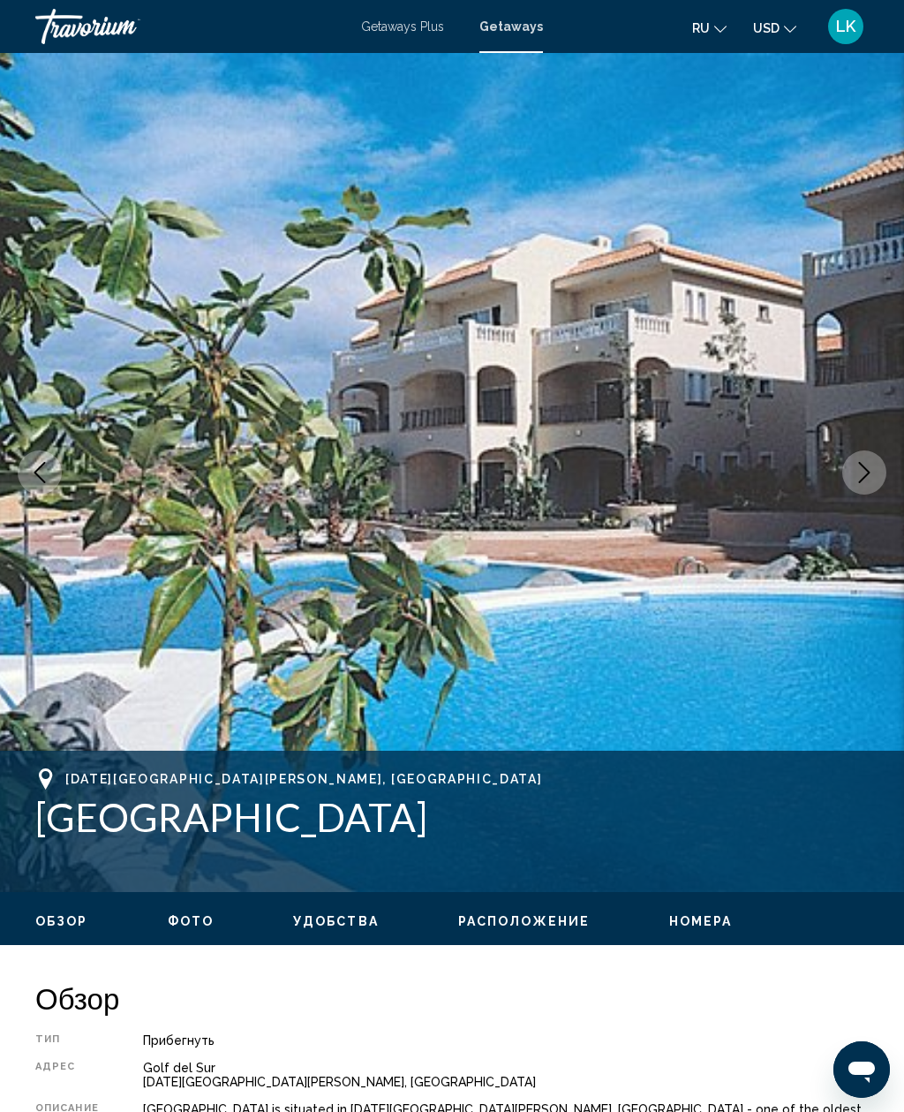
scroll to position [57, 0]
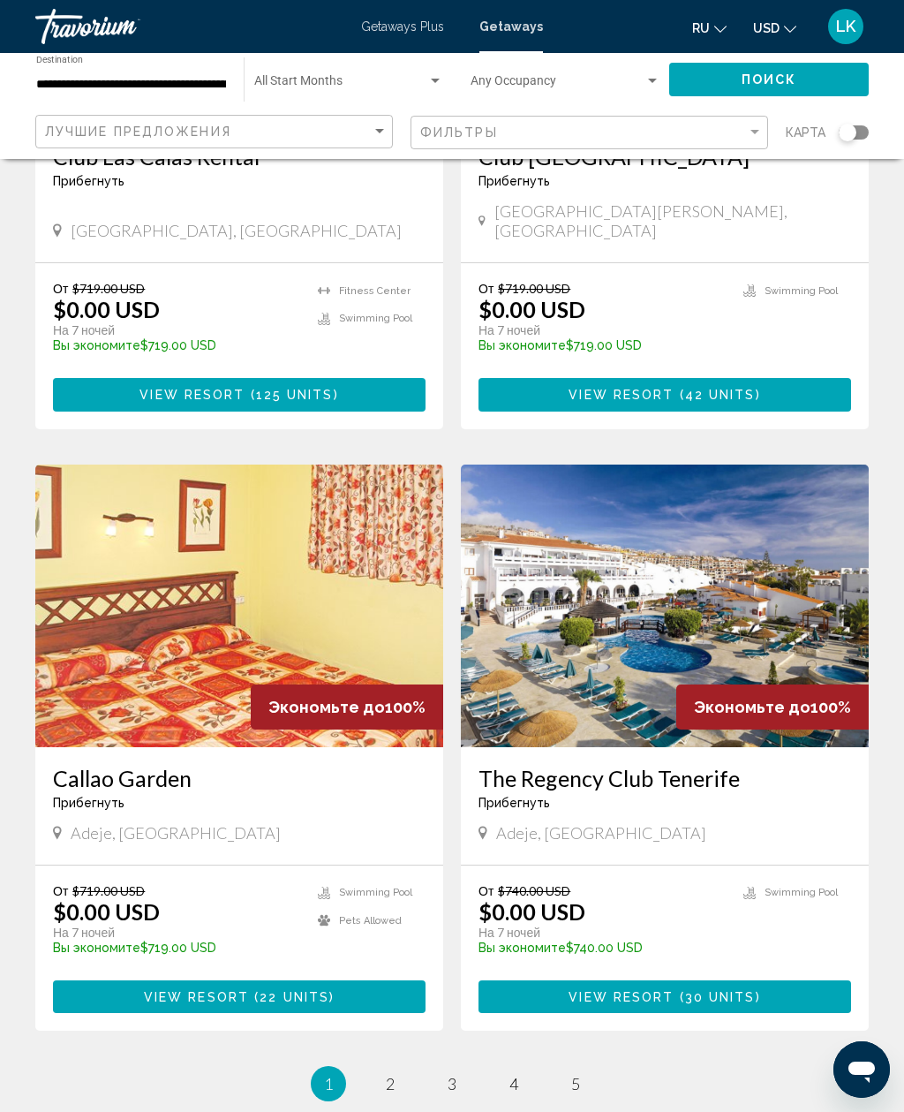
scroll to position [2906, 0]
click at [807, 638] on img "Main content" at bounding box center [665, 606] width 408 height 283
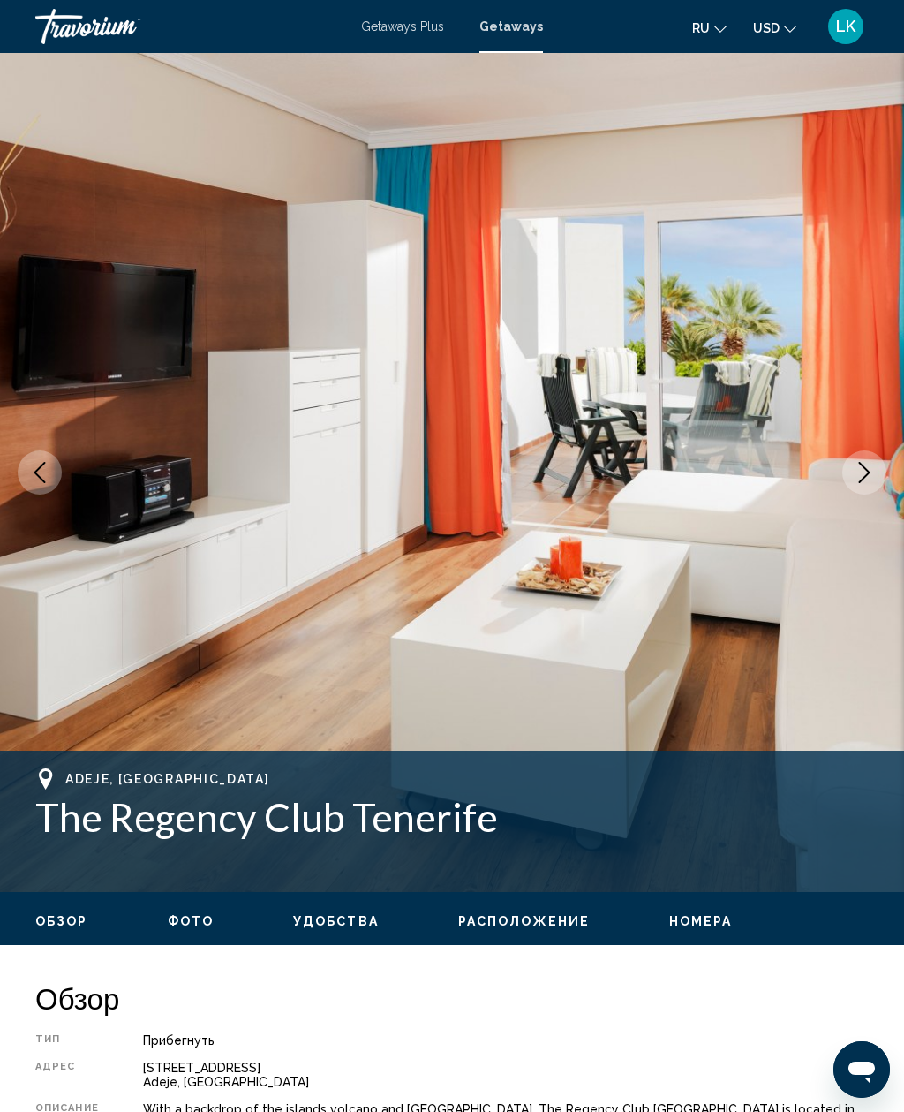
click at [856, 474] on icon "Next image" at bounding box center [864, 472] width 21 height 21
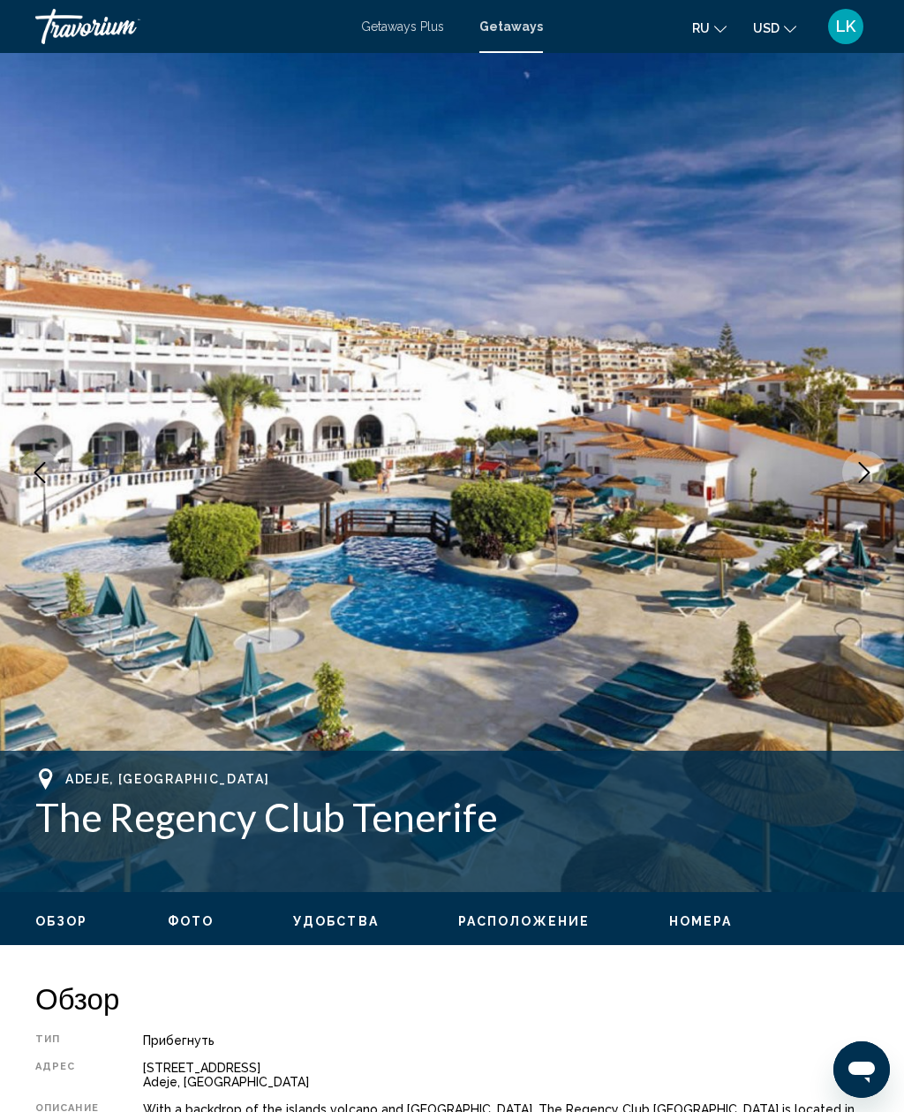
click at [859, 475] on icon "Next image" at bounding box center [864, 472] width 21 height 21
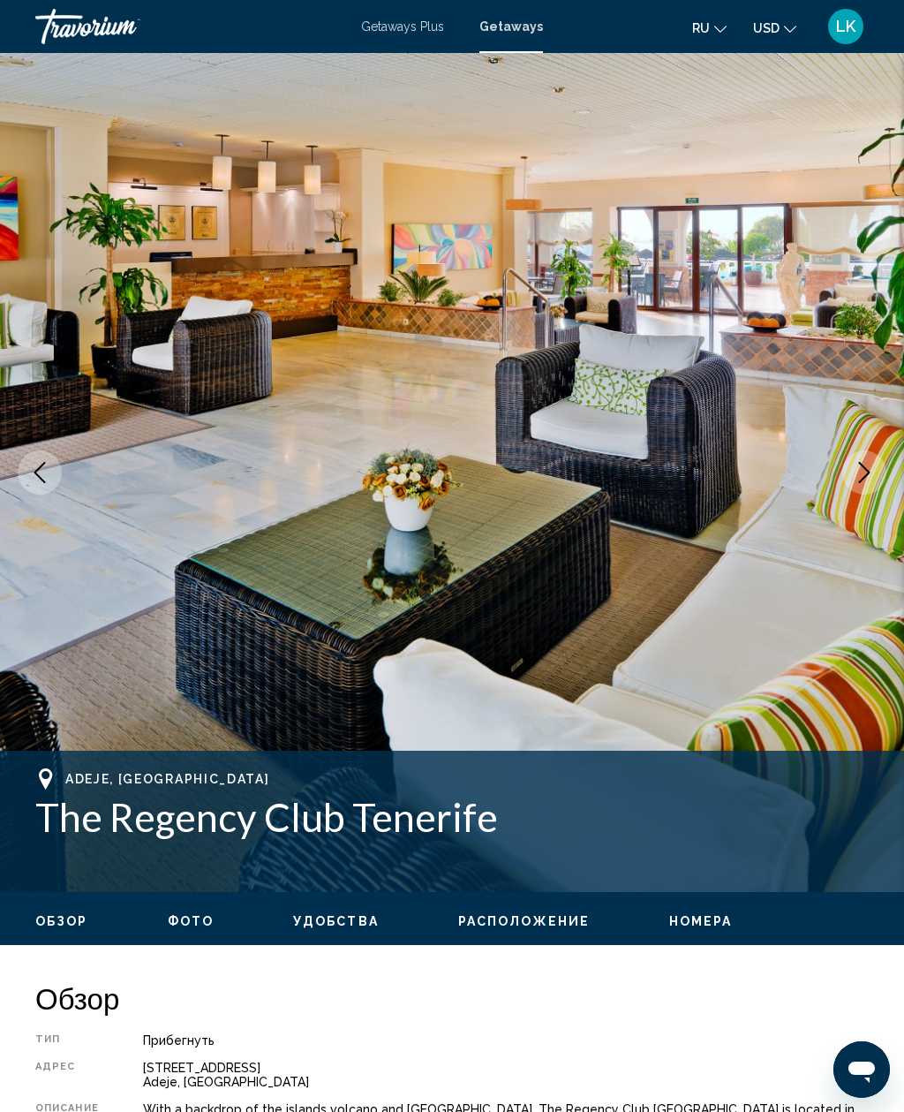
click at [861, 480] on icon "Next image" at bounding box center [864, 472] width 21 height 21
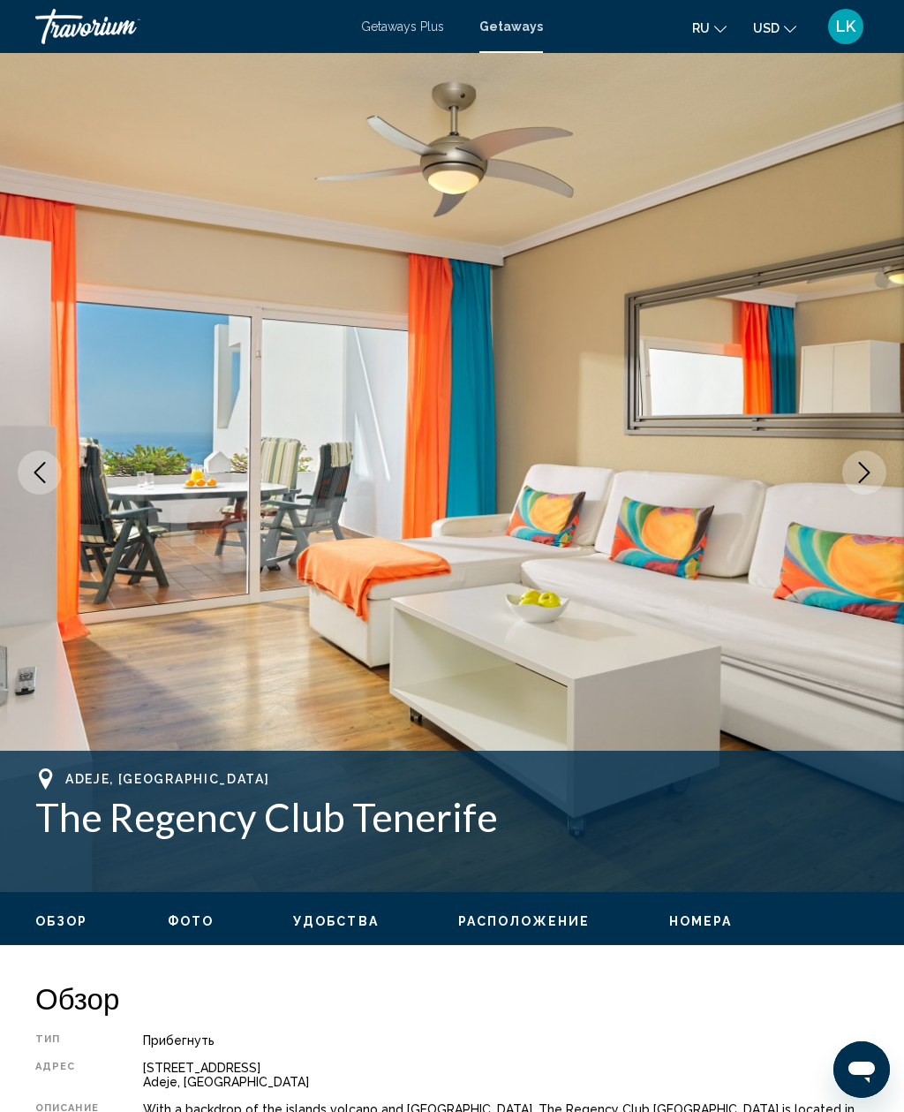
click at [868, 478] on icon "Next image" at bounding box center [864, 472] width 21 height 21
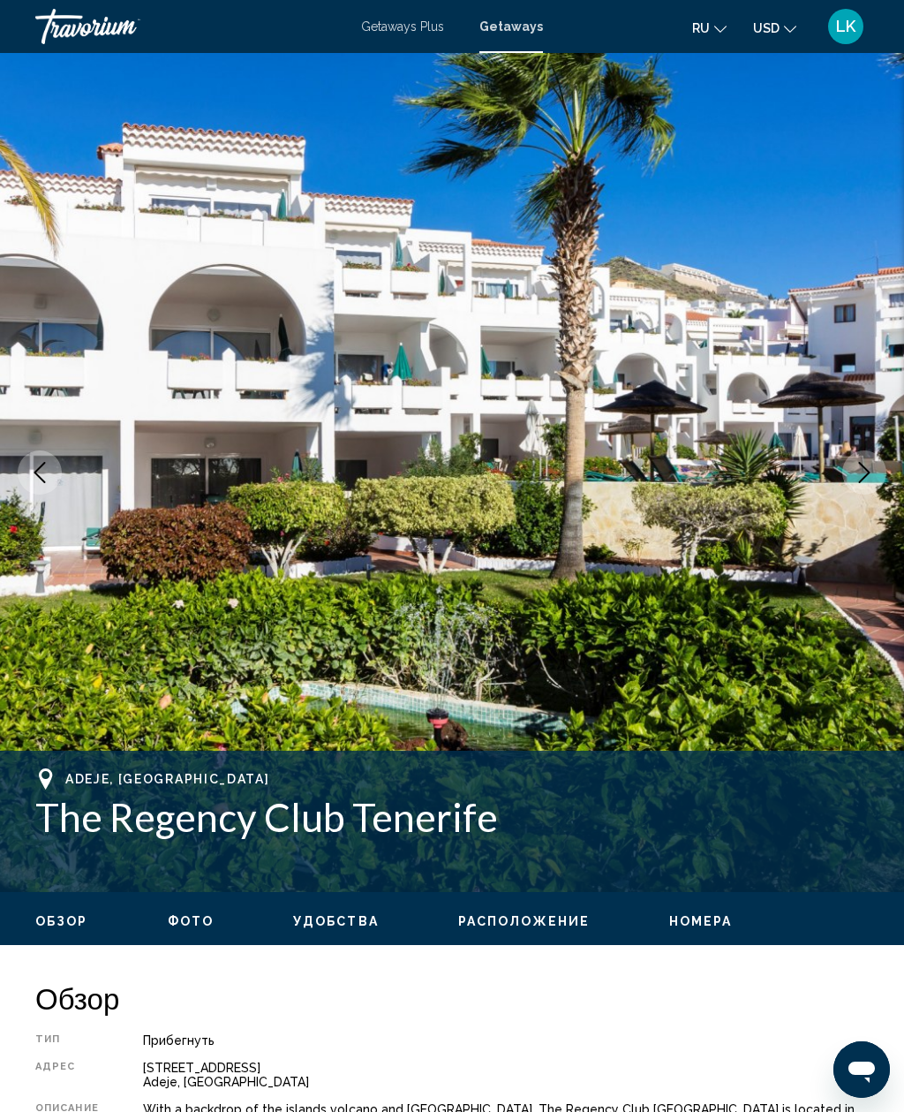
click at [867, 481] on icon "Next image" at bounding box center [864, 472] width 21 height 21
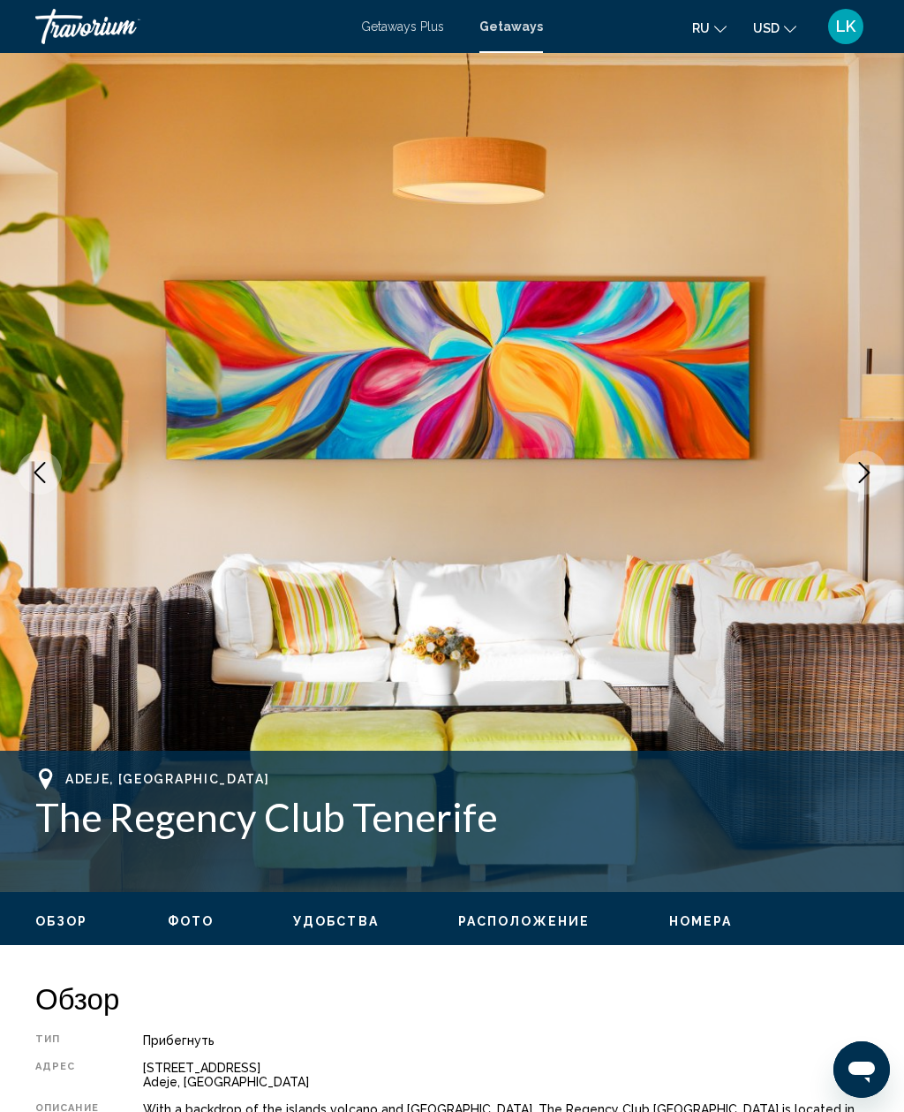
click at [870, 484] on button "Next image" at bounding box center [865, 472] width 44 height 44
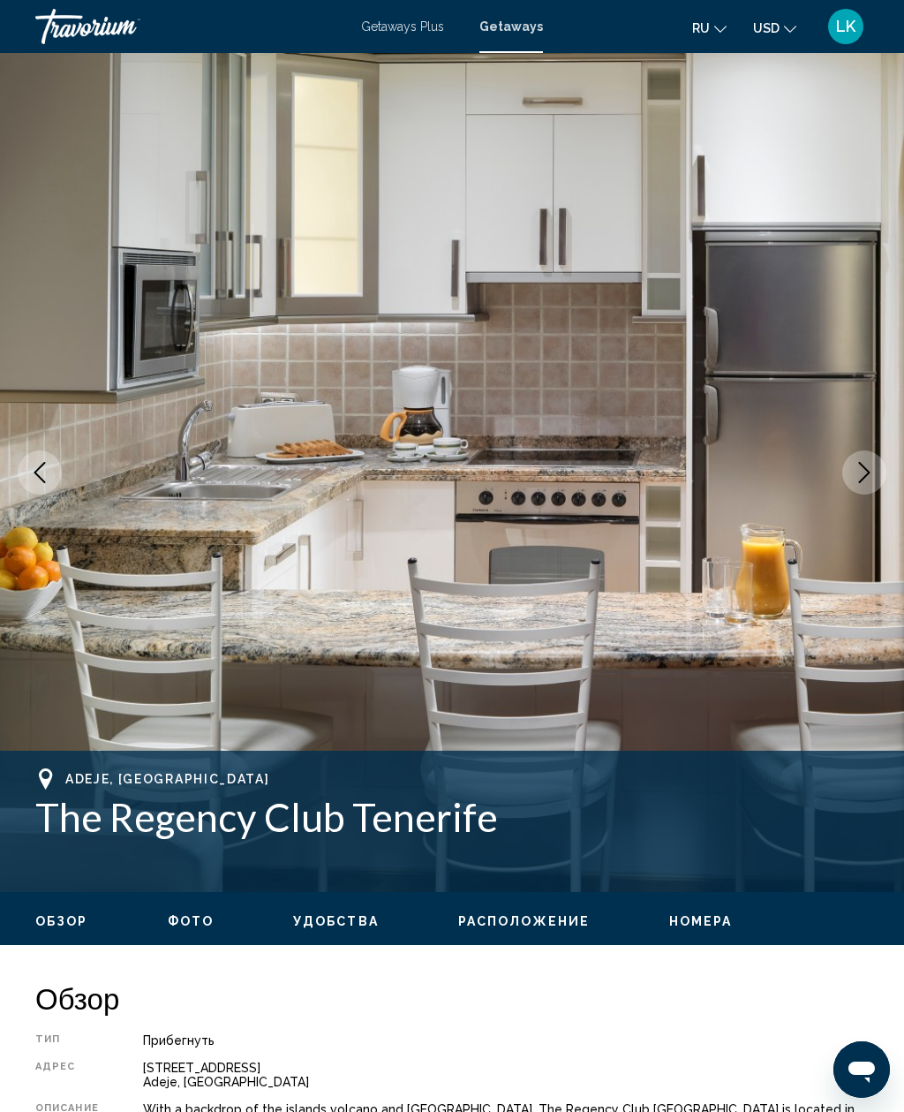
click at [873, 486] on button "Next image" at bounding box center [865, 472] width 44 height 44
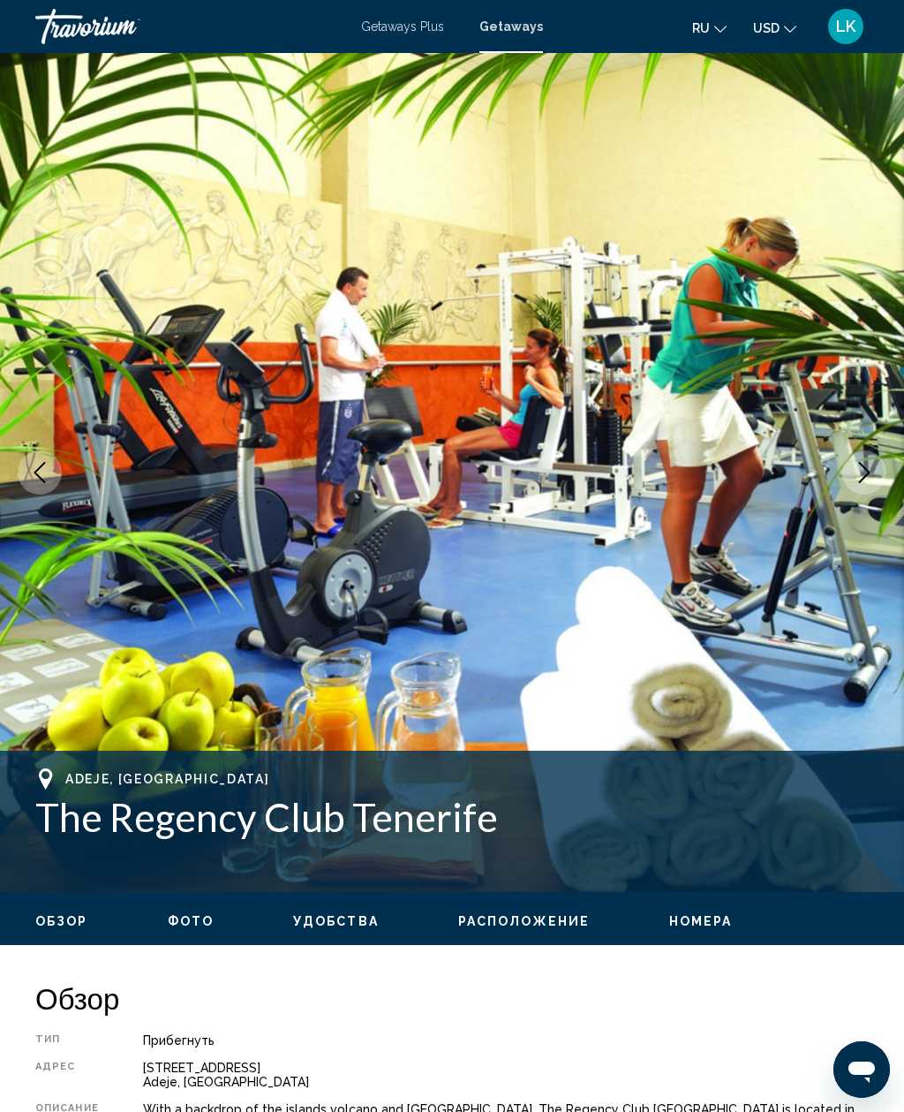
click at [871, 493] on button "Next image" at bounding box center [865, 472] width 44 height 44
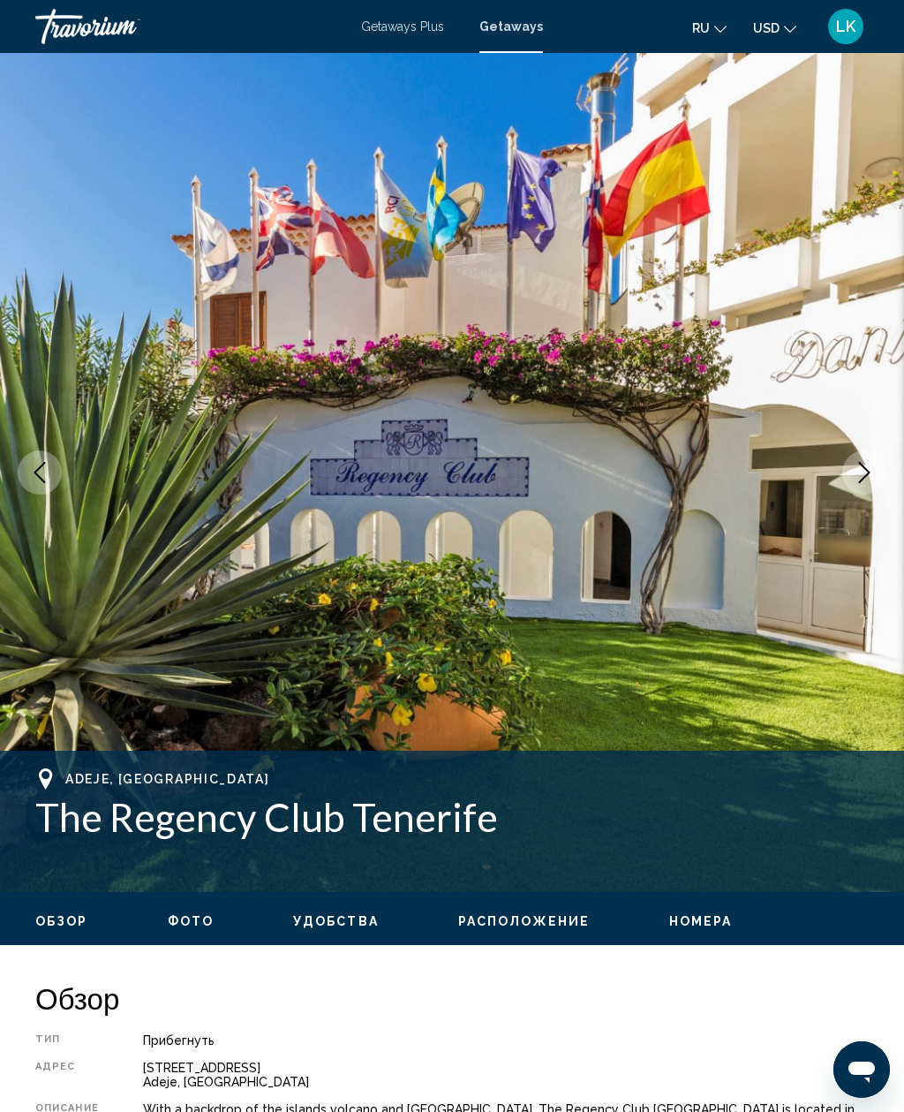
click at [873, 498] on img "Main content" at bounding box center [452, 472] width 904 height 839
click at [869, 488] on button "Next image" at bounding box center [865, 472] width 44 height 44
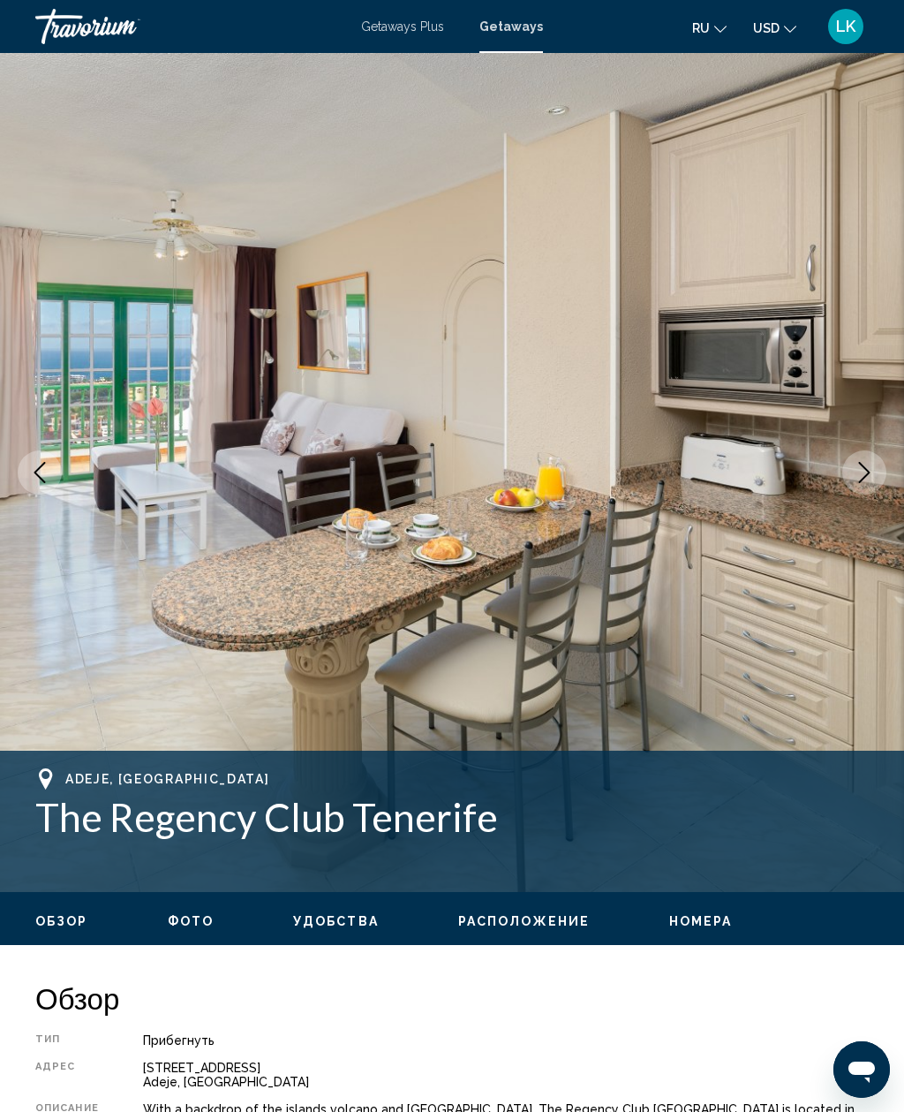
click at [872, 485] on button "Next image" at bounding box center [865, 472] width 44 height 44
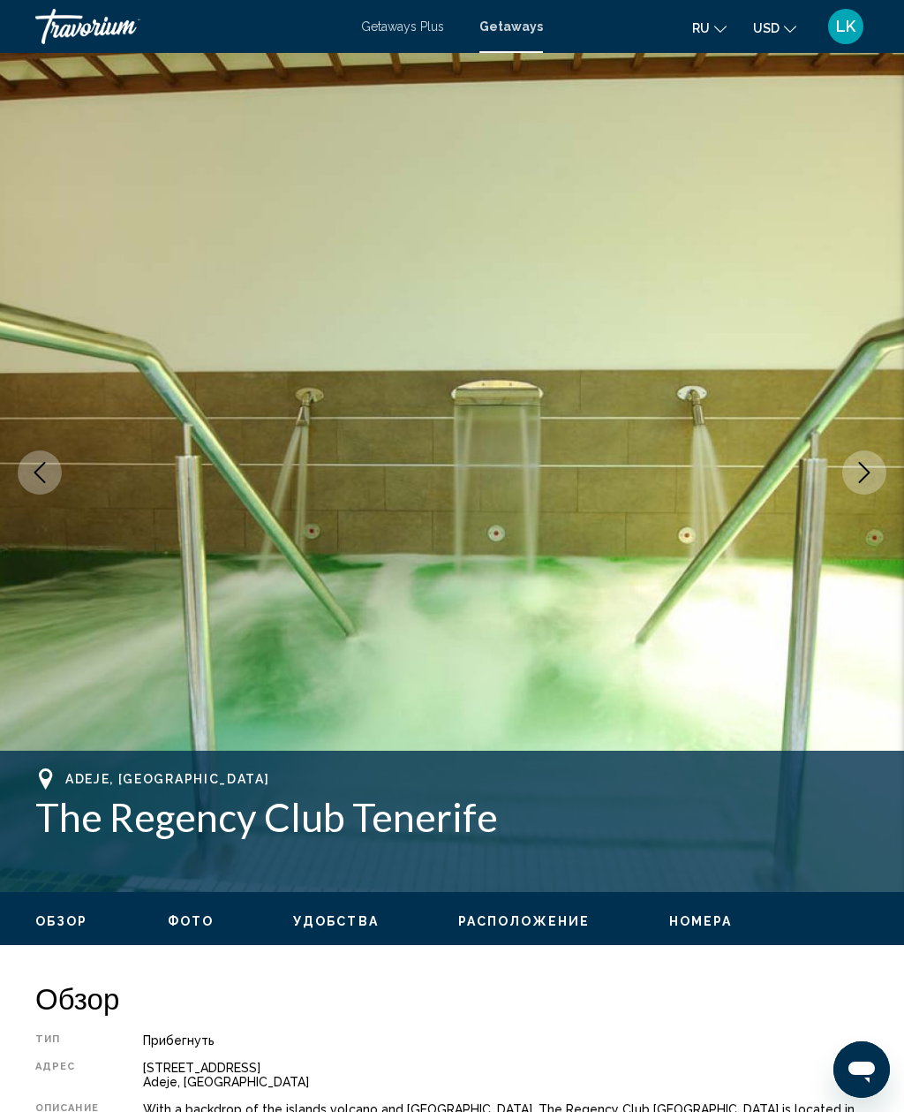
click at [871, 485] on button "Next image" at bounding box center [865, 472] width 44 height 44
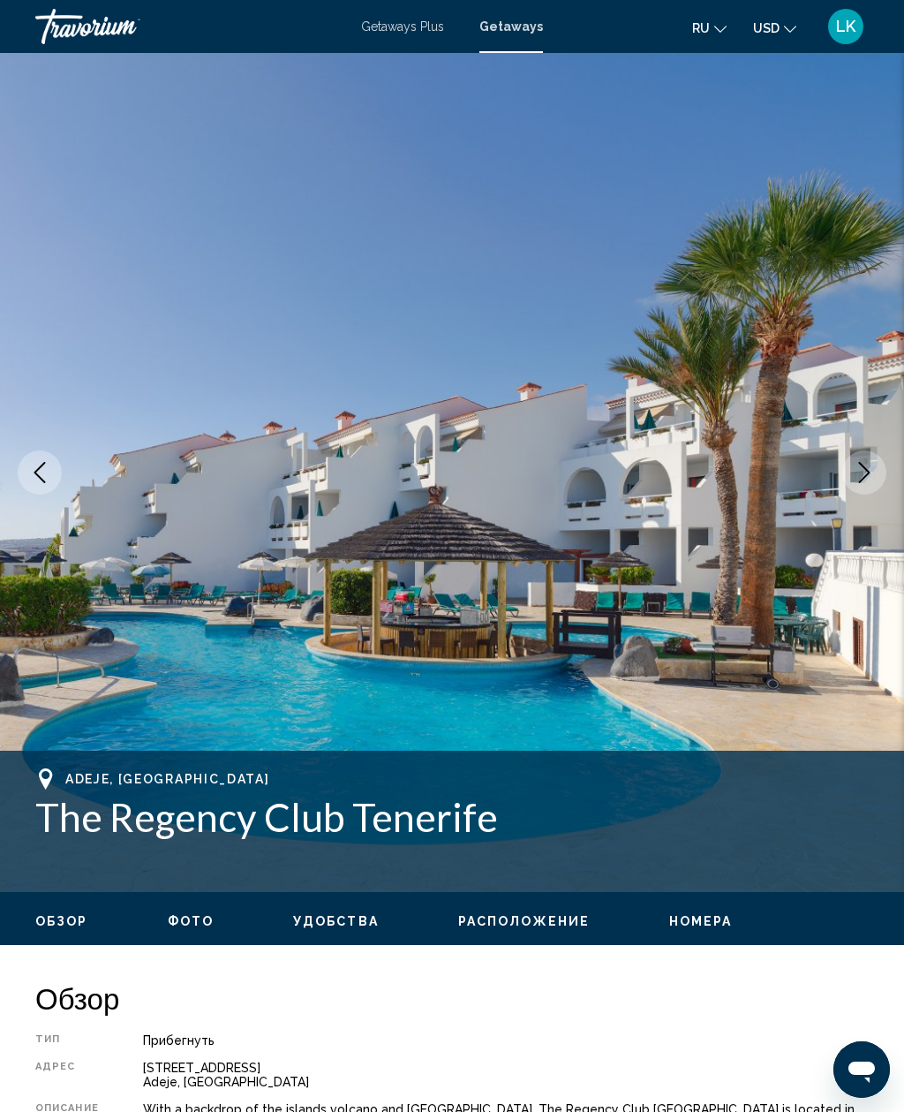
click at [878, 487] on button "Next image" at bounding box center [865, 472] width 44 height 44
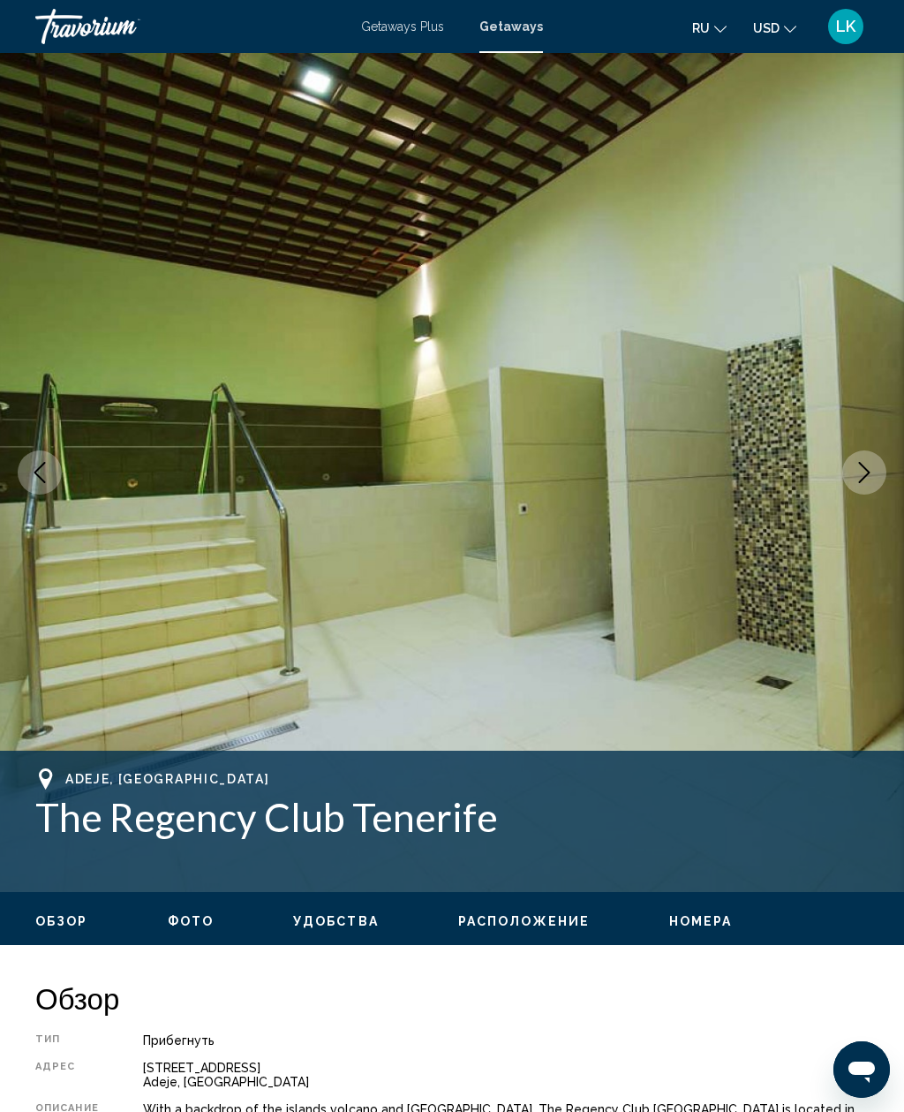
click at [874, 481] on icon "Next image" at bounding box center [864, 472] width 21 height 21
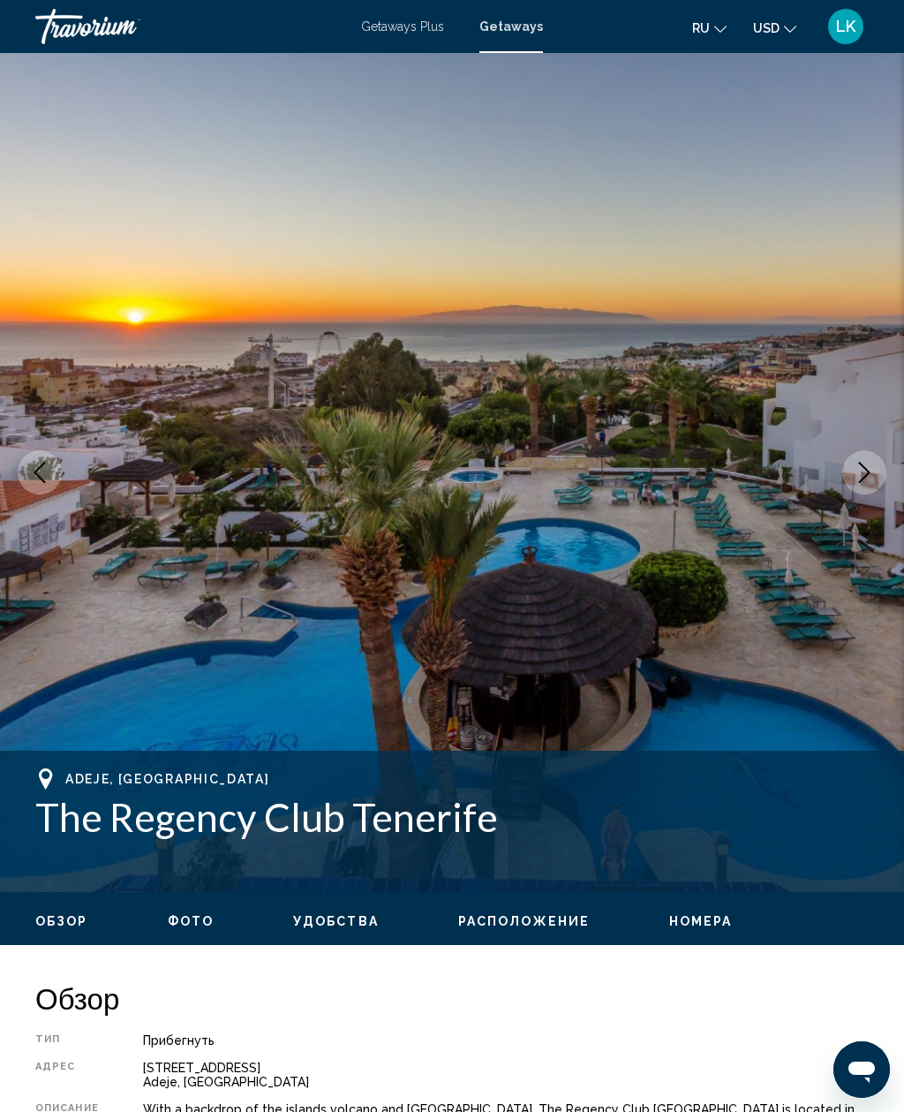
click at [869, 496] on img "Main content" at bounding box center [452, 472] width 904 height 839
click at [877, 482] on button "Next image" at bounding box center [865, 472] width 44 height 44
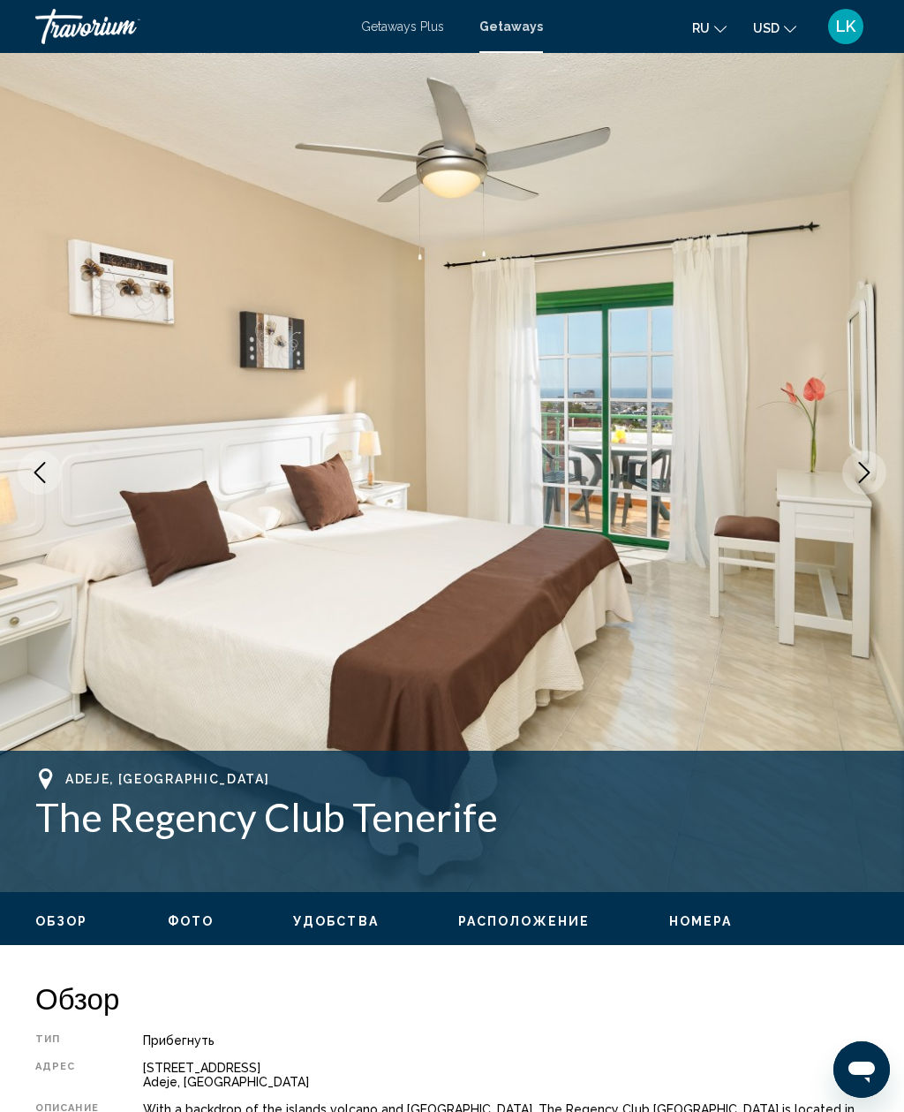
click at [869, 503] on img "Main content" at bounding box center [452, 472] width 904 height 839
click at [875, 497] on img "Main content" at bounding box center [452, 472] width 904 height 839
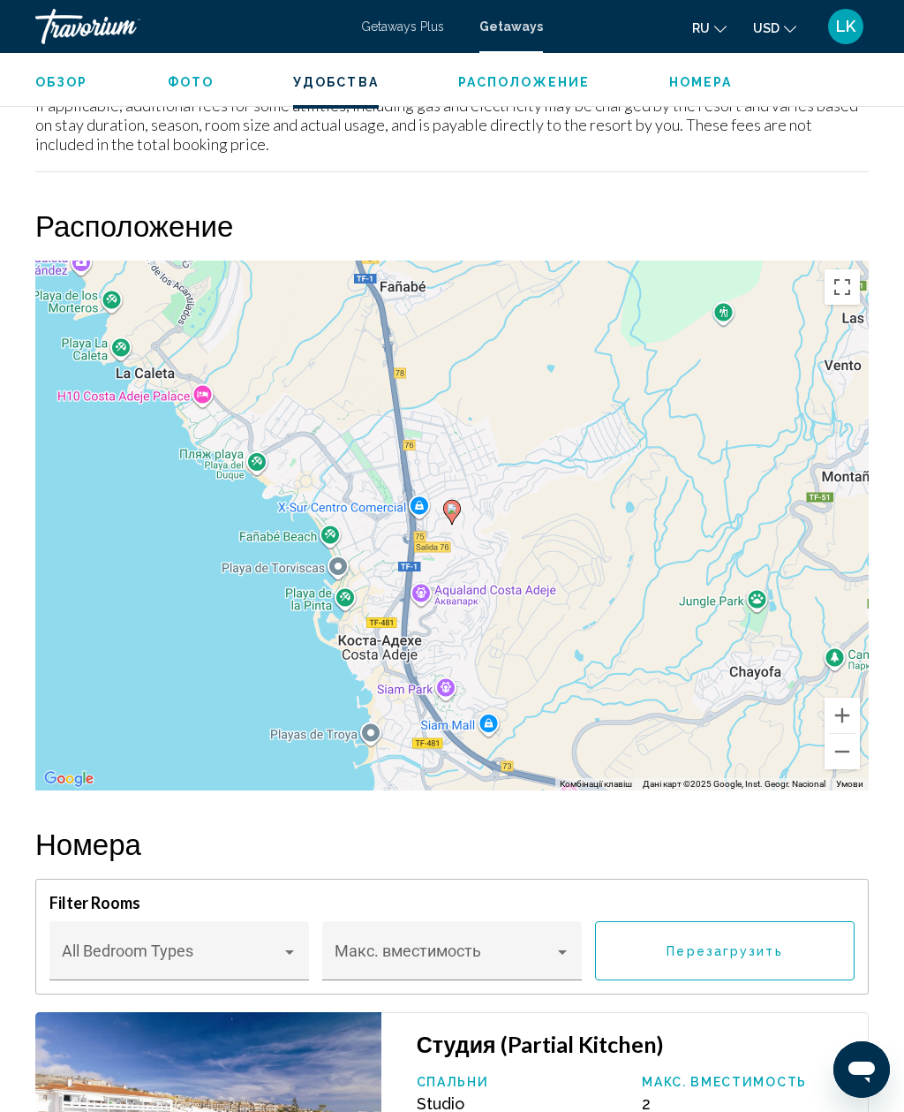
scroll to position [2717, 0]
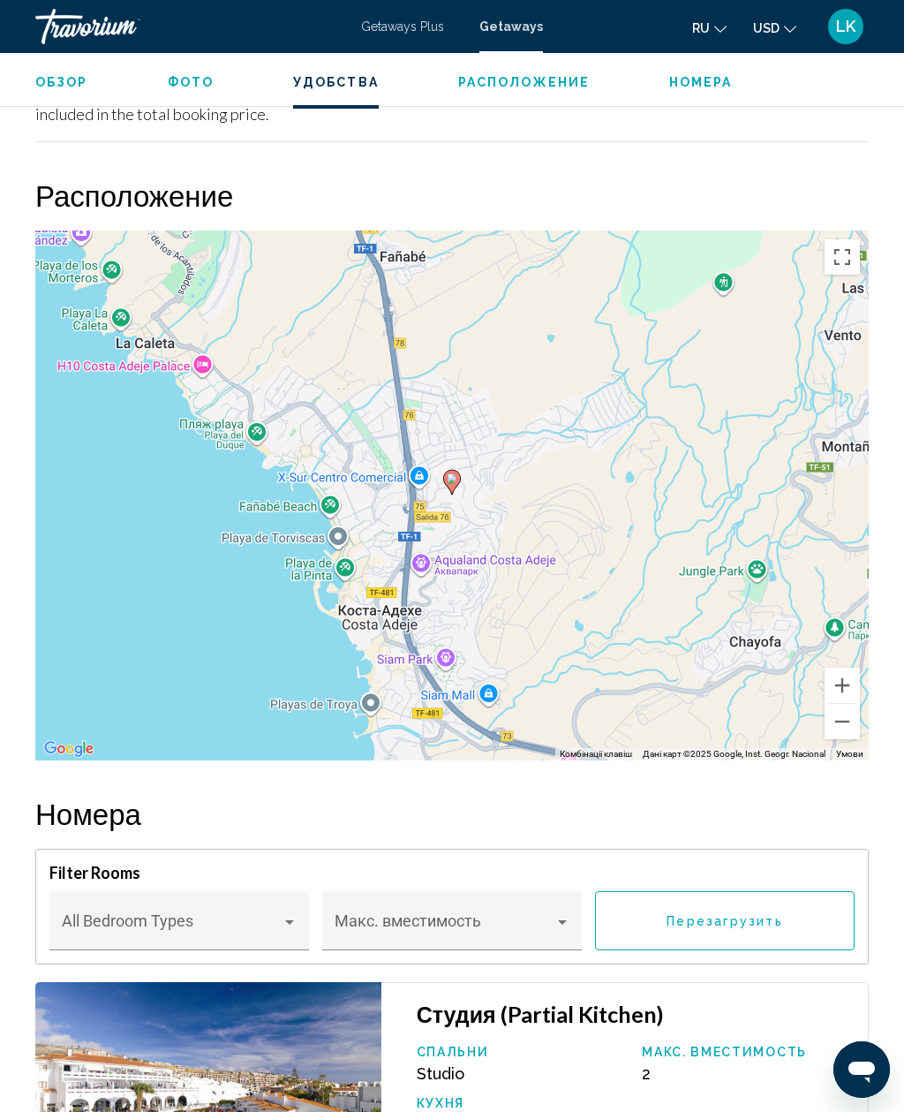
click at [858, 704] on button "Зменшити" at bounding box center [842, 721] width 35 height 35
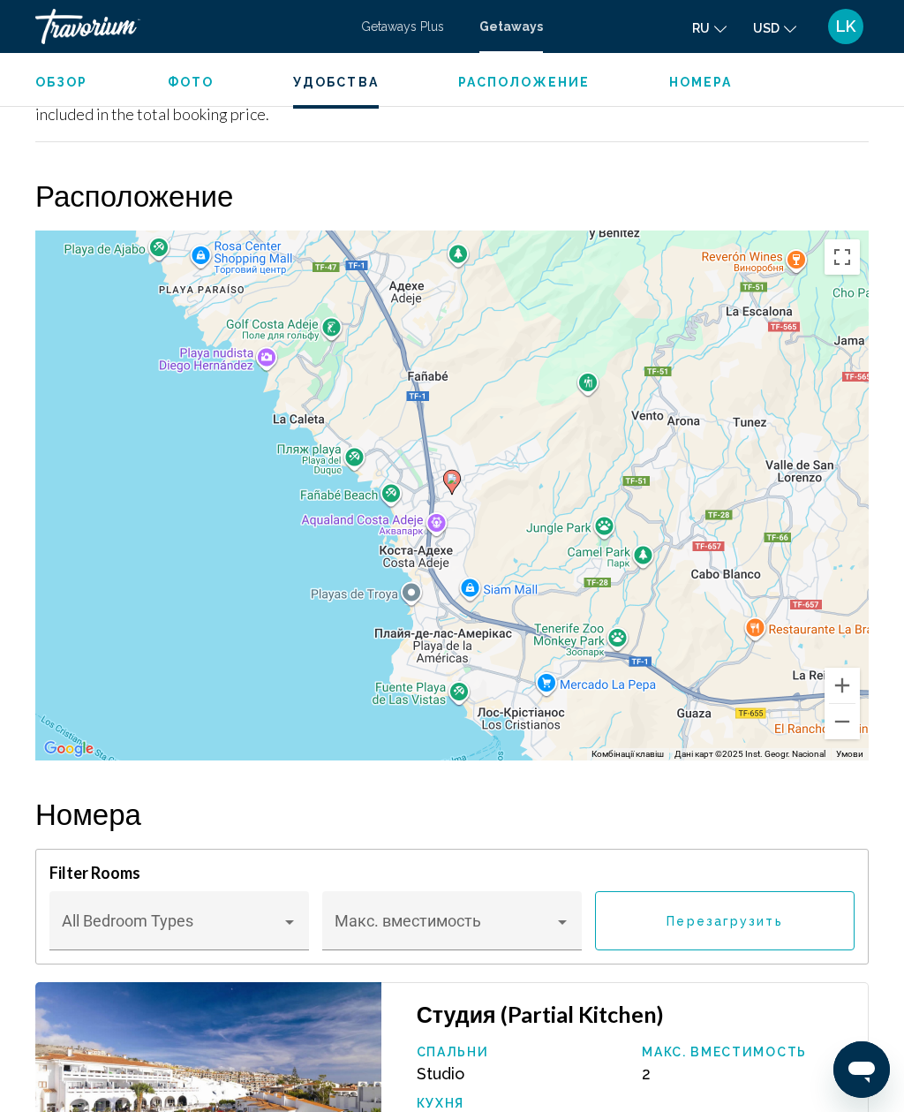
click at [861, 691] on div "Увімкніть режим перетягування за допомогою клавіатури, натиснувши Alt + Enter. …" at bounding box center [452, 496] width 834 height 530
click at [860, 690] on div "Увімкніть режим перетягування за допомогою клавіатури, натиснувши Alt + Enter. …" at bounding box center [452, 496] width 834 height 530
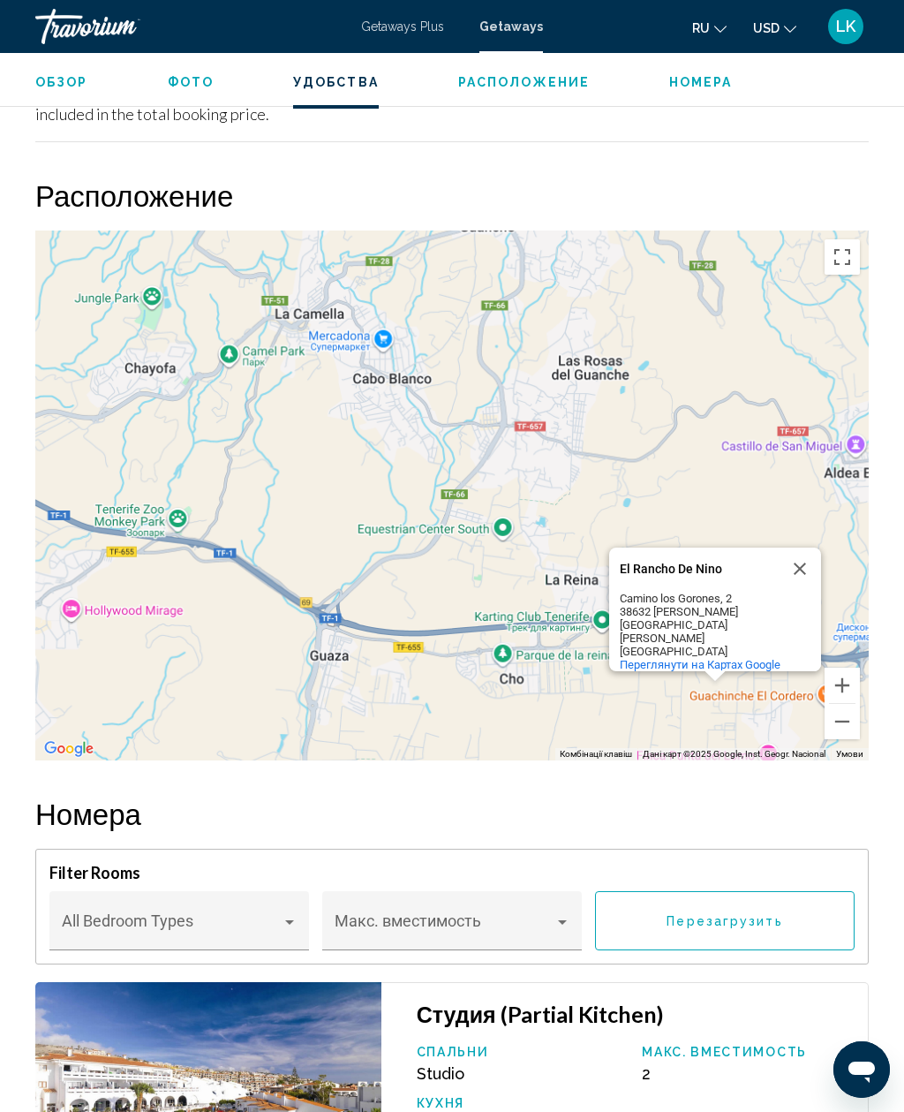
click at [843, 704] on button "Зменшити" at bounding box center [842, 721] width 35 height 35
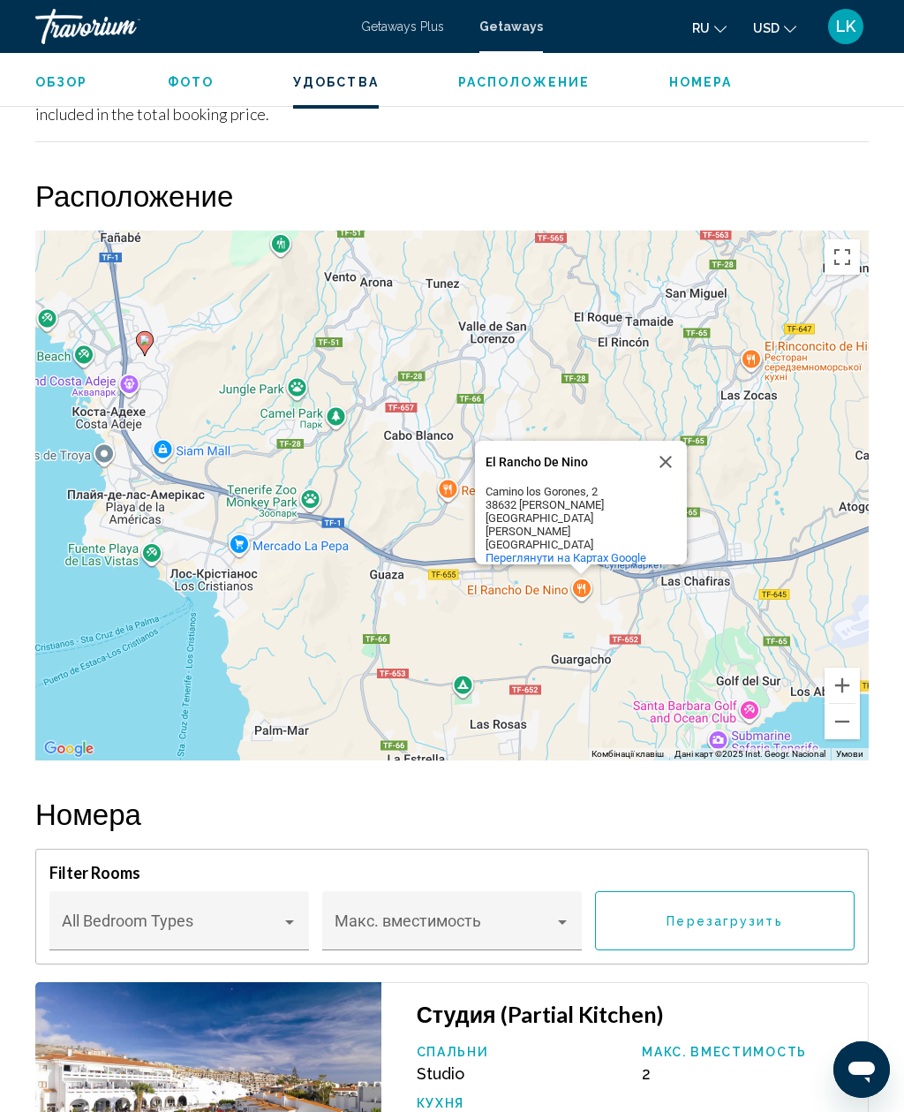
click at [845, 704] on button "Зменшити" at bounding box center [842, 721] width 35 height 35
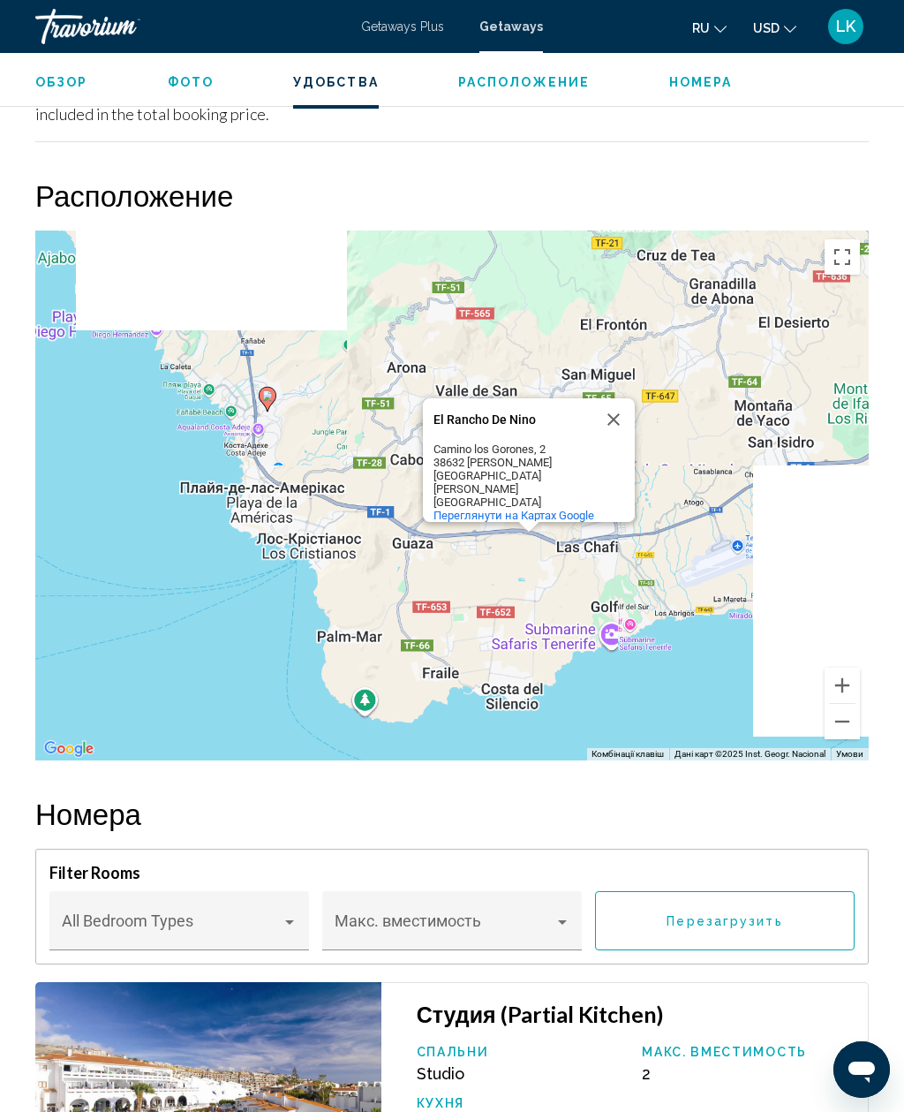
click at [844, 704] on button "Зменшити" at bounding box center [842, 721] width 35 height 35
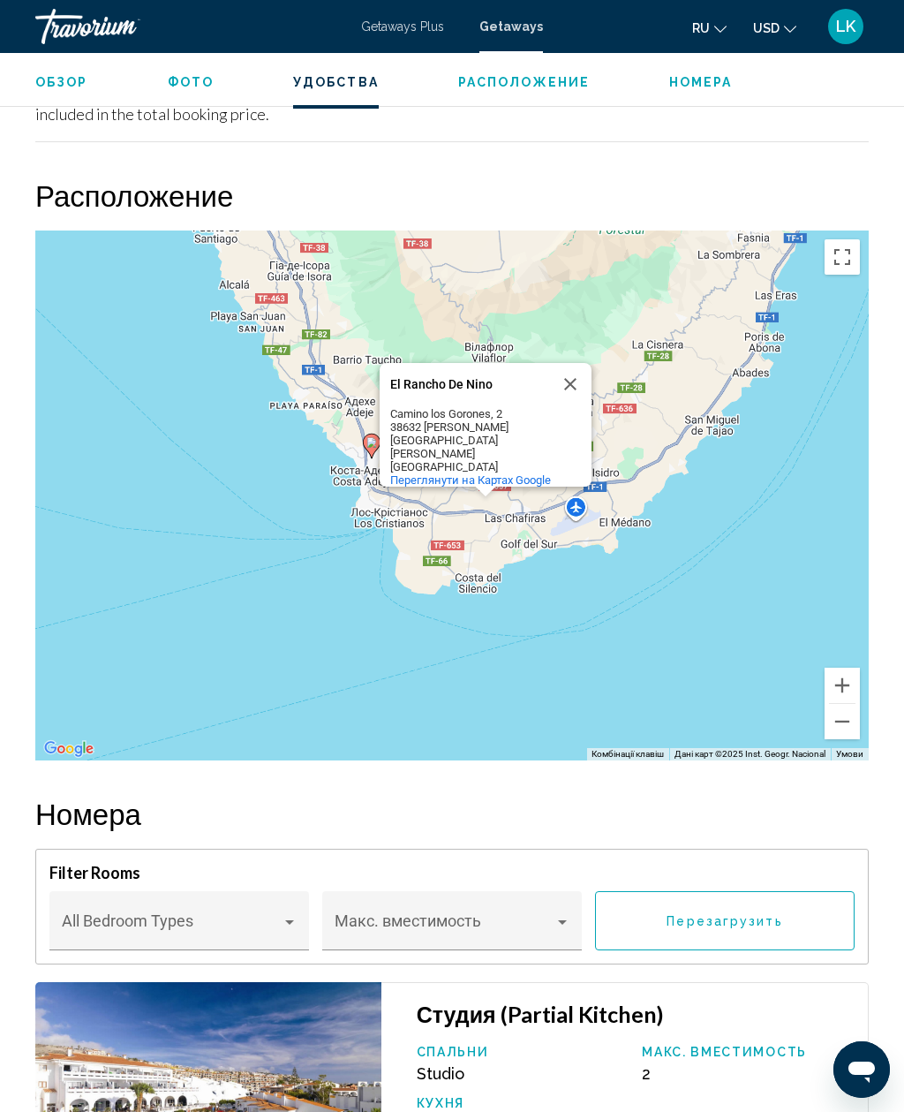
click at [844, 704] on button "Зменшити" at bounding box center [842, 721] width 35 height 35
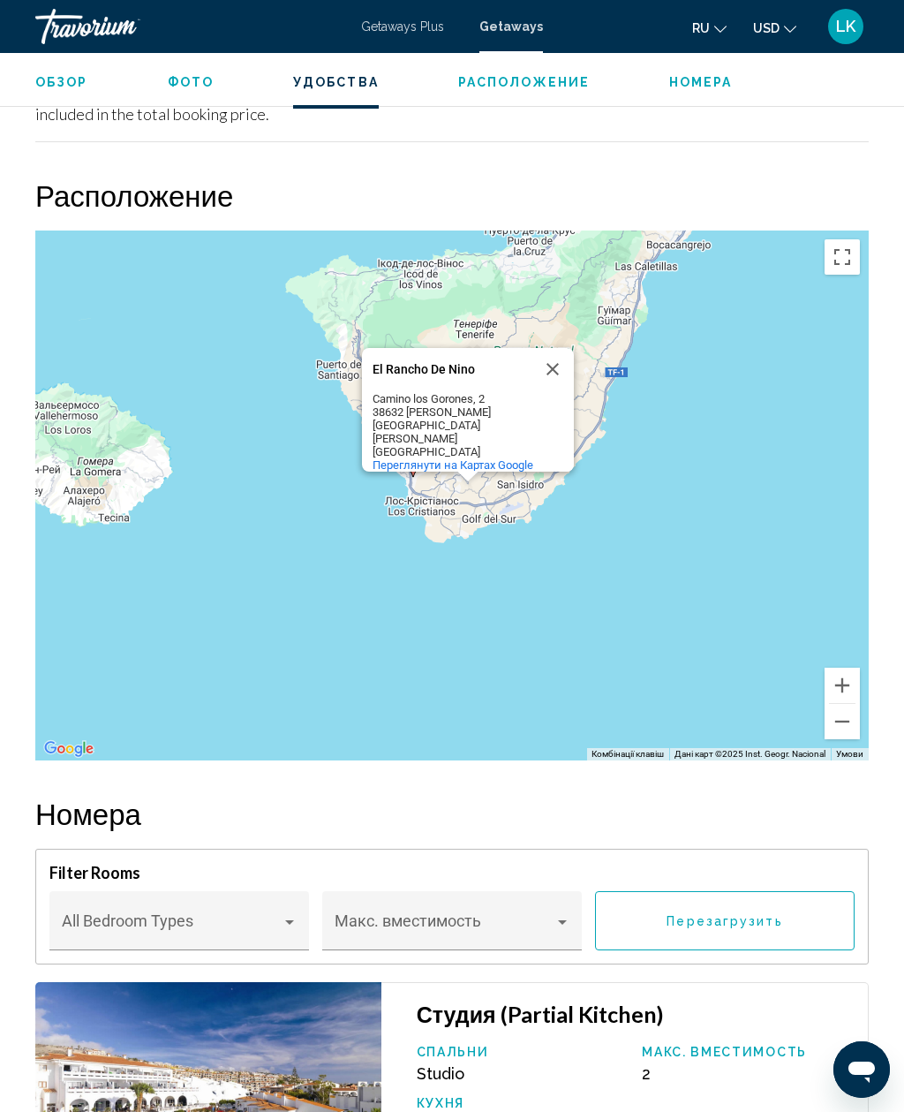
click at [845, 704] on button "Зменшити" at bounding box center [842, 721] width 35 height 35
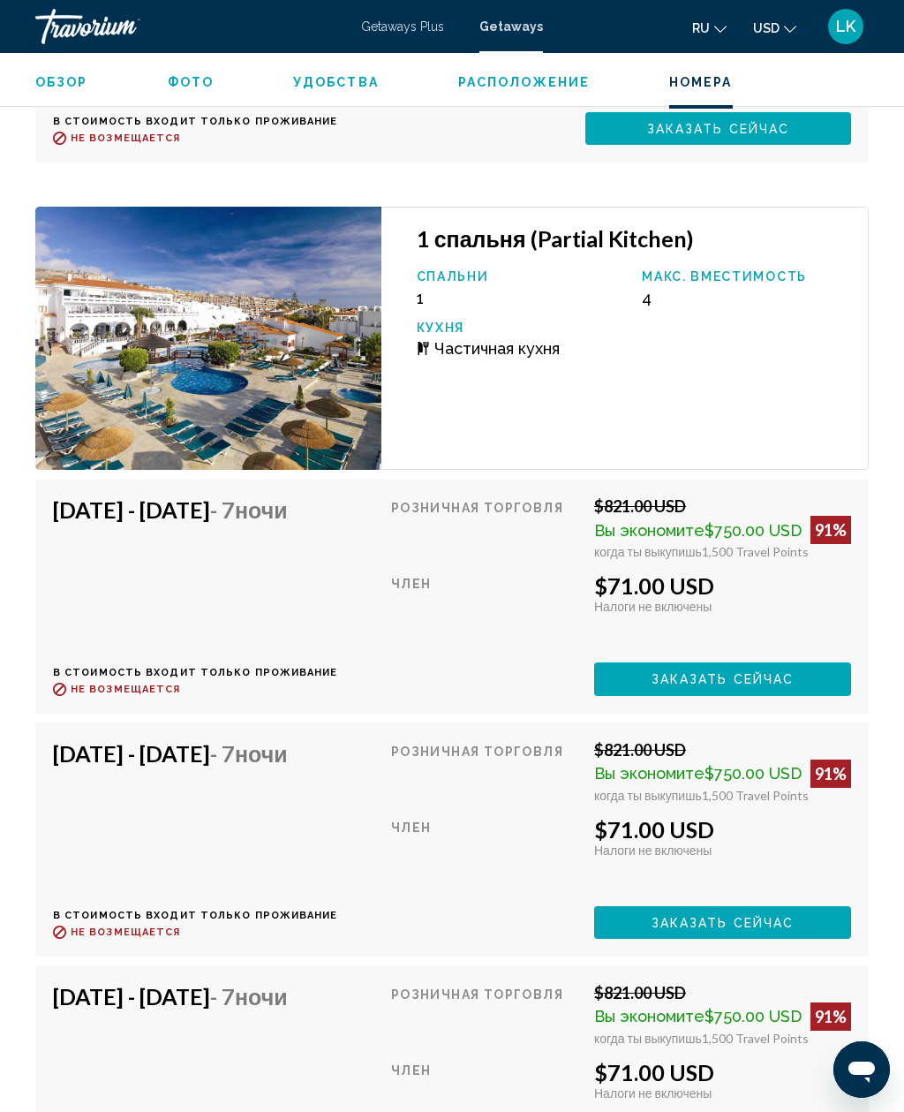
scroll to position [5013, 0]
